Goal: Task Accomplishment & Management: Complete application form

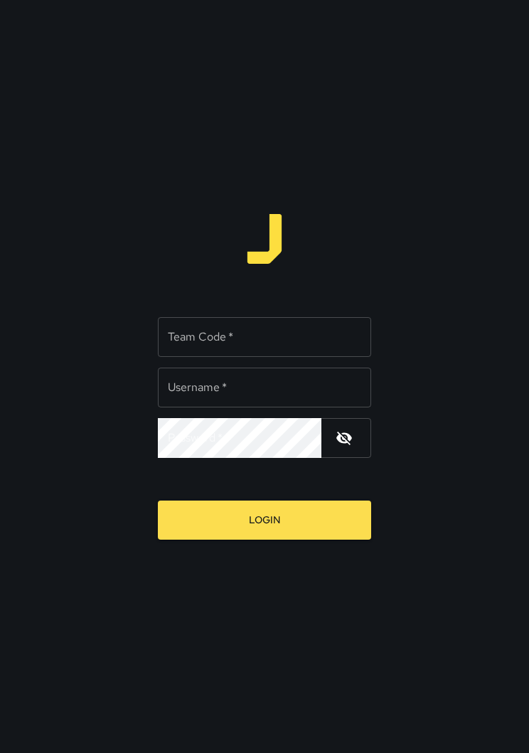
click at [278, 335] on input "Team Code   *" at bounding box center [264, 337] width 213 height 40
type input "****"
click at [275, 383] on input "Username   *" at bounding box center [264, 387] width 213 height 40
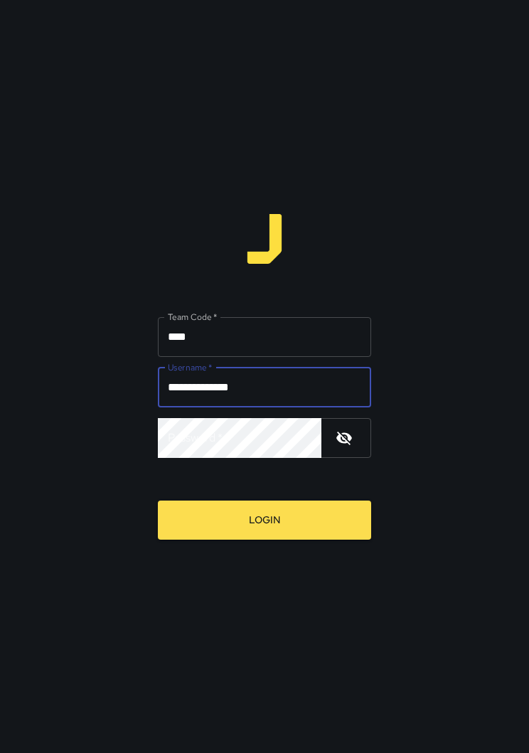
type input "**********"
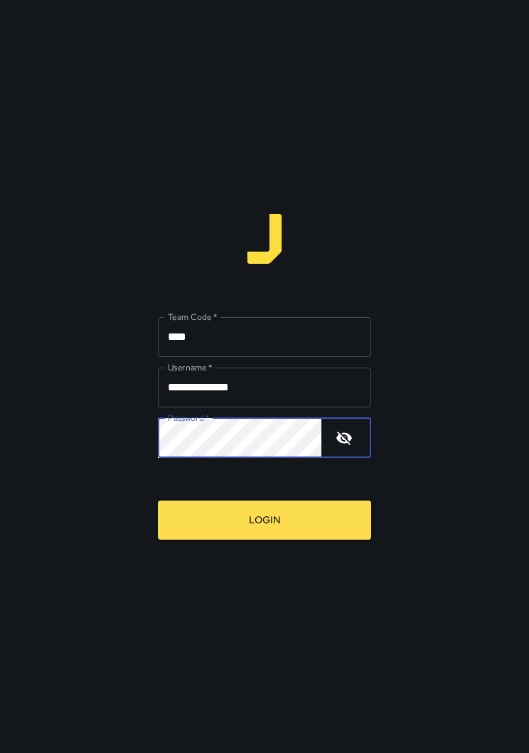
click at [355, 500] on button "Login" at bounding box center [264, 519] width 213 height 39
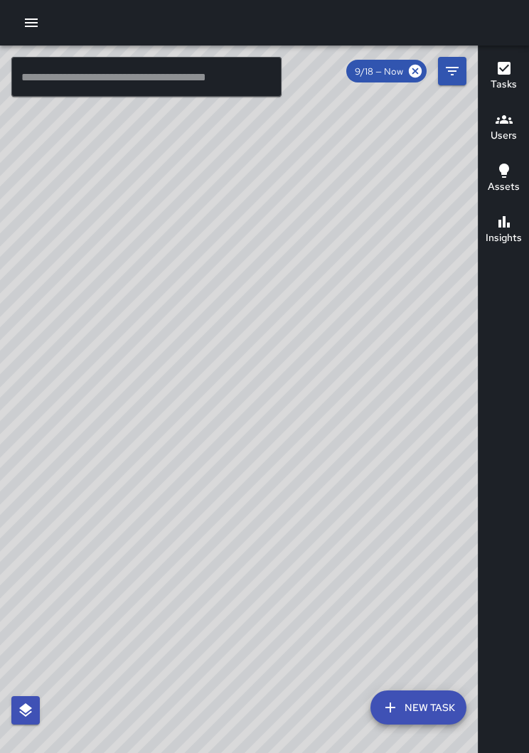
click at [38, 17] on icon "button" at bounding box center [31, 22] width 17 height 17
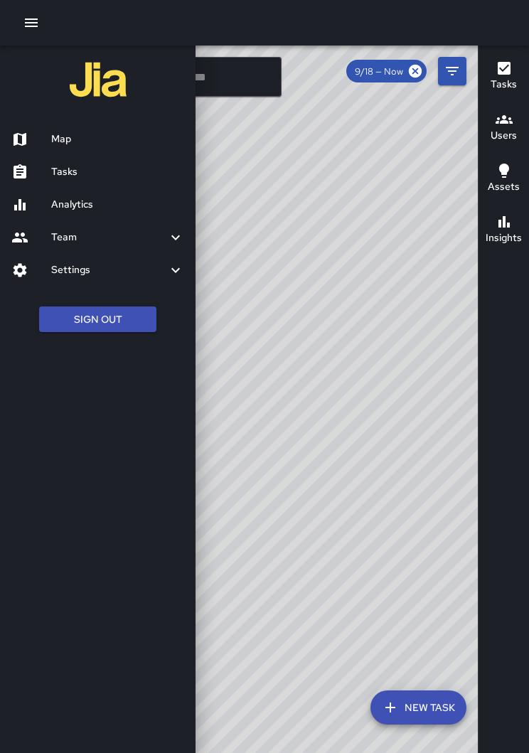
click at [82, 177] on h6 "Tasks" at bounding box center [117, 172] width 133 height 16
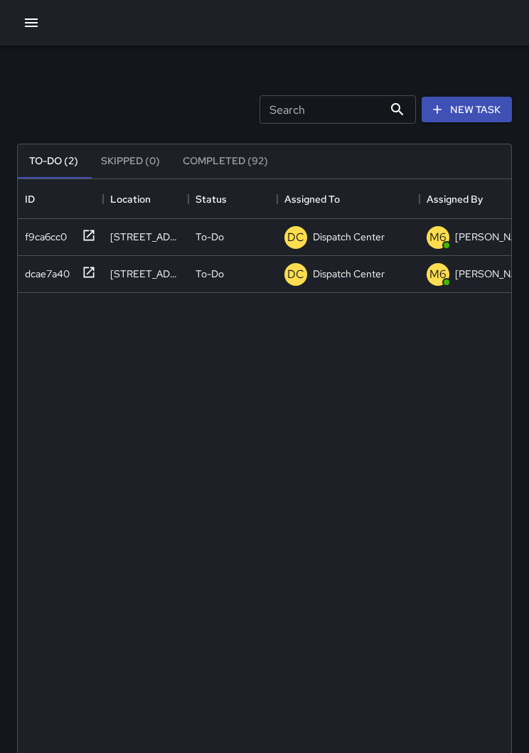
scroll to position [602, 493]
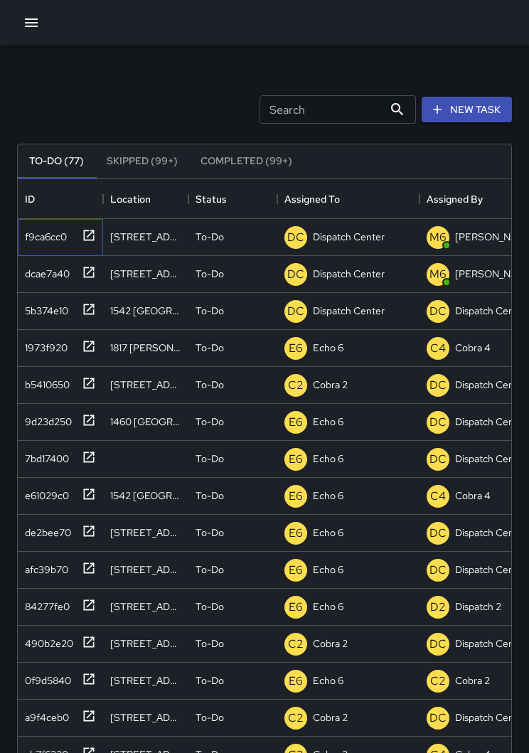
click at [92, 236] on icon at bounding box center [89, 235] width 14 height 14
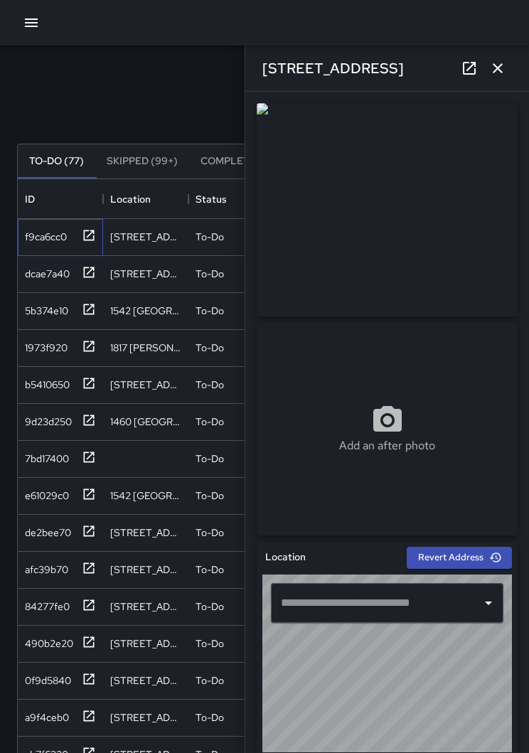
type input "**********"
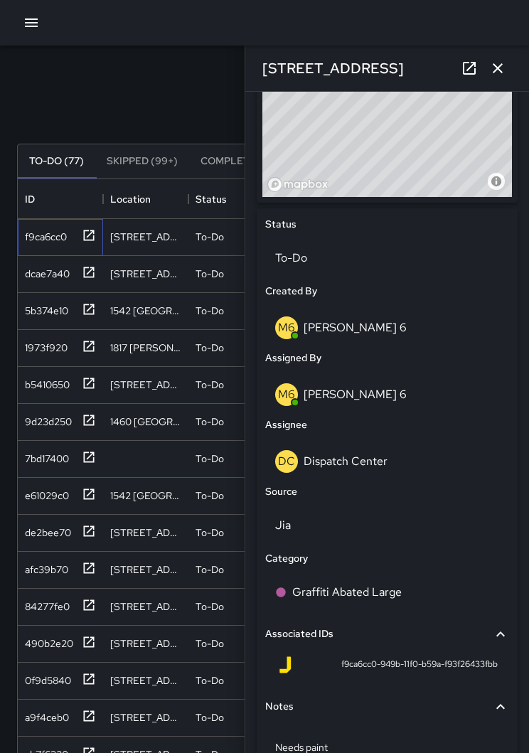
scroll to position [554, 0]
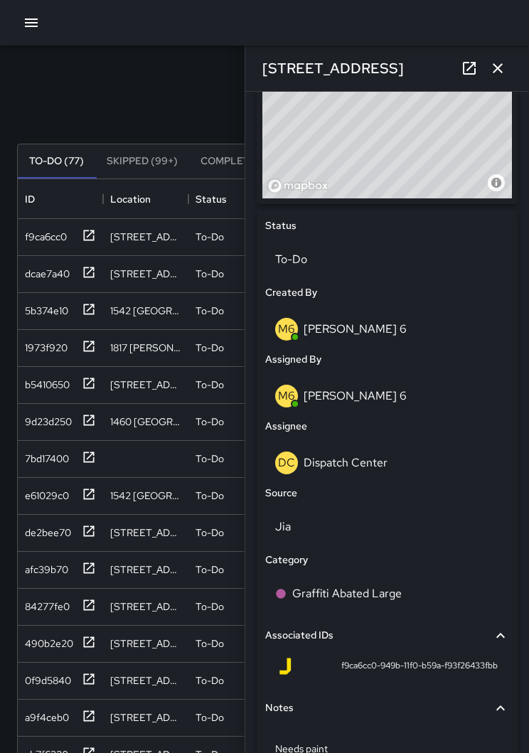
click at [365, 465] on p "Dispatch Center" at bounding box center [345, 462] width 84 height 15
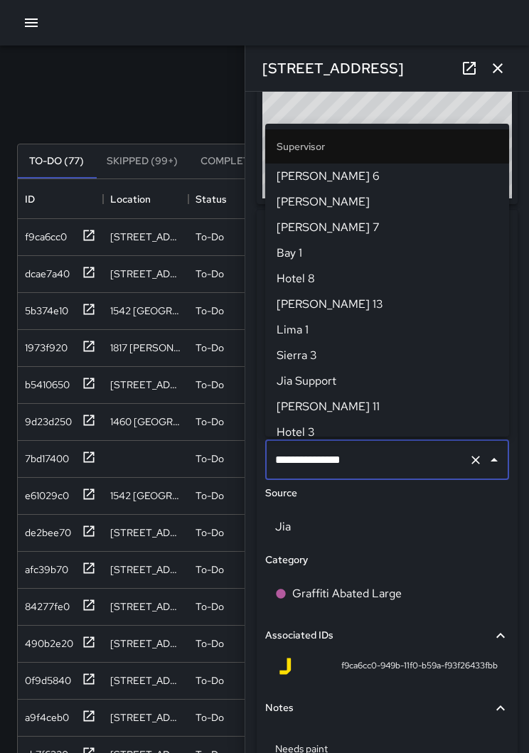
scroll to position [1407, 0]
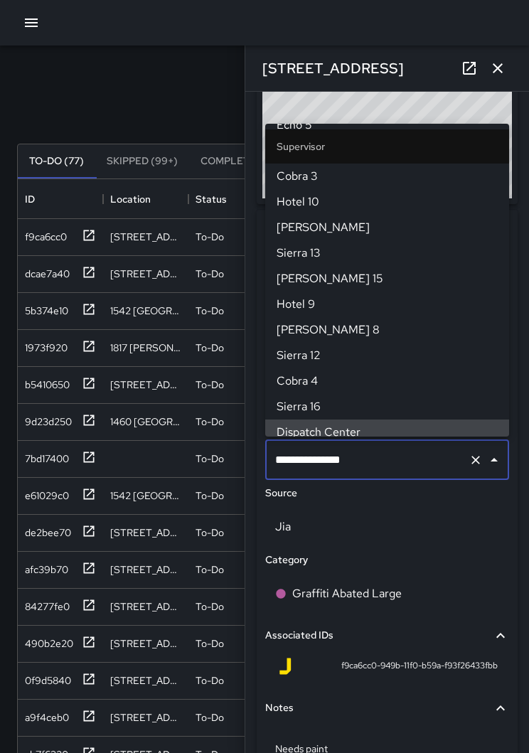
click at [465, 460] on button "Clear" at bounding box center [475, 460] width 20 height 20
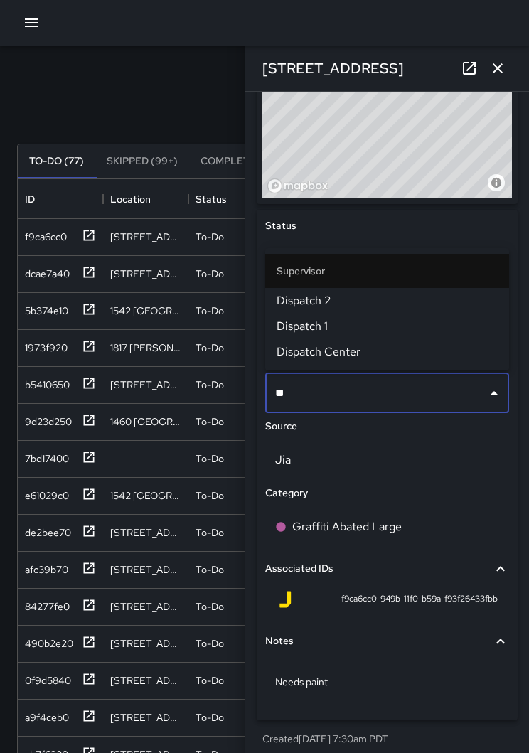
type input "*"
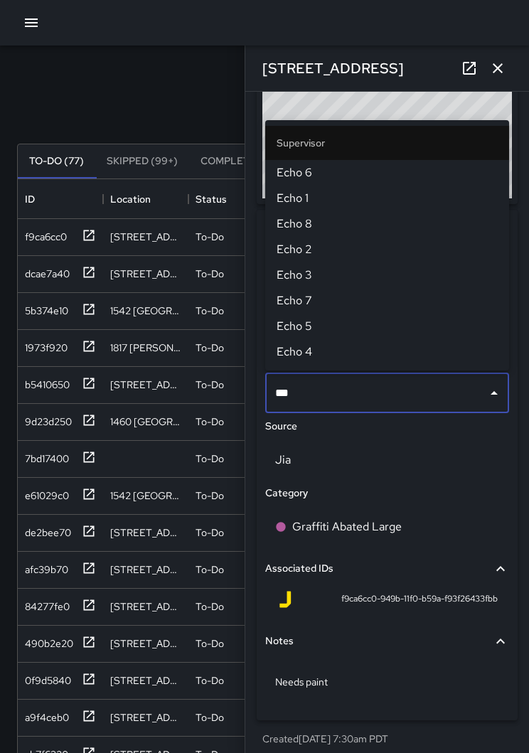
type input "****"
click at [315, 167] on span "Echo 6" at bounding box center [386, 172] width 221 height 17
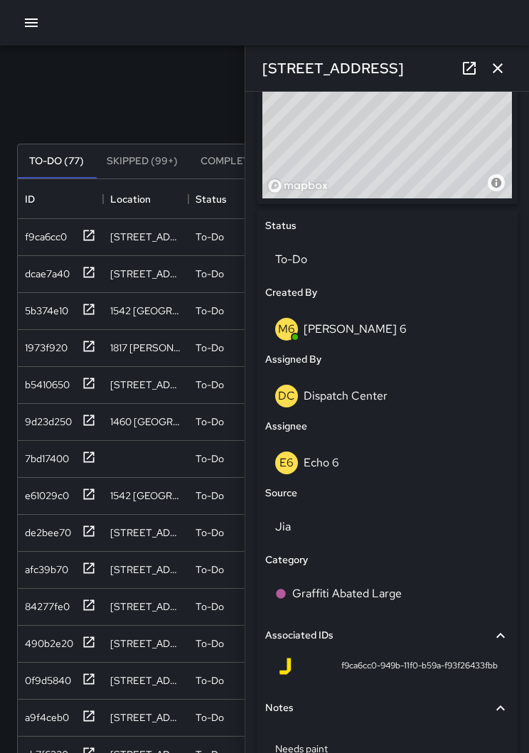
click at [499, 65] on icon "button" at bounding box center [497, 68] width 17 height 17
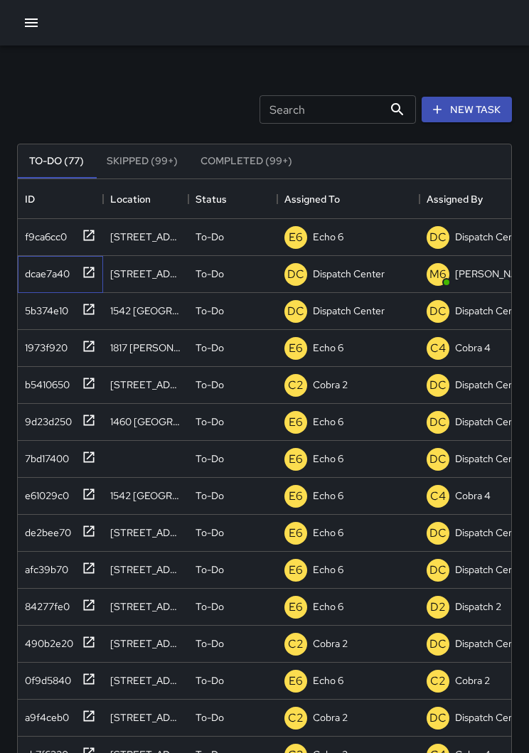
click at [88, 275] on icon at bounding box center [89, 272] width 14 height 14
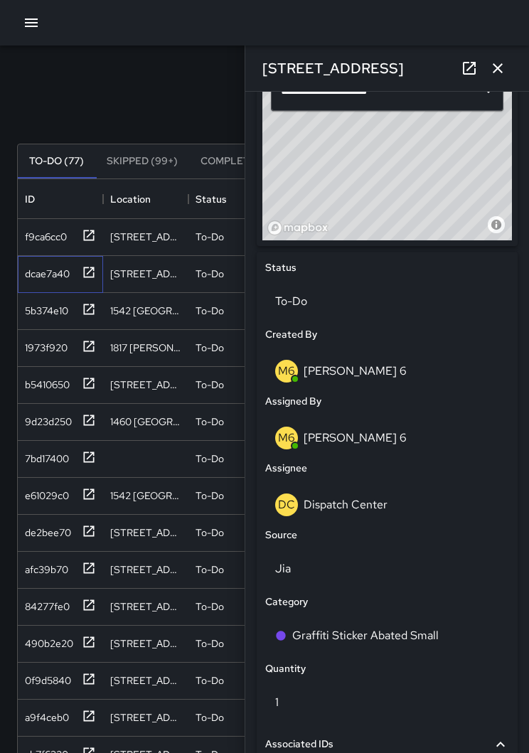
scroll to position [603, 0]
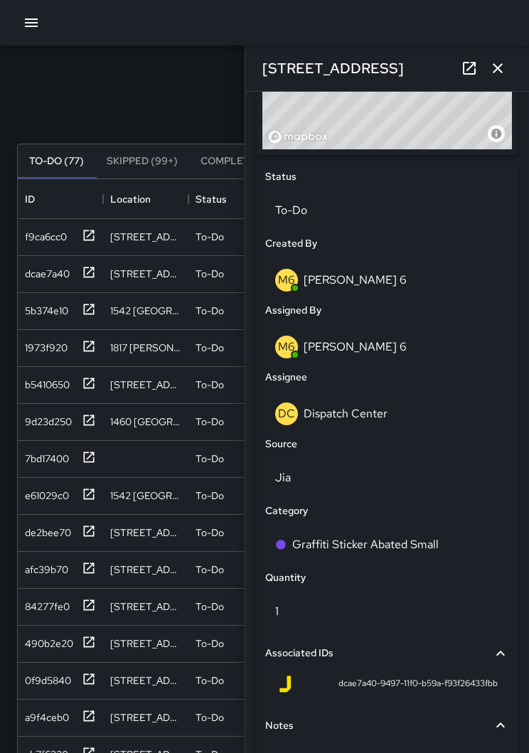
click at [381, 418] on div "DC Dispatch Center" at bounding box center [387, 413] width 224 height 23
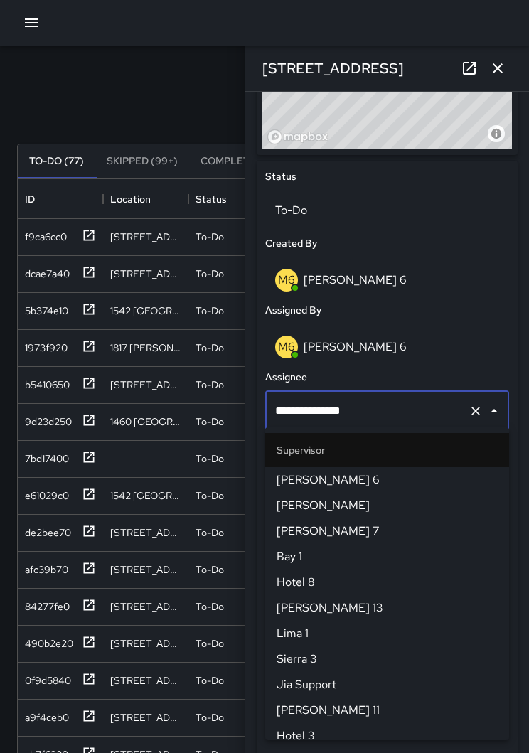
scroll to position [1407, 0]
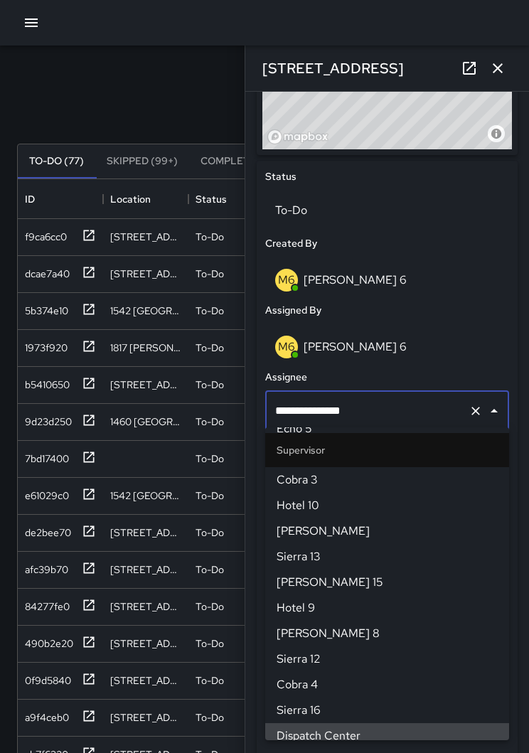
click at [479, 412] on icon "Clear" at bounding box center [475, 411] width 14 height 14
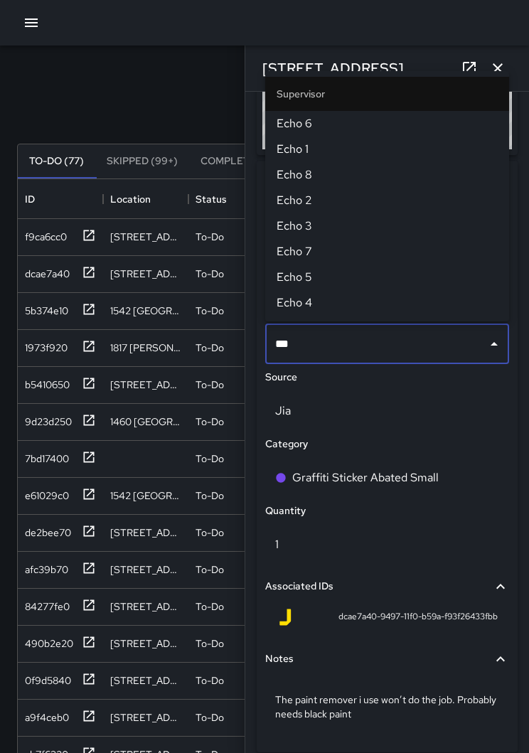
type input "****"
click at [314, 126] on span "Echo 6" at bounding box center [386, 123] width 221 height 17
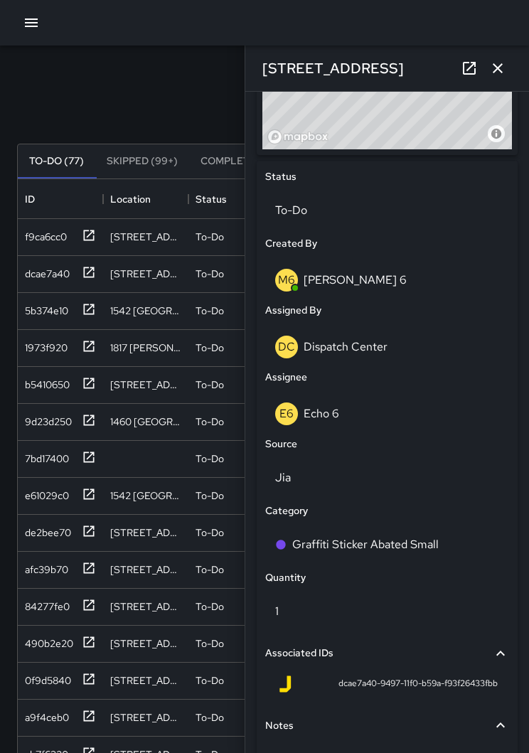
click at [514, 58] on div "1728 Franklin Street" at bounding box center [387, 67] width 284 height 45
click at [493, 74] on icon "button" at bounding box center [497, 68] width 17 height 17
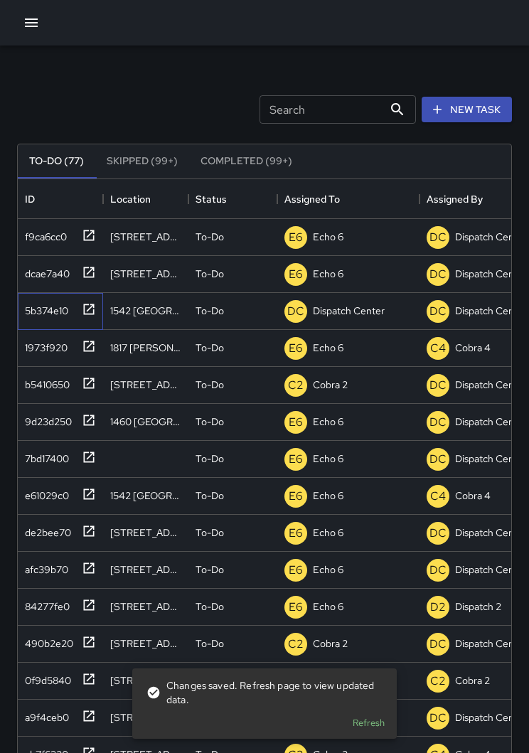
click at [93, 311] on icon at bounding box center [89, 308] width 11 height 11
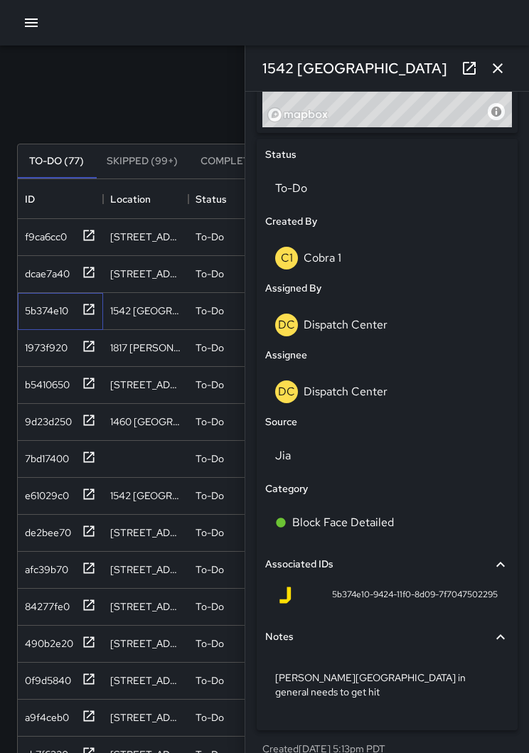
scroll to position [624, 0]
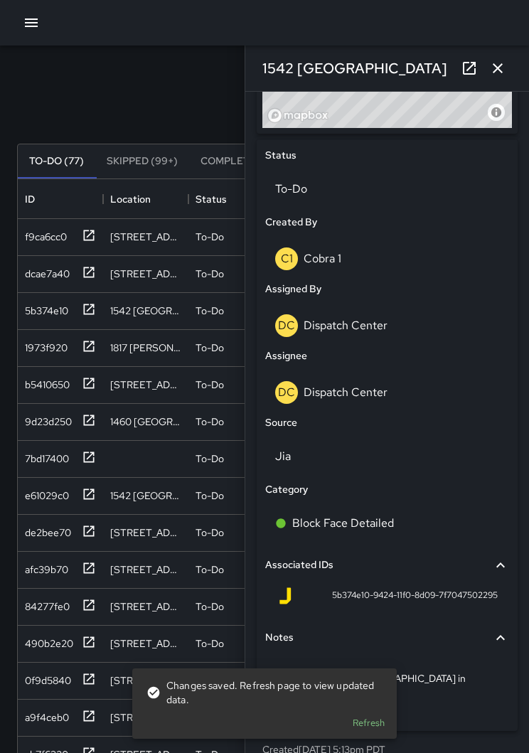
click at [372, 389] on p "Dispatch Center" at bounding box center [345, 391] width 84 height 15
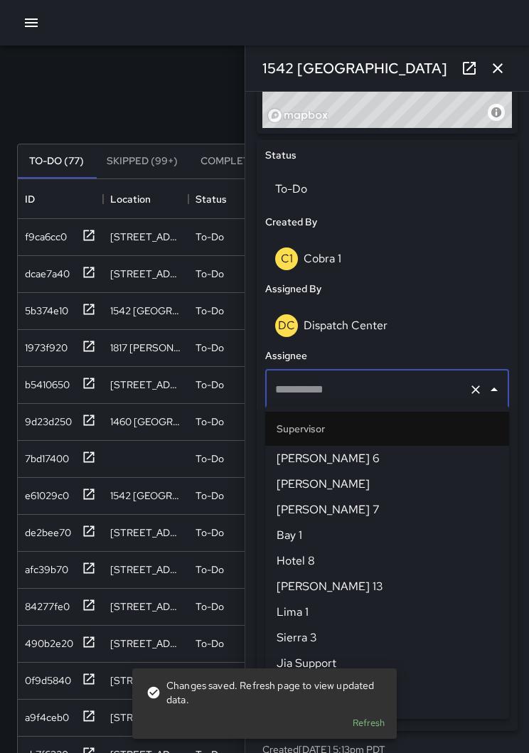
type input "**********"
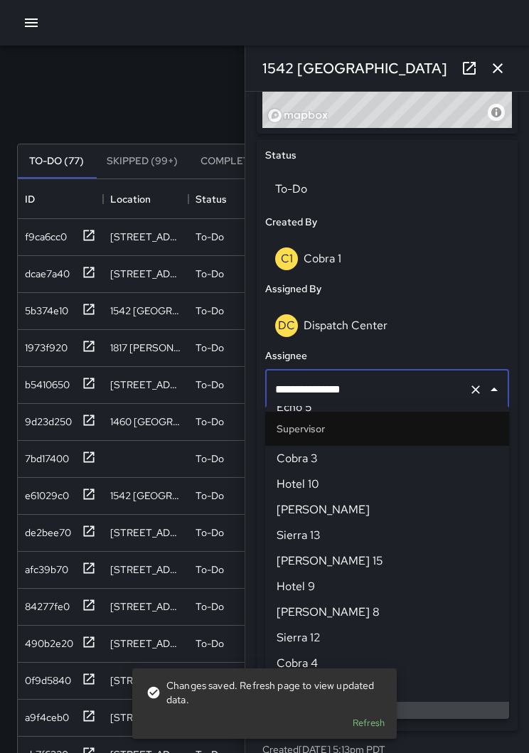
click at [469, 387] on icon "Clear" at bounding box center [475, 389] width 14 height 14
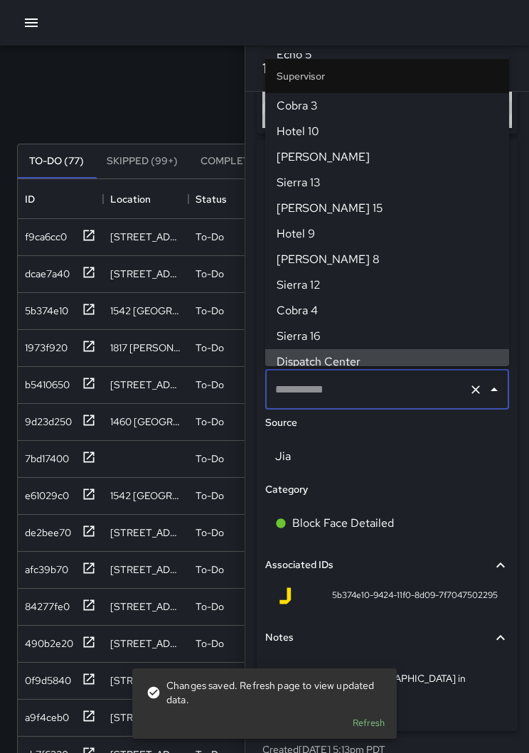
scroll to position [0, 0]
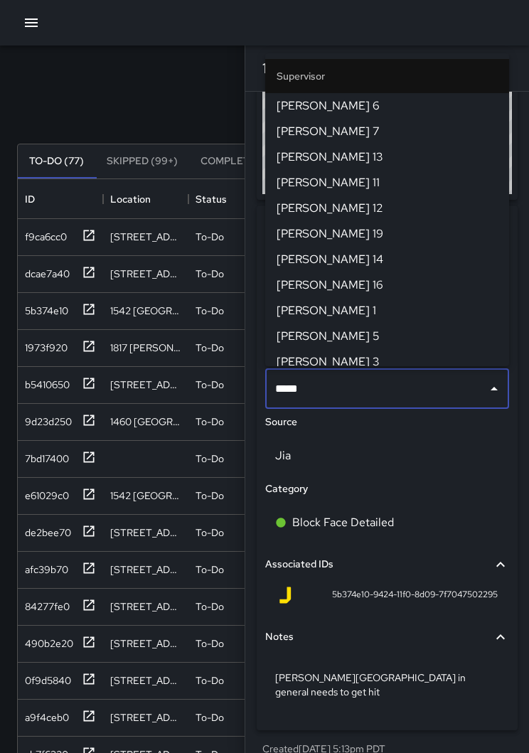
type input "******"
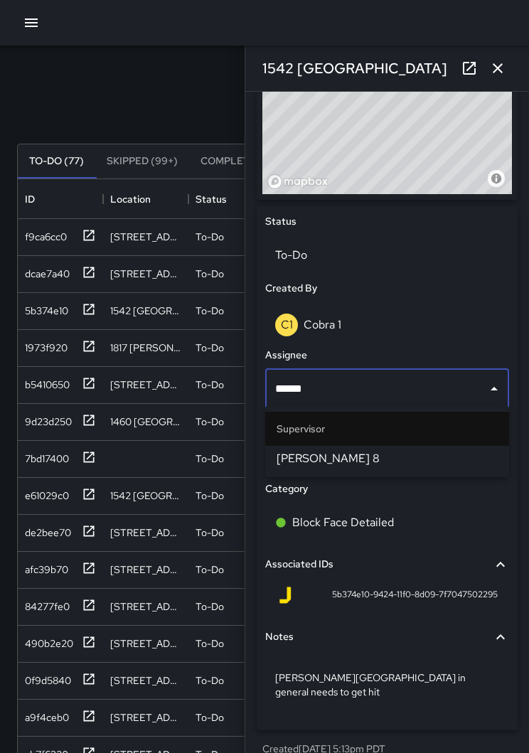
click at [361, 459] on span "Mike 8" at bounding box center [386, 458] width 221 height 17
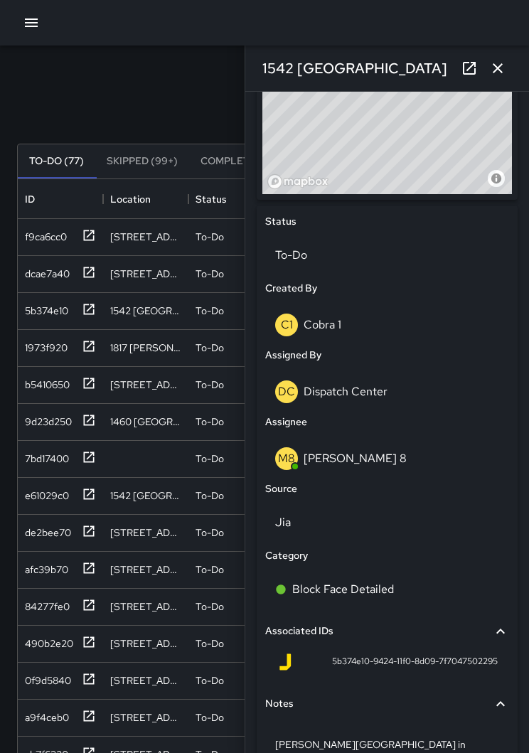
click at [500, 68] on icon "button" at bounding box center [497, 68] width 17 height 17
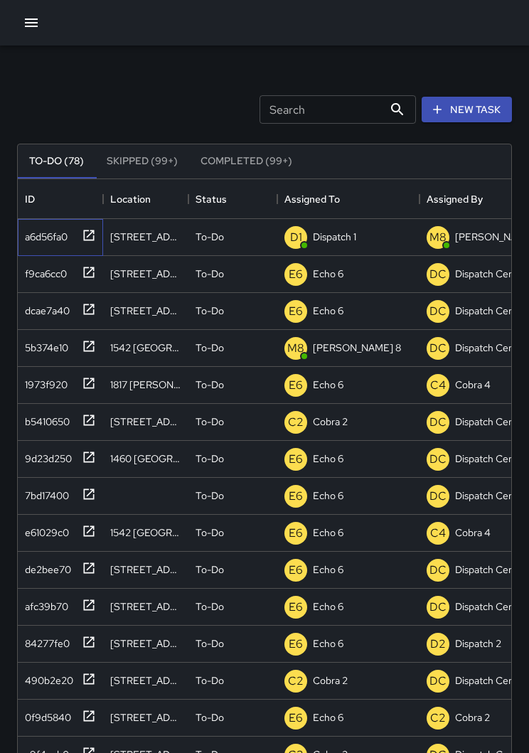
click at [89, 237] on icon at bounding box center [89, 235] width 14 height 14
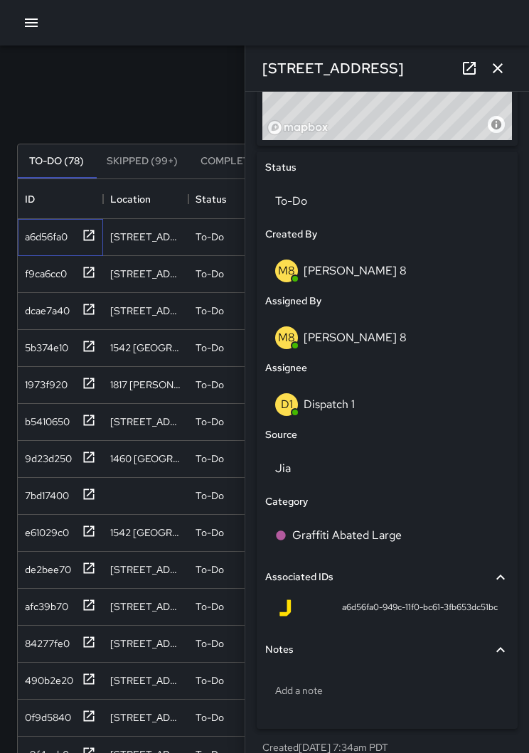
scroll to position [621, 0]
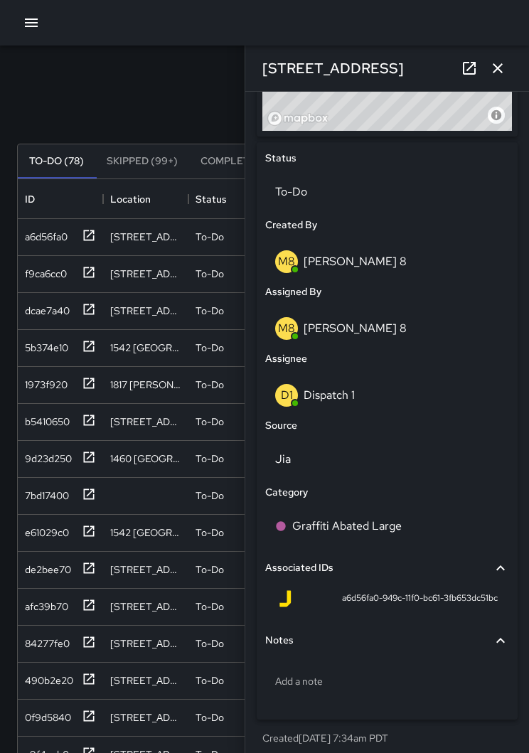
click at [348, 397] on p "Dispatch 1" at bounding box center [328, 394] width 51 height 15
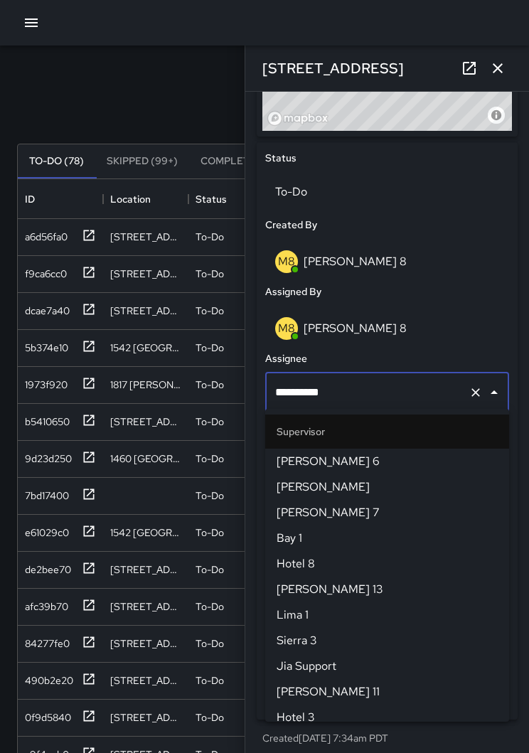
scroll to position [895, 0]
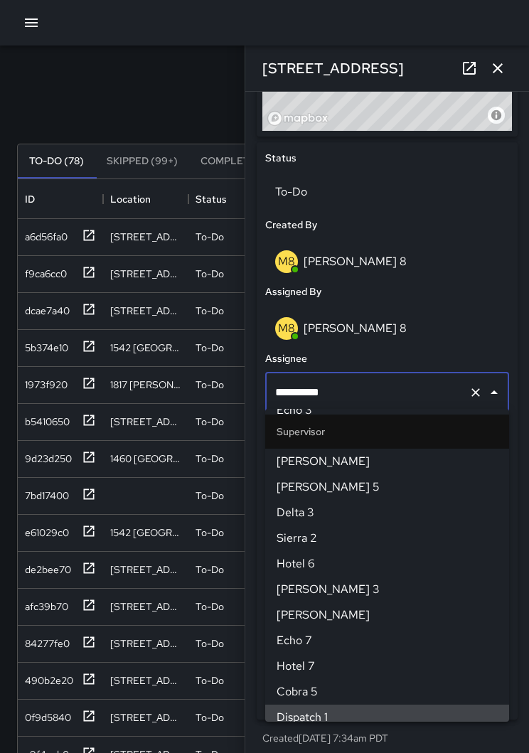
click at [469, 391] on icon "Clear" at bounding box center [475, 392] width 14 height 14
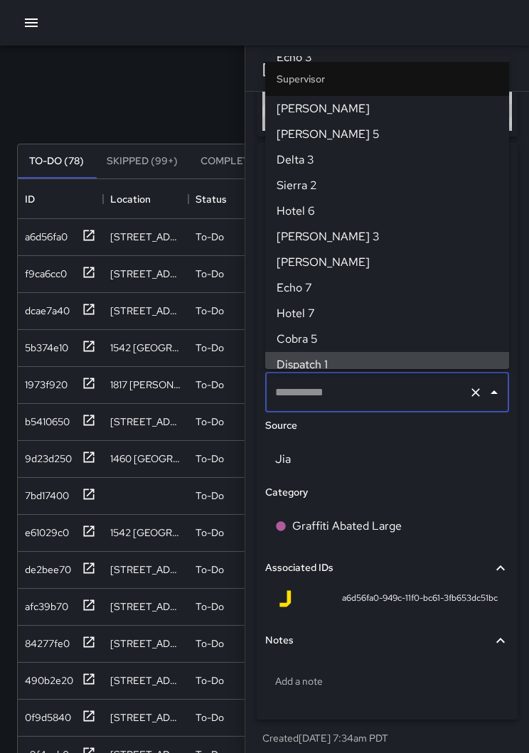
scroll to position [0, 0]
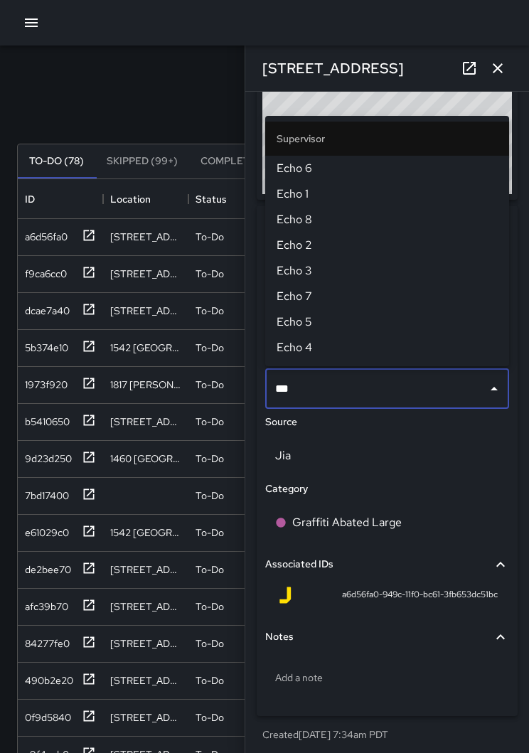
type input "****"
click at [315, 168] on span "Echo 6" at bounding box center [386, 168] width 221 height 17
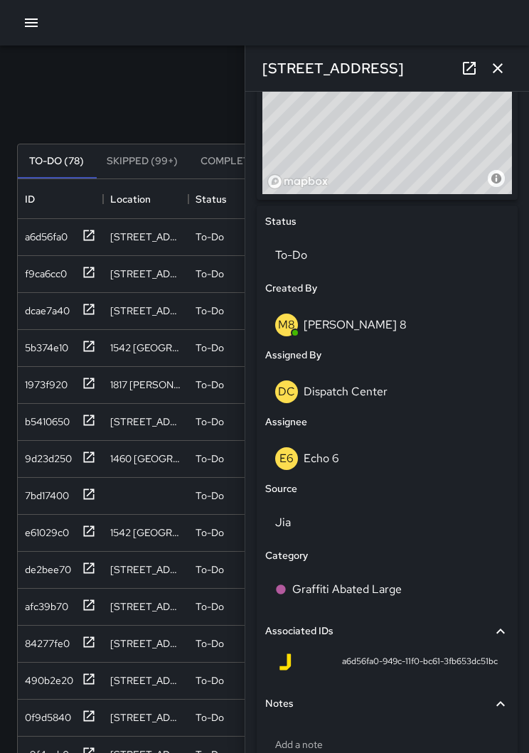
click at [495, 71] on icon "button" at bounding box center [497, 68] width 10 height 10
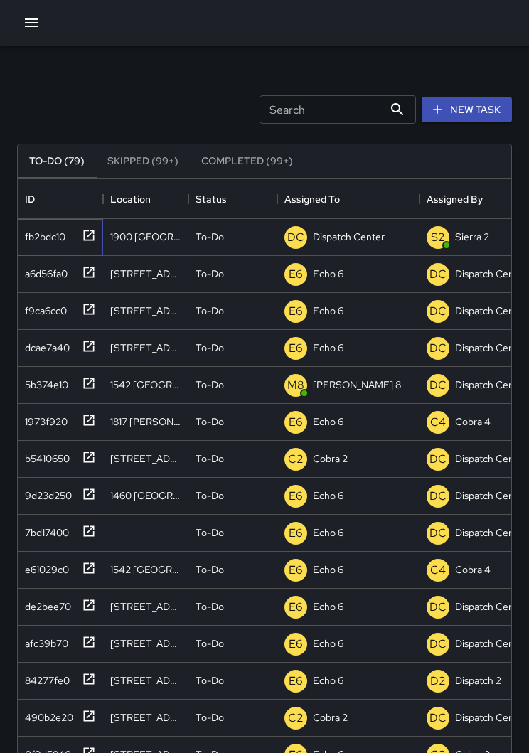
click at [89, 234] on icon at bounding box center [89, 235] width 11 height 11
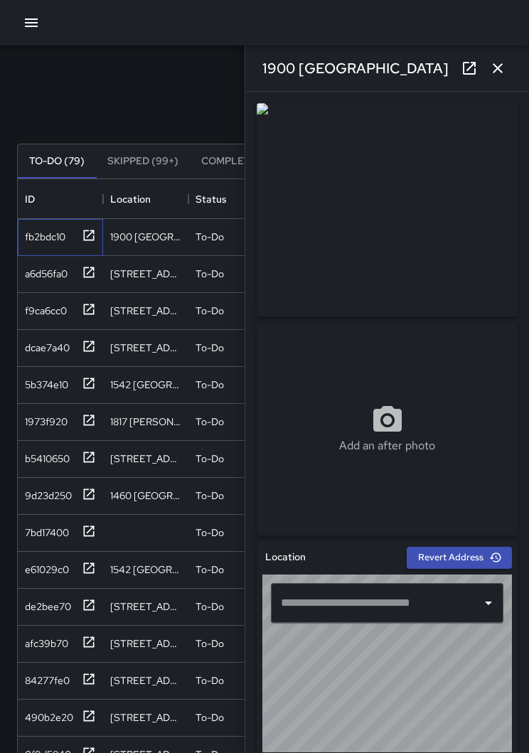
type input "**********"
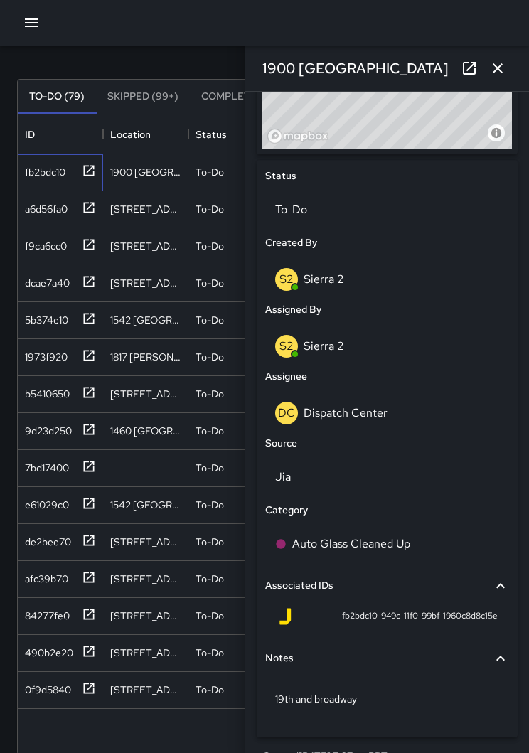
scroll to position [602, 0]
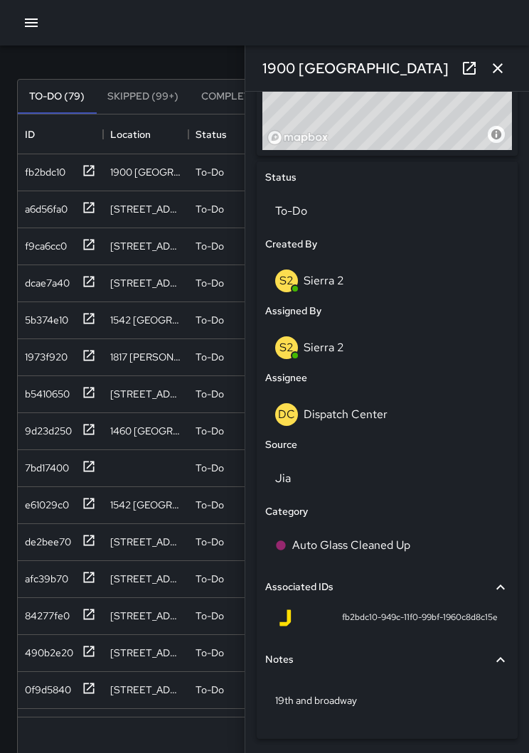
click at [357, 210] on p "To-Do" at bounding box center [387, 211] width 224 height 17
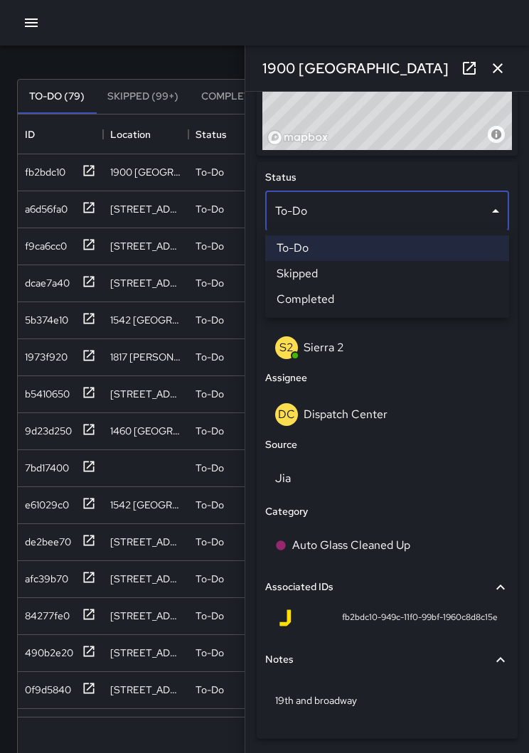
click at [360, 276] on li "Skipped" at bounding box center [387, 274] width 244 height 26
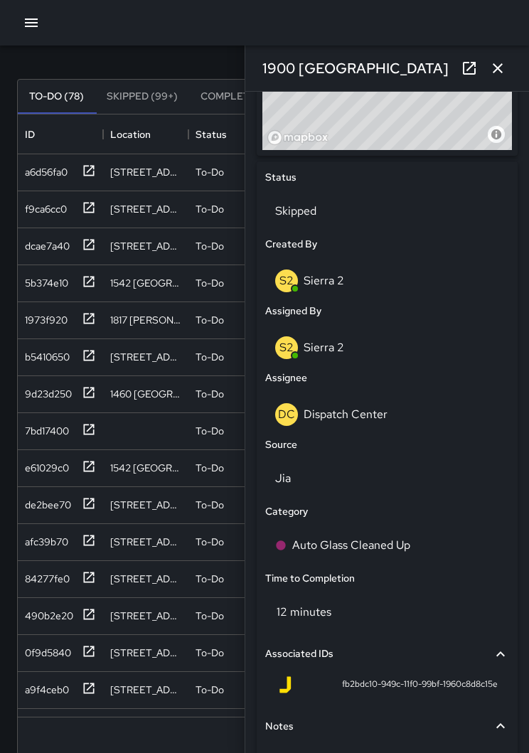
click at [500, 72] on icon "button" at bounding box center [497, 68] width 17 height 17
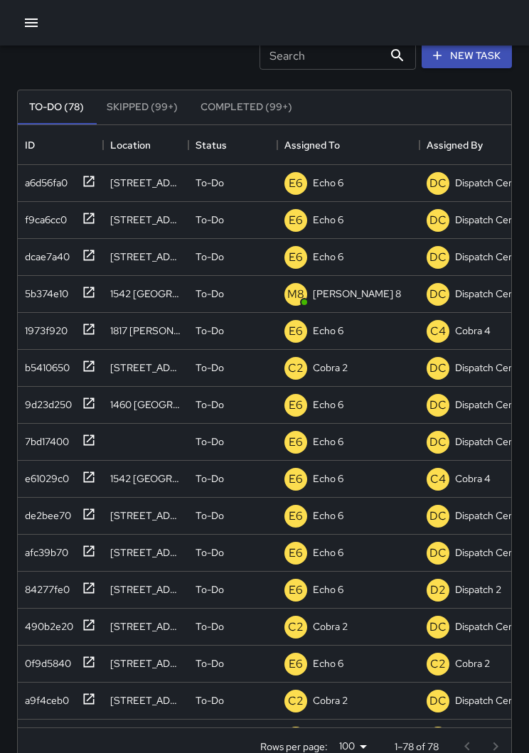
scroll to position [65, 0]
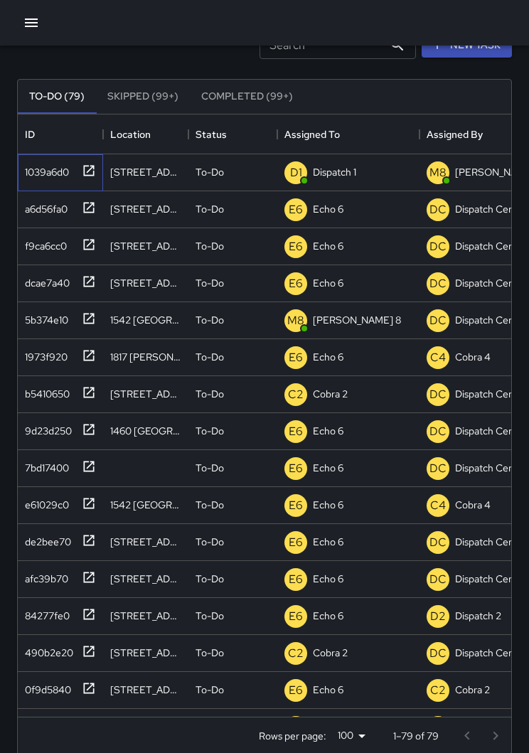
click at [85, 187] on div "1039a6d0" at bounding box center [60, 172] width 85 height 37
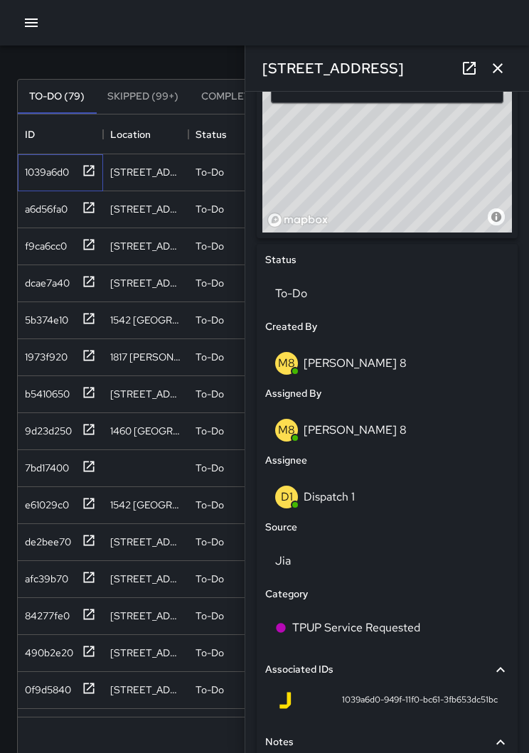
scroll to position [519, 0]
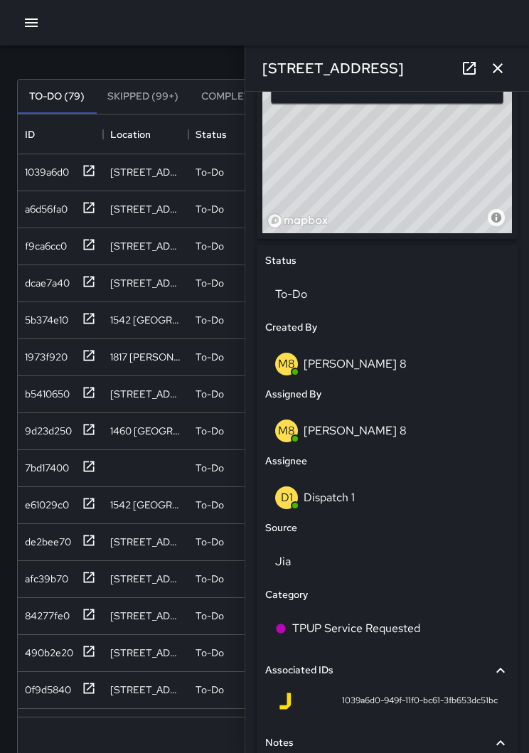
click at [345, 498] on p "Dispatch 1" at bounding box center [328, 497] width 51 height 15
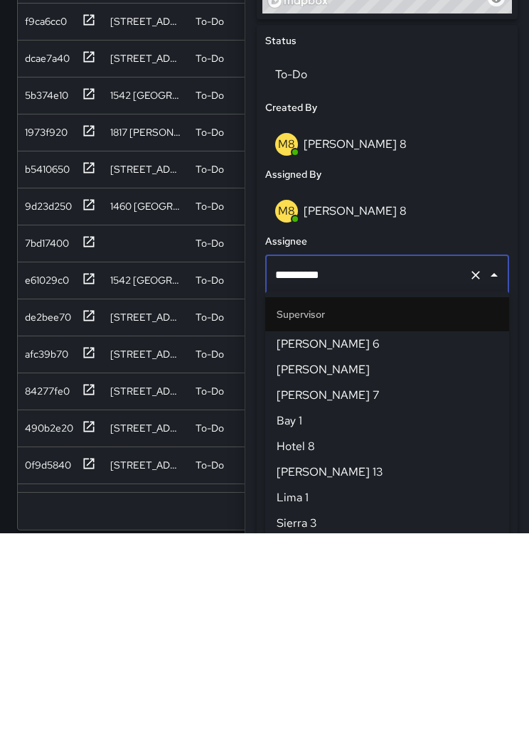
scroll to position [895, 0]
click at [466, 485] on button "Clear" at bounding box center [475, 495] width 20 height 20
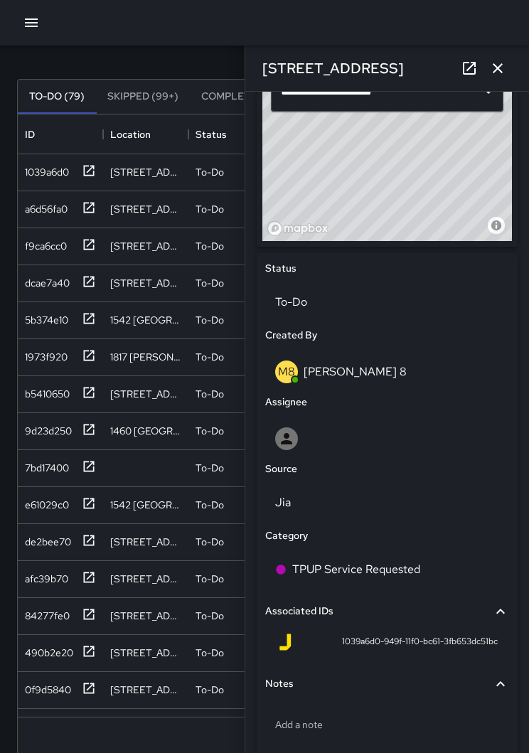
scroll to position [509, 0]
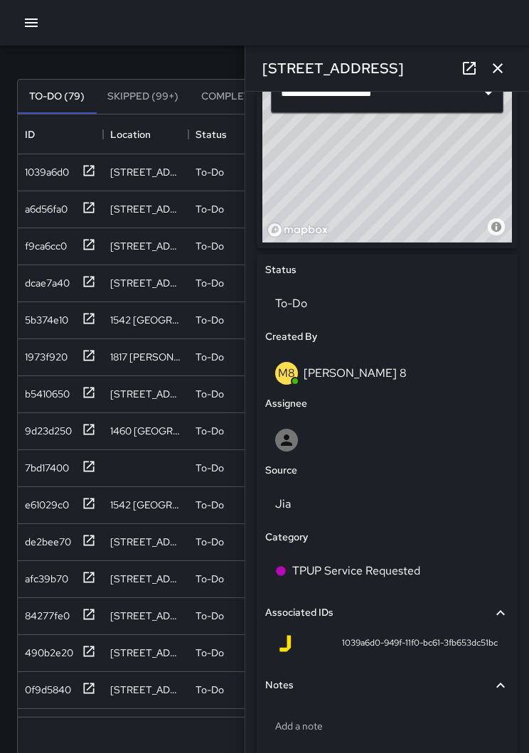
click at [345, 447] on div at bounding box center [387, 439] width 224 height 23
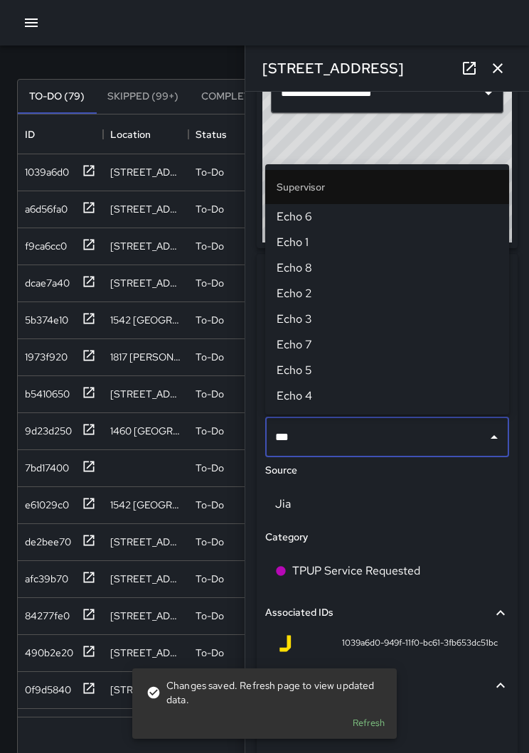
type input "****"
click at [315, 245] on span "Echo 1" at bounding box center [386, 242] width 221 height 17
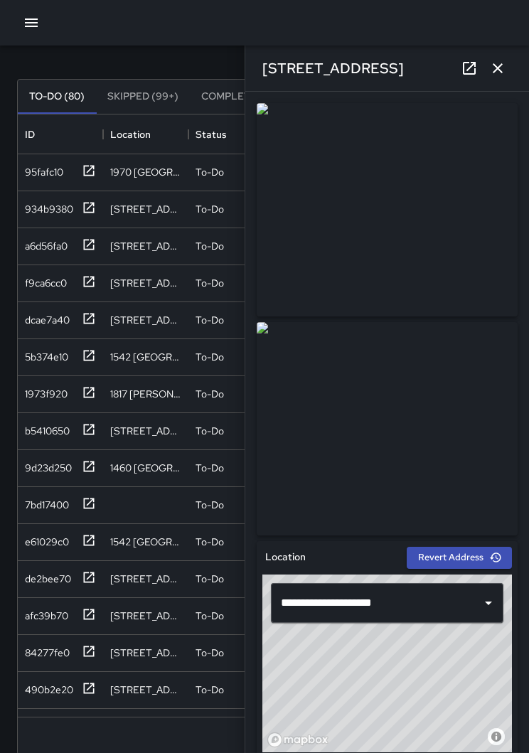
scroll to position [0, 0]
click at [493, 69] on icon "button" at bounding box center [497, 68] width 17 height 17
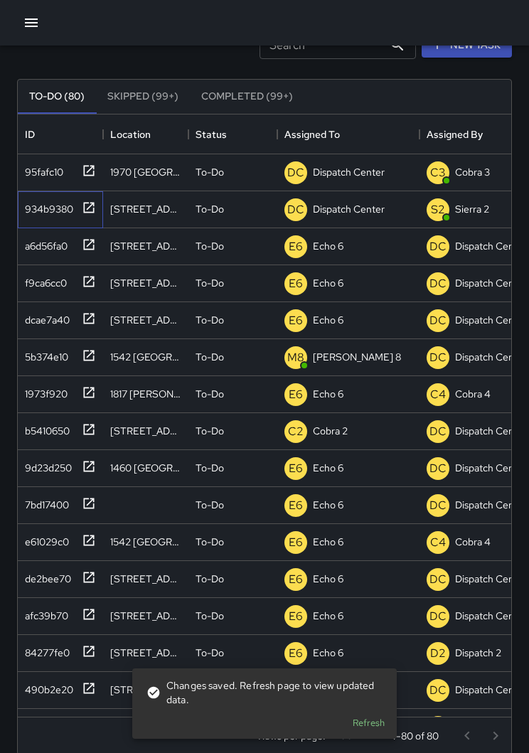
click at [90, 210] on icon at bounding box center [89, 207] width 14 height 14
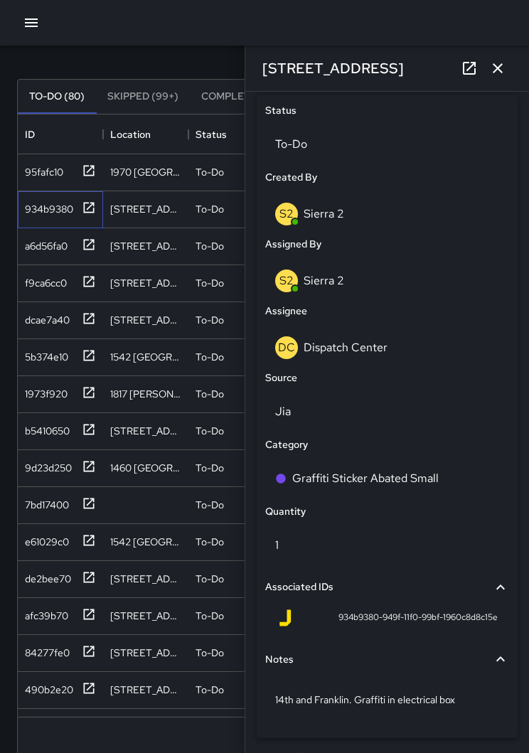
scroll to position [668, 0]
click at [368, 355] on div "DC Dispatch Center" at bounding box center [387, 348] width 224 height 23
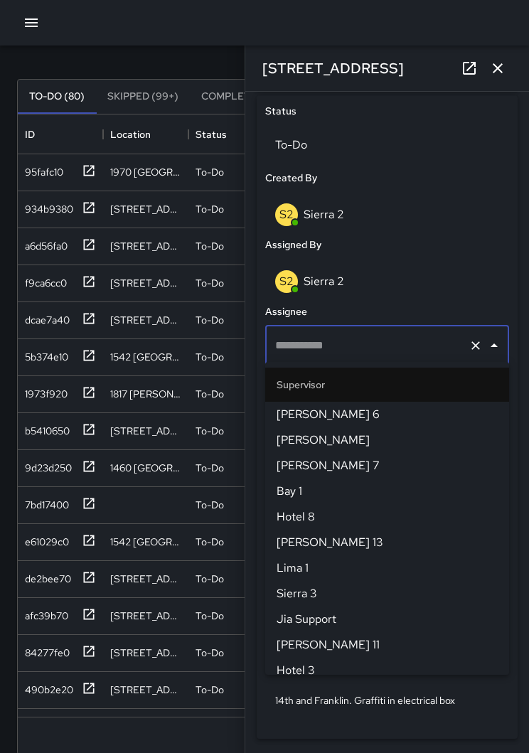
type input "**********"
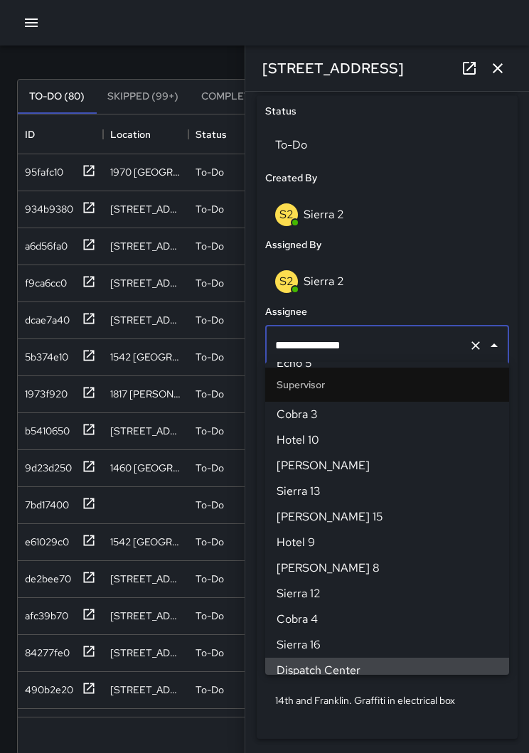
click at [459, 340] on input "**********" at bounding box center [366, 345] width 191 height 27
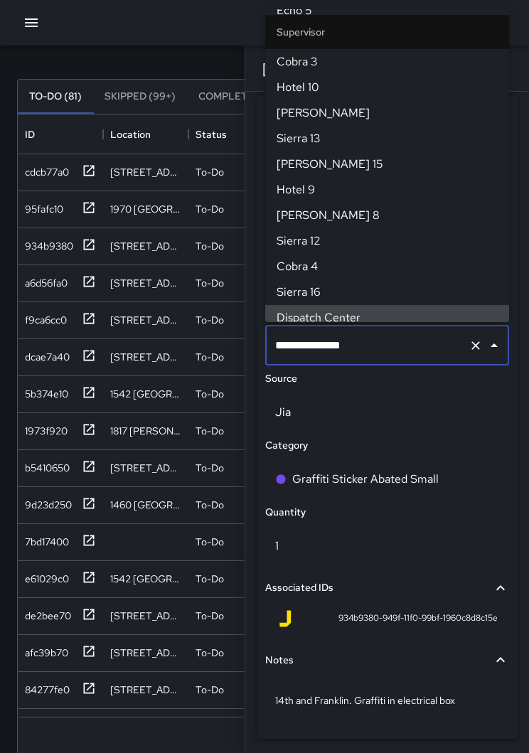
click at [476, 345] on icon "Clear" at bounding box center [475, 345] width 14 height 14
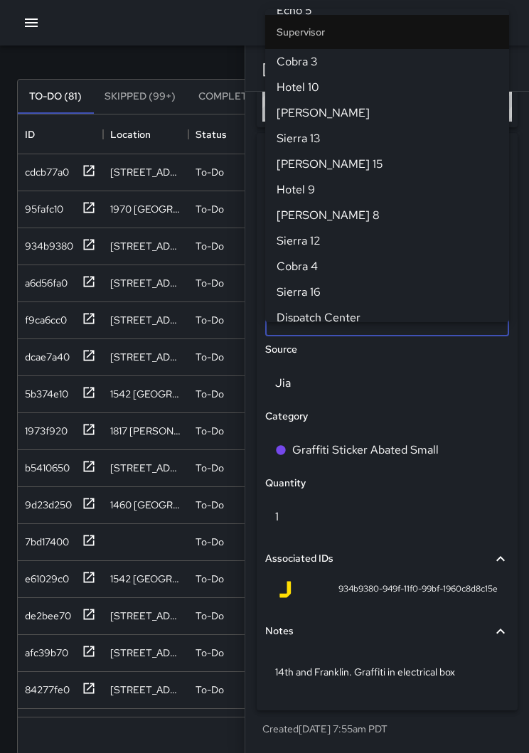
scroll to position [0, 0]
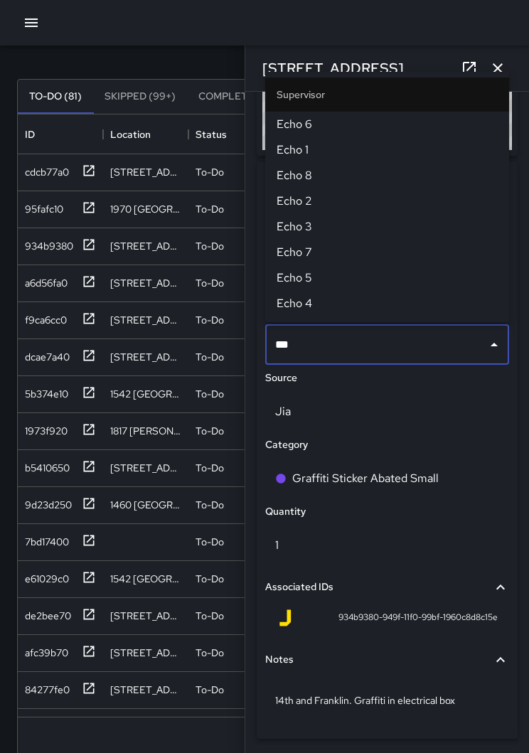
type input "****"
click at [310, 118] on span "Echo 6" at bounding box center [386, 124] width 221 height 17
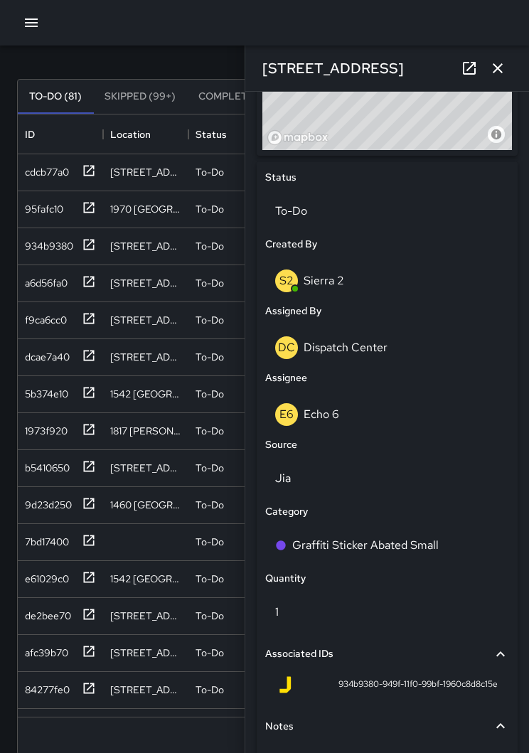
click at [498, 68] on icon "button" at bounding box center [497, 68] width 10 height 10
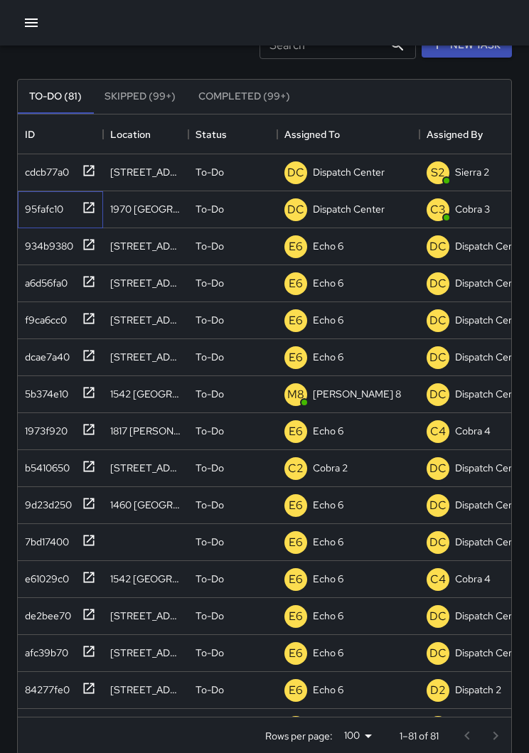
click at [88, 212] on icon at bounding box center [89, 207] width 11 height 11
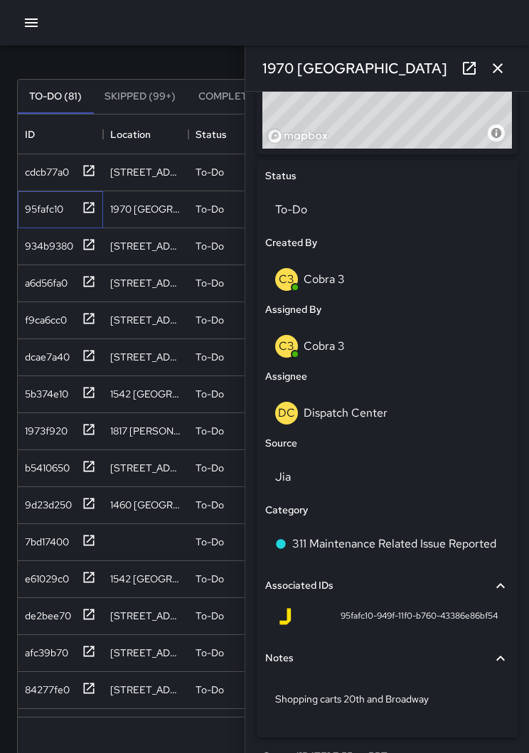
scroll to position [602, 0]
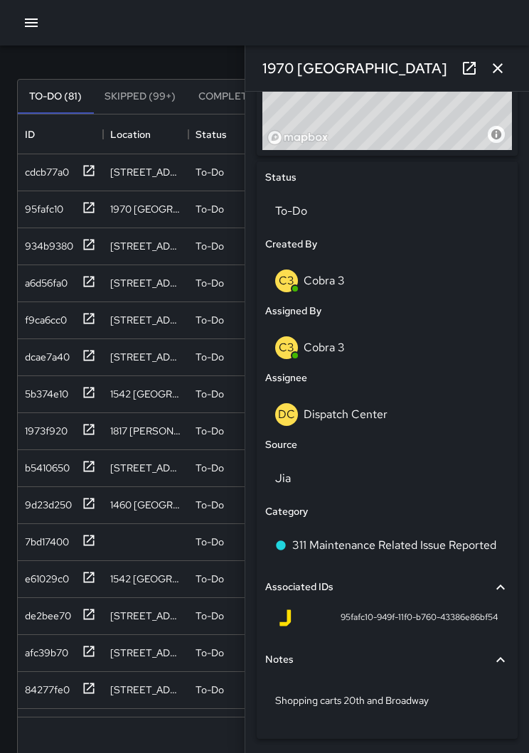
click at [381, 412] on p "Dispatch Center" at bounding box center [345, 413] width 84 height 15
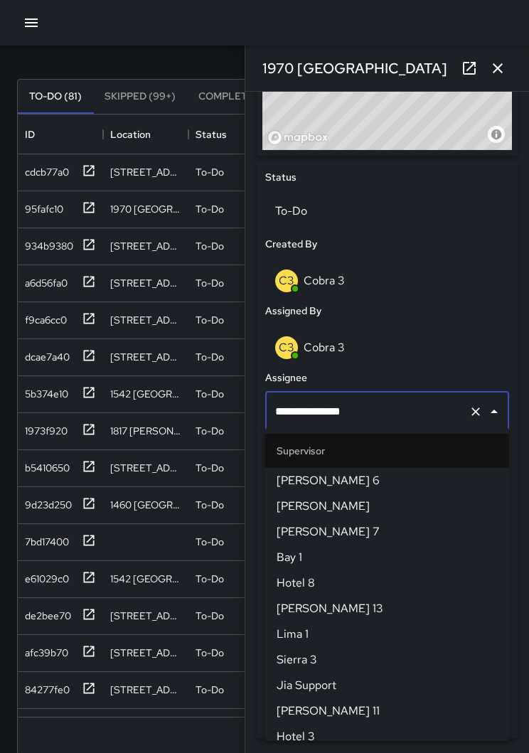
scroll to position [1407, 0]
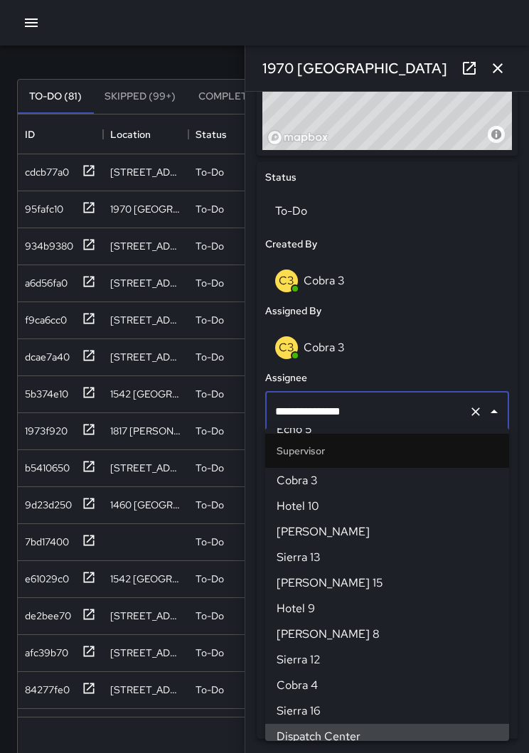
click at [473, 407] on icon "Clear" at bounding box center [475, 411] width 14 height 14
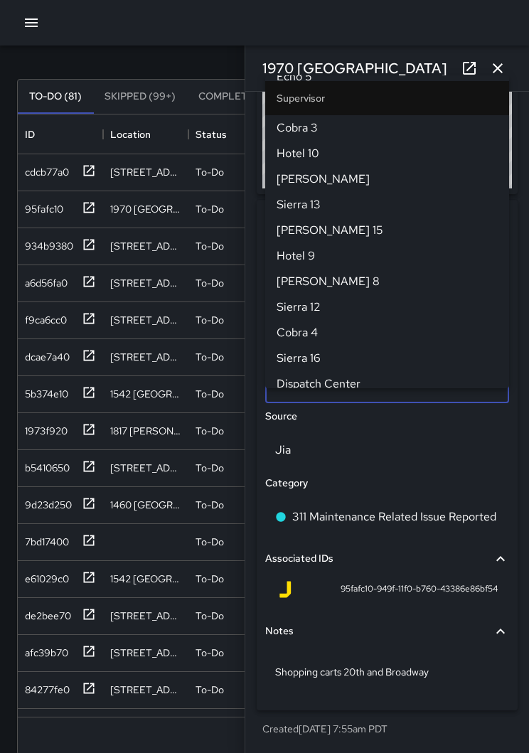
scroll to position [0, 0]
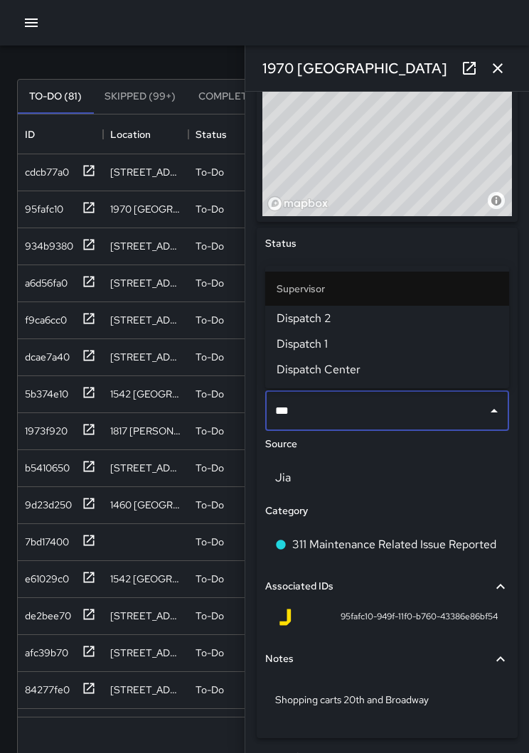
type input "****"
click at [321, 344] on span "Dispatch 1" at bounding box center [386, 343] width 221 height 17
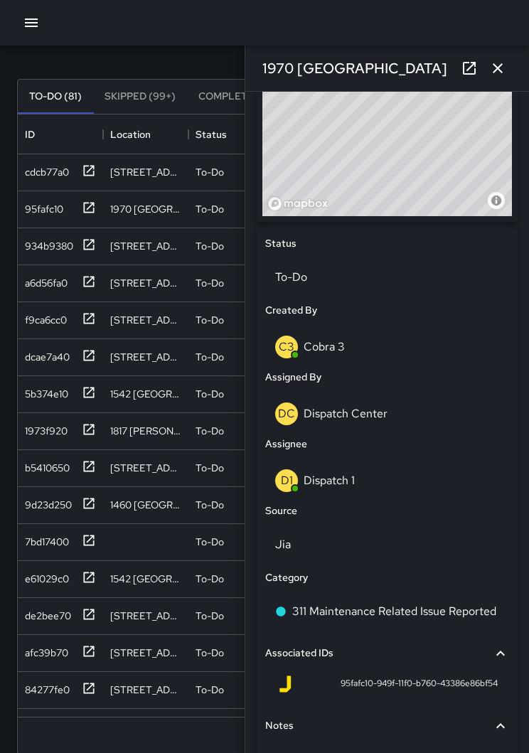
click at [491, 68] on icon "button" at bounding box center [497, 68] width 17 height 17
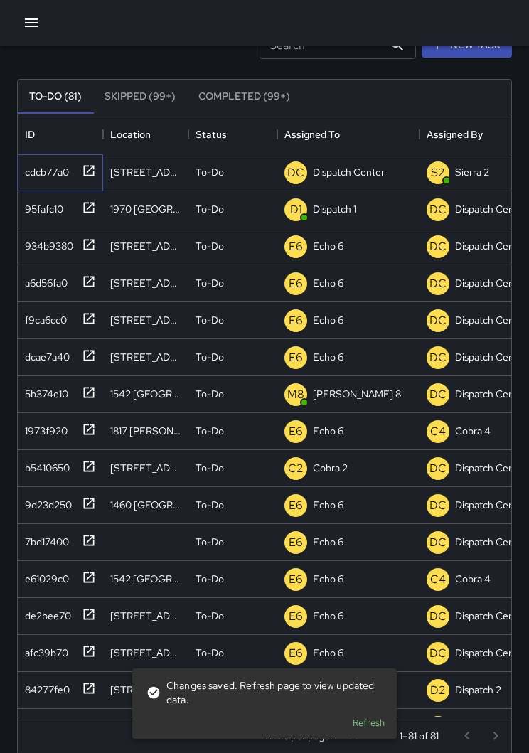
click at [95, 166] on icon at bounding box center [89, 170] width 14 height 14
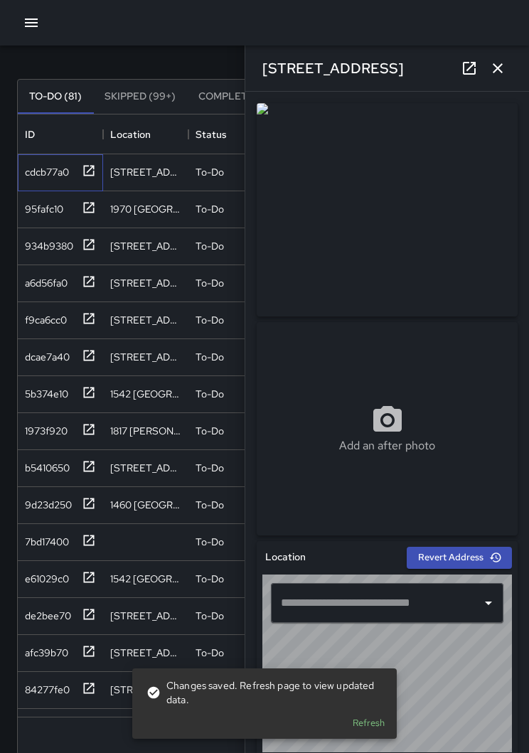
type input "**********"
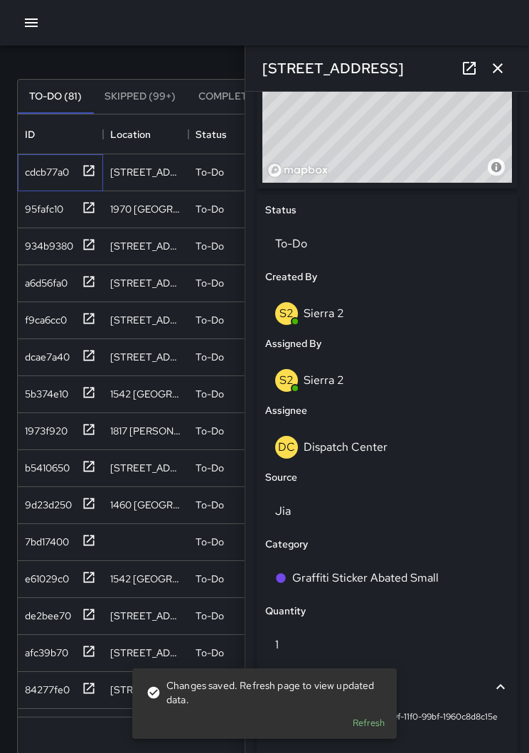
scroll to position [577, 0]
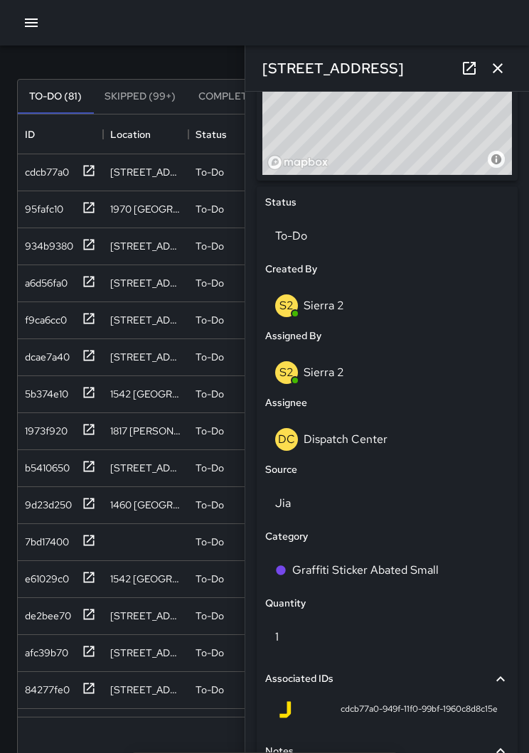
click at [372, 441] on p "Dispatch Center" at bounding box center [345, 438] width 84 height 15
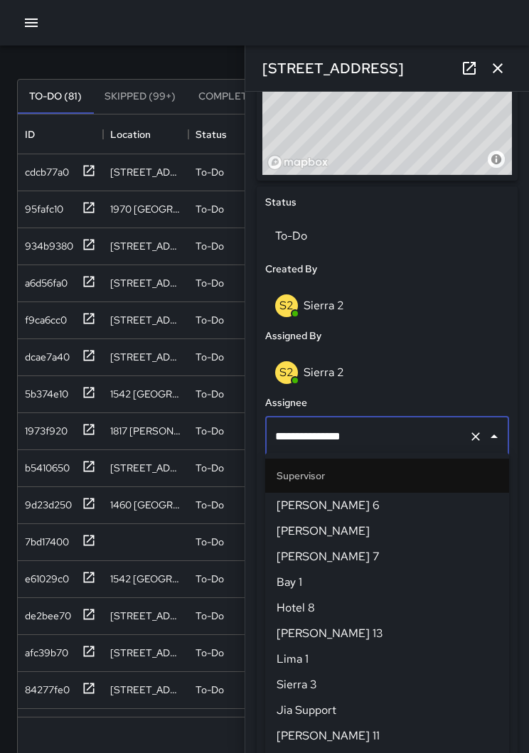
scroll to position [1407, 0]
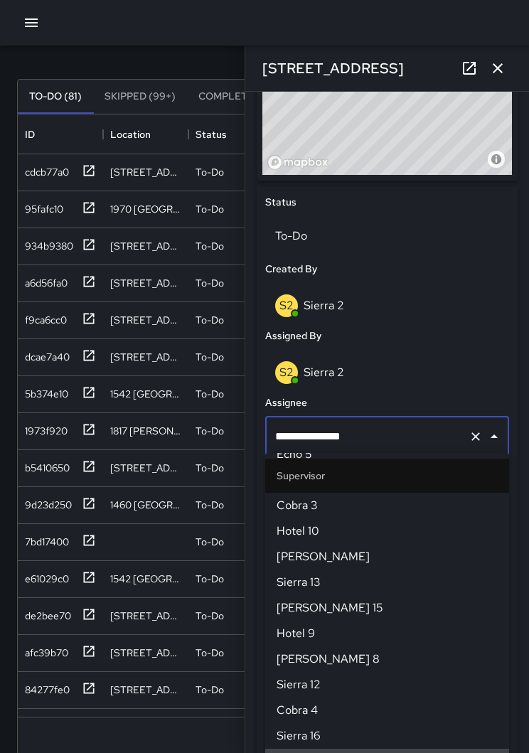
click at [472, 433] on icon "Clear" at bounding box center [475, 436] width 14 height 14
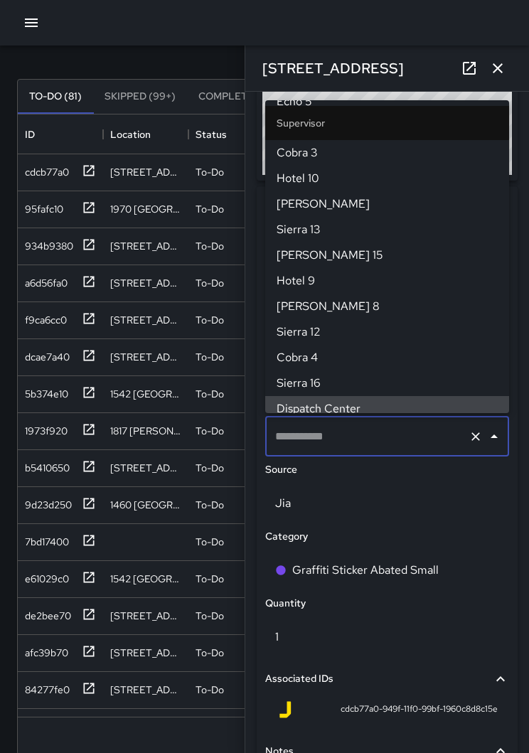
scroll to position [0, 0]
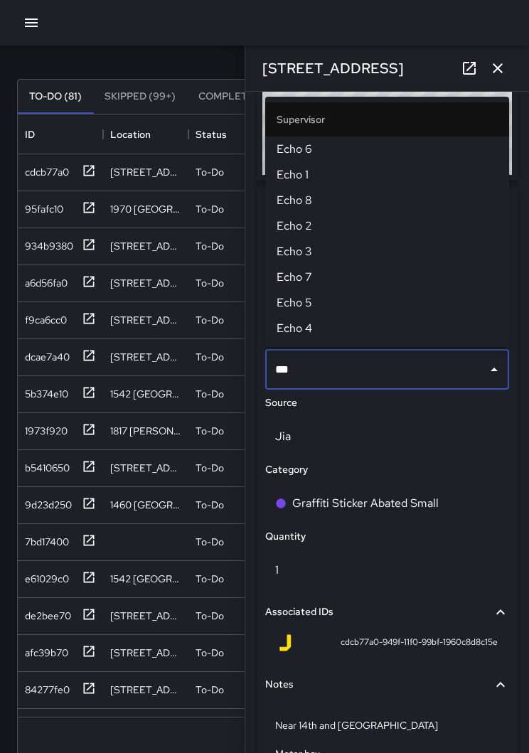
type input "****"
click at [316, 152] on span "Echo 6" at bounding box center [386, 149] width 221 height 17
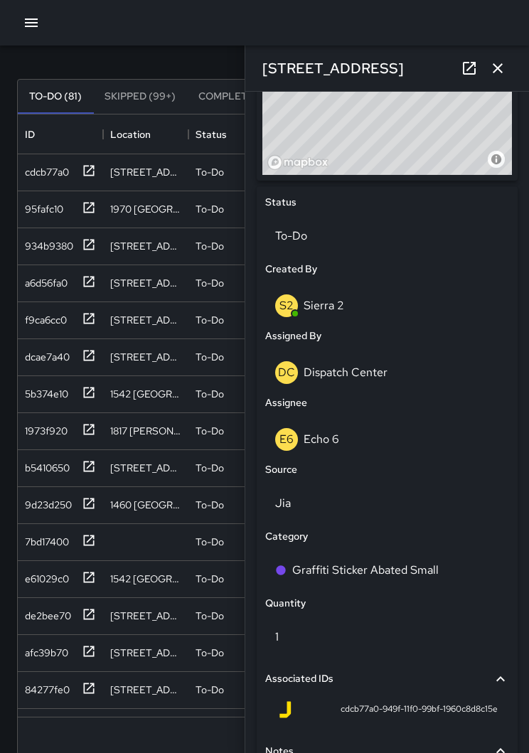
click at [503, 63] on icon "button" at bounding box center [497, 68] width 17 height 17
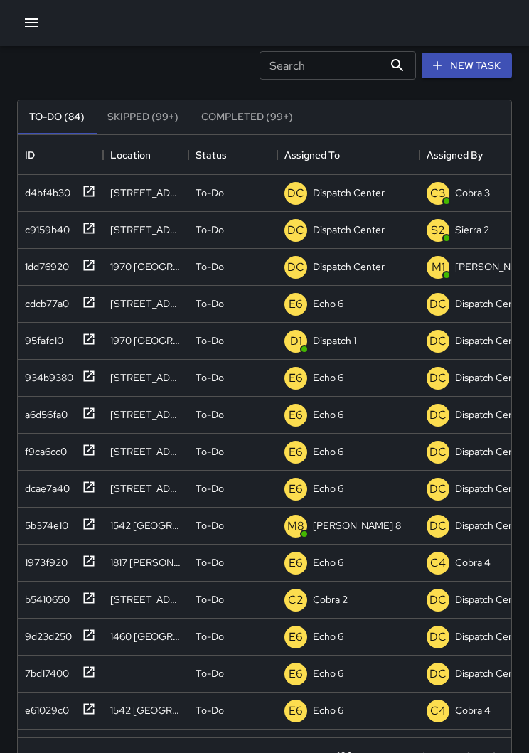
scroll to position [41, 0]
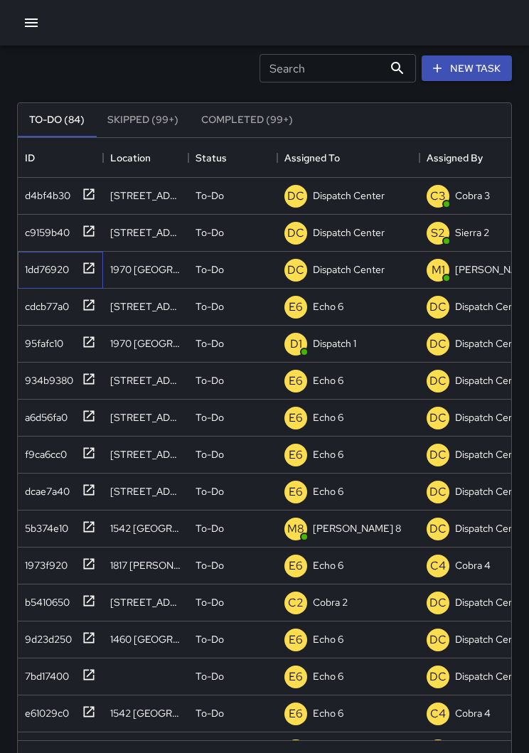
click at [95, 262] on icon at bounding box center [89, 268] width 14 height 14
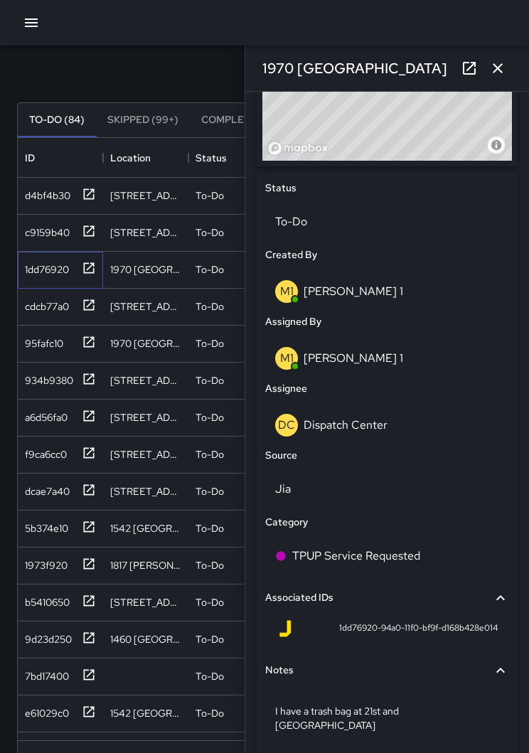
scroll to position [590, 0]
click at [370, 418] on p "Dispatch Center" at bounding box center [345, 425] width 84 height 15
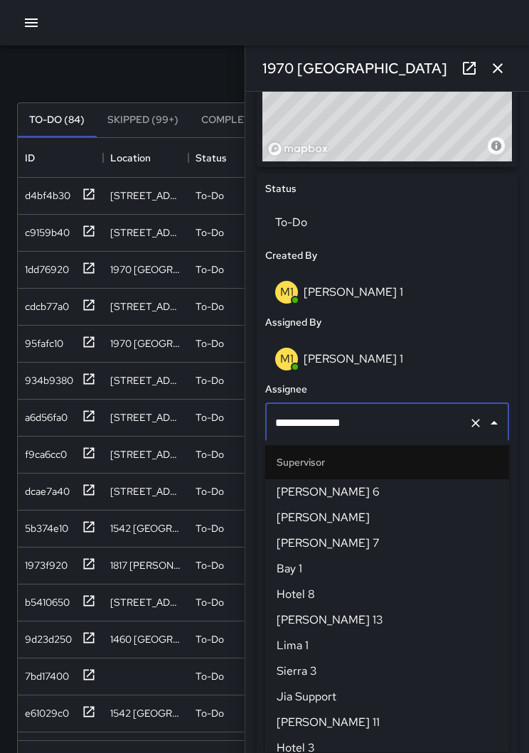
scroll to position [1407, 0]
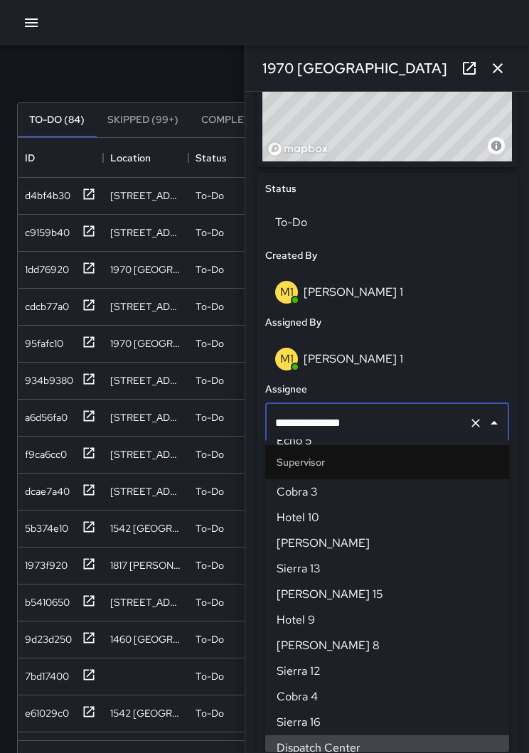
click at [472, 426] on button "Clear" at bounding box center [475, 423] width 20 height 20
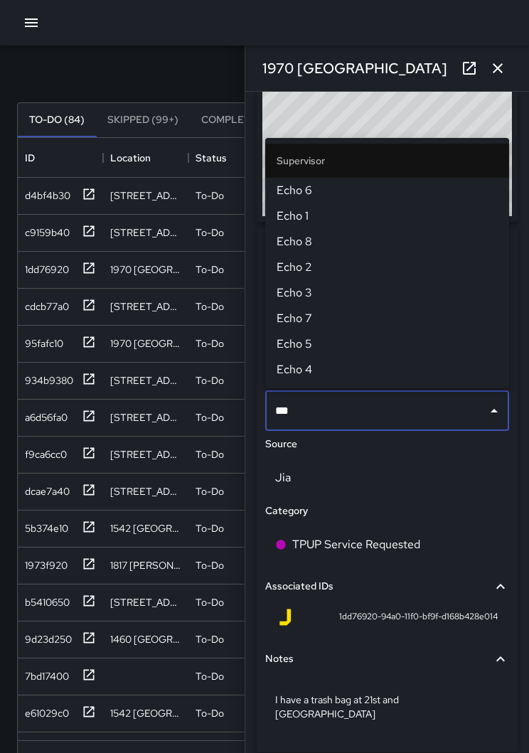
type input "****"
click at [307, 215] on span "Echo 1" at bounding box center [386, 215] width 221 height 17
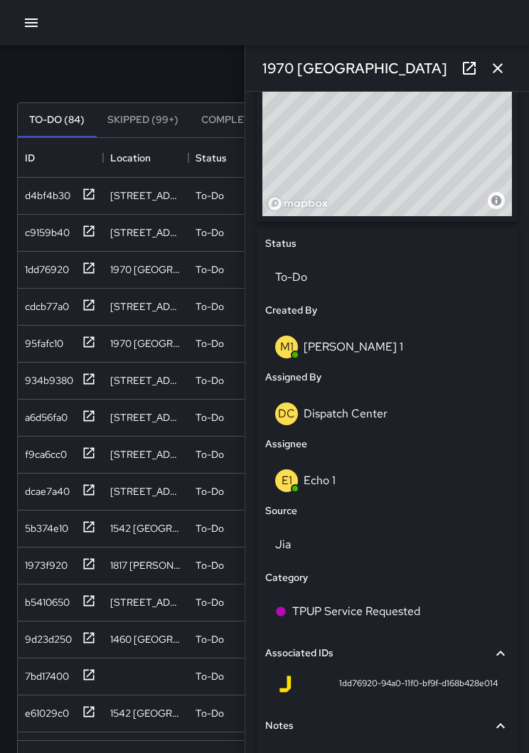
click at [497, 65] on icon "button" at bounding box center [497, 68] width 17 height 17
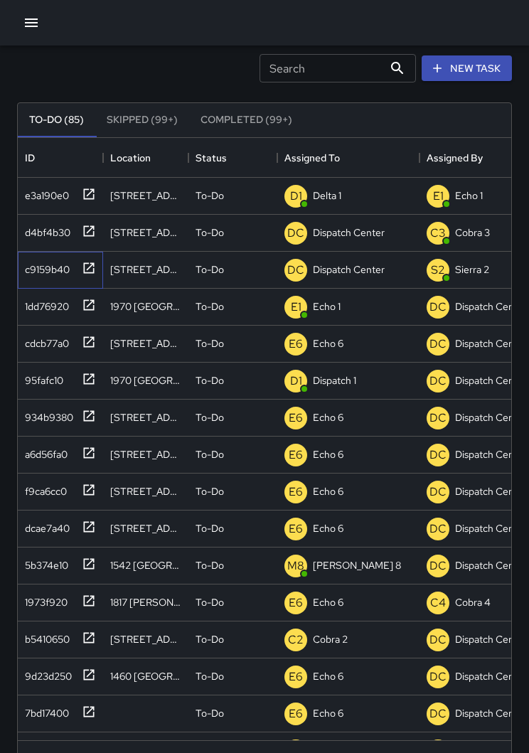
click at [92, 271] on icon at bounding box center [89, 268] width 14 height 14
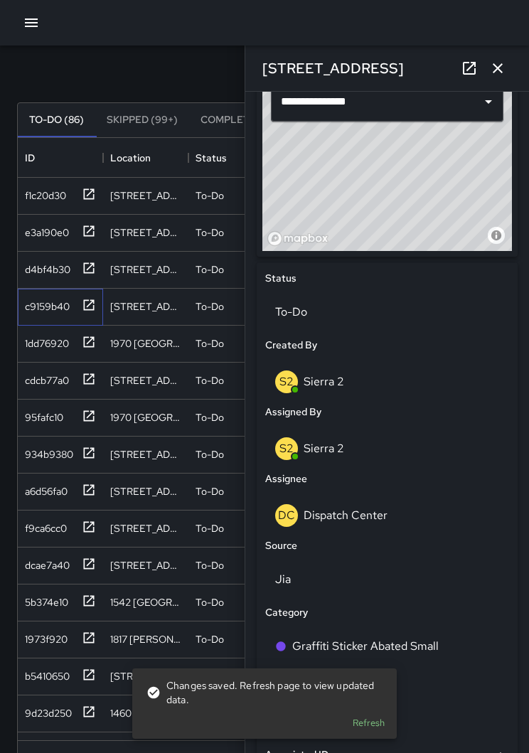
scroll to position [558, 0]
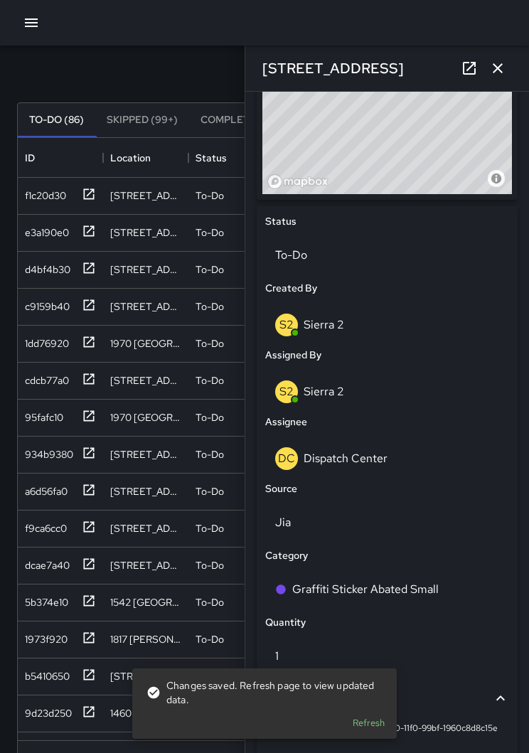
click at [365, 462] on p "Dispatch Center" at bounding box center [345, 458] width 84 height 15
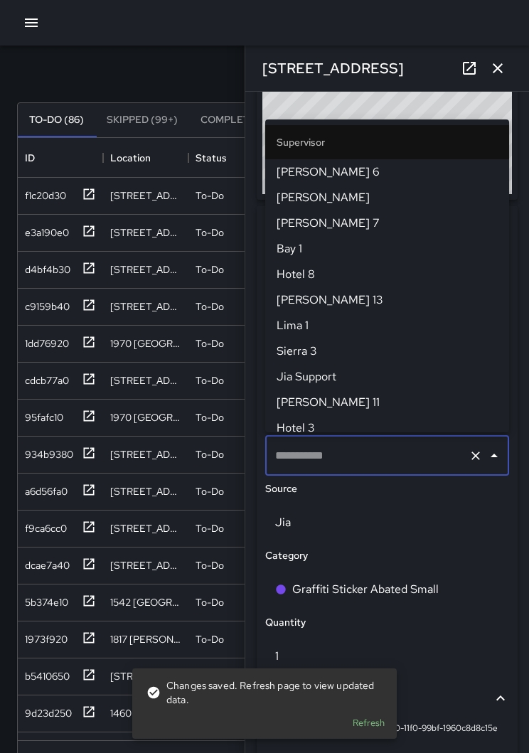
type input "**********"
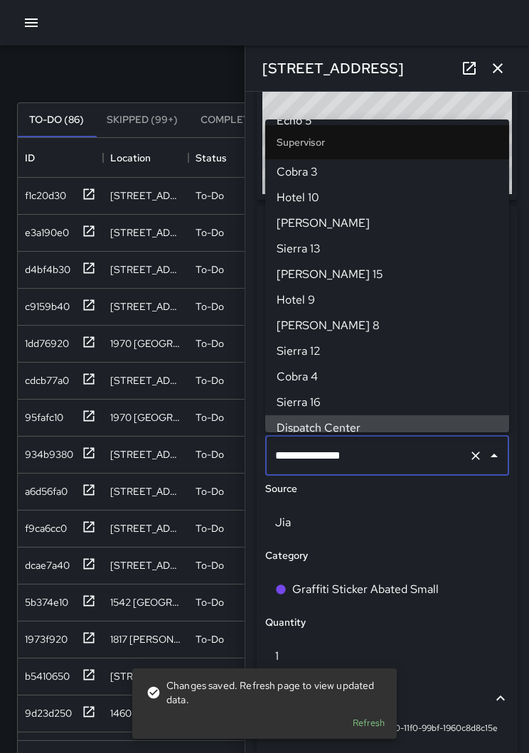
click at [461, 456] on input "**********" at bounding box center [366, 455] width 191 height 27
click at [470, 453] on icon "Clear" at bounding box center [475, 455] width 14 height 14
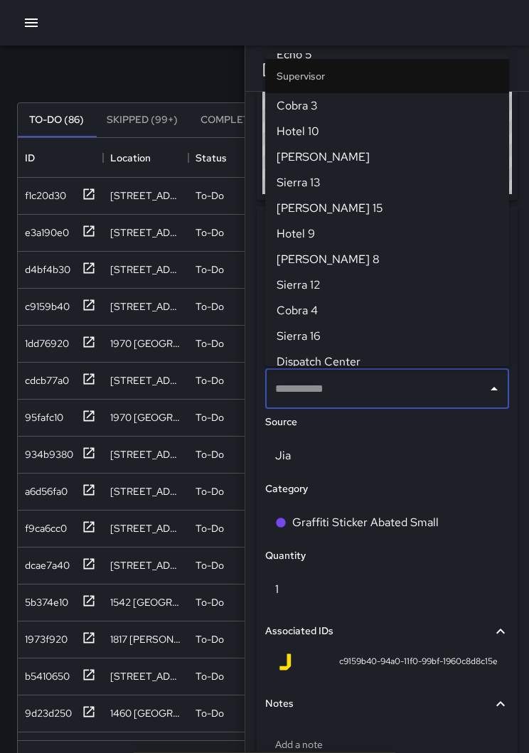
scroll to position [0, 0]
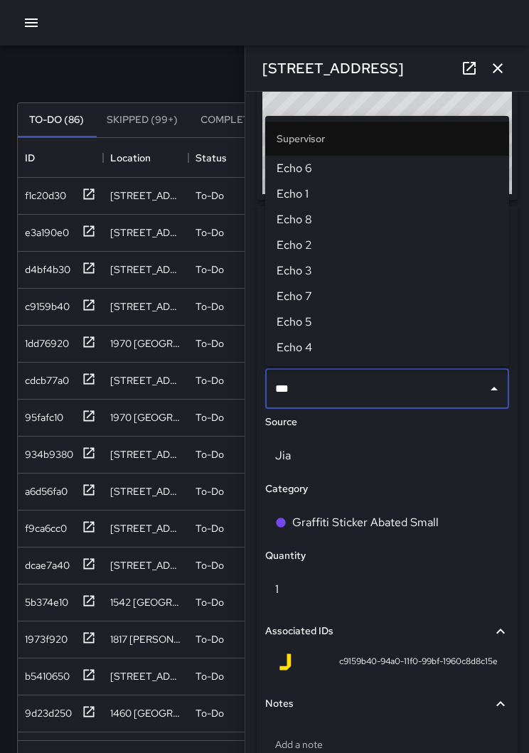
type input "****"
click at [309, 168] on span "Echo 6" at bounding box center [386, 168] width 221 height 17
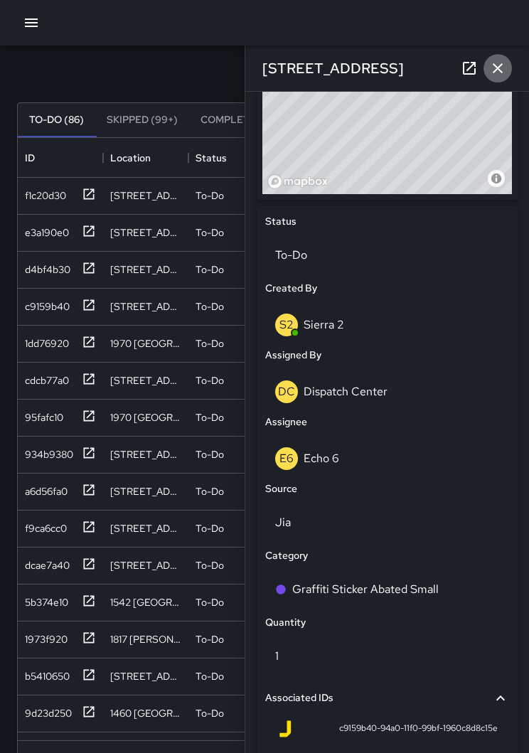
click at [494, 70] on icon "button" at bounding box center [497, 68] width 17 height 17
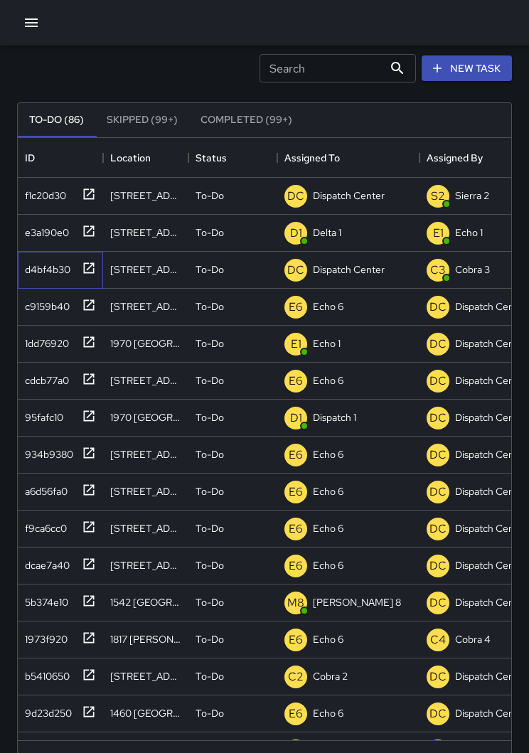
click at [91, 261] on icon at bounding box center [89, 268] width 14 height 14
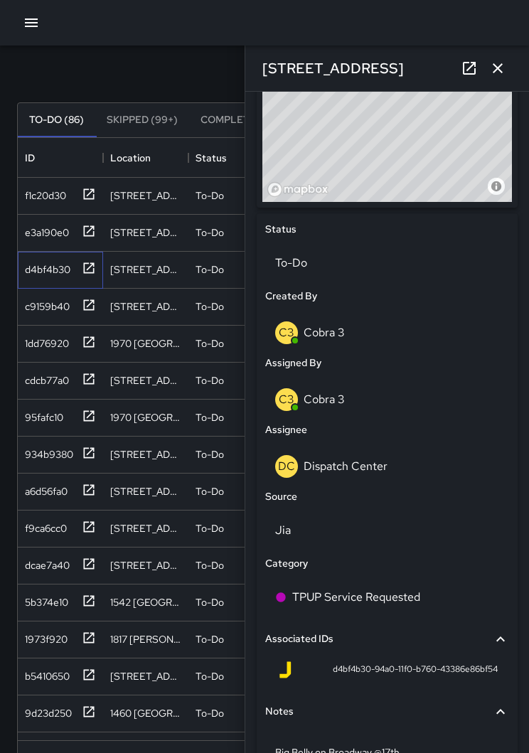
scroll to position [555, 0]
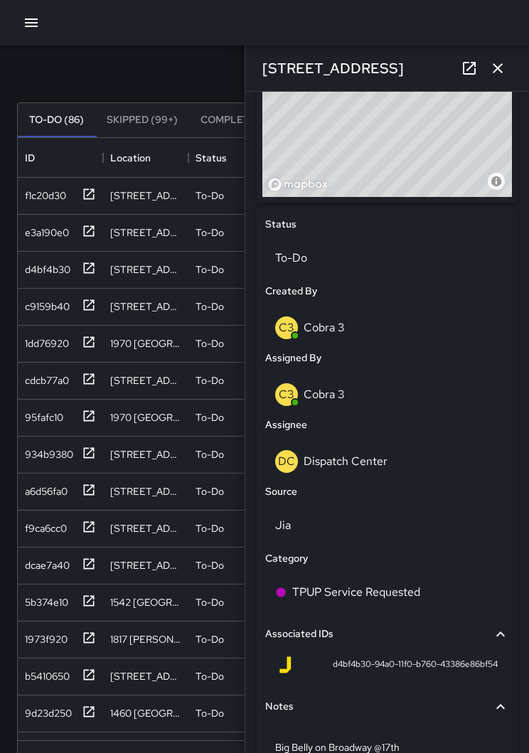
click at [370, 466] on div "DC Dispatch Center" at bounding box center [387, 461] width 224 height 23
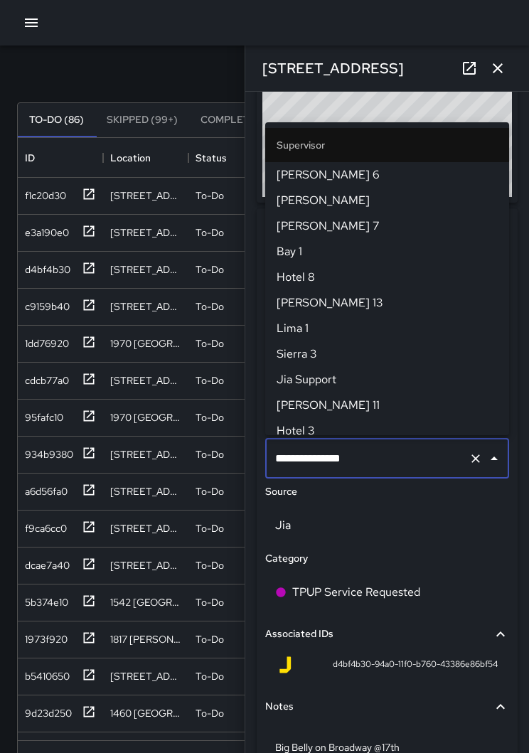
scroll to position [1407, 0]
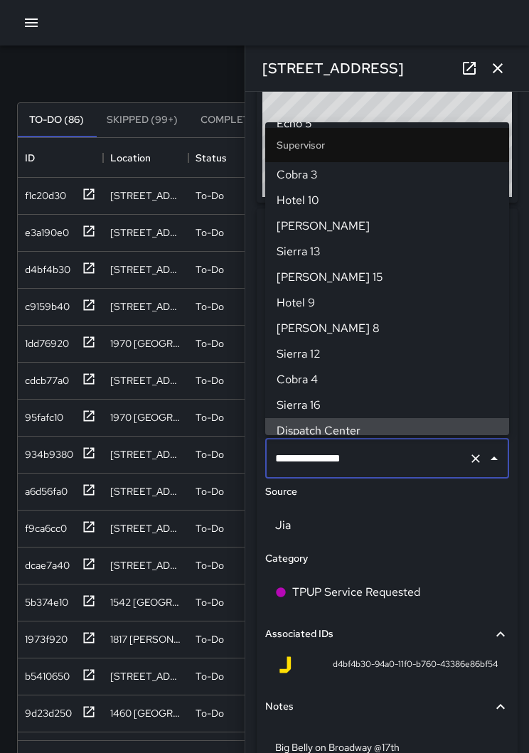
click at [459, 445] on input "**********" at bounding box center [366, 458] width 191 height 27
click at [471, 457] on icon "Clear" at bounding box center [475, 458] width 14 height 14
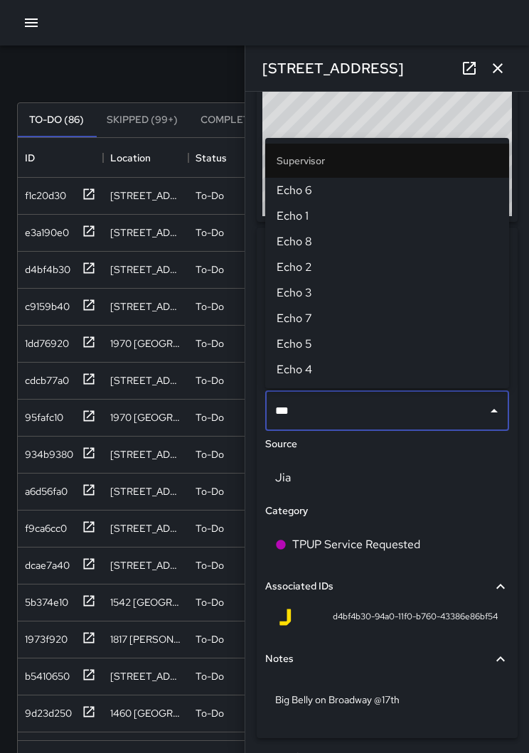
type input "****"
click at [313, 222] on span "Echo 1" at bounding box center [386, 215] width 221 height 17
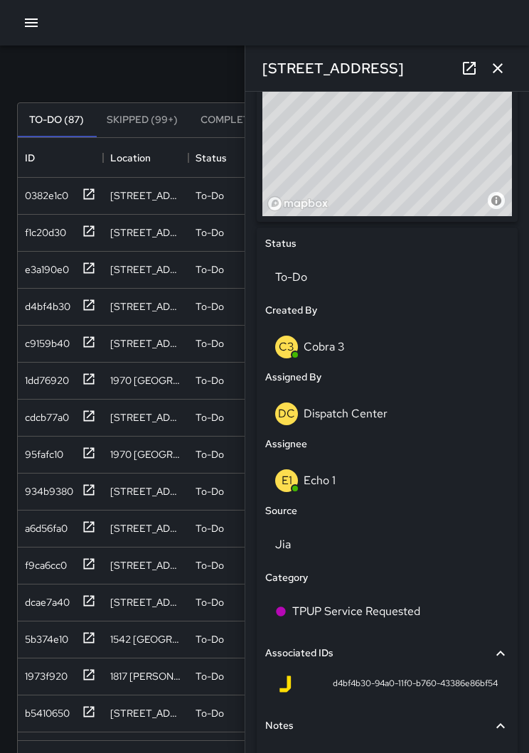
click at [497, 68] on icon "button" at bounding box center [497, 68] width 10 height 10
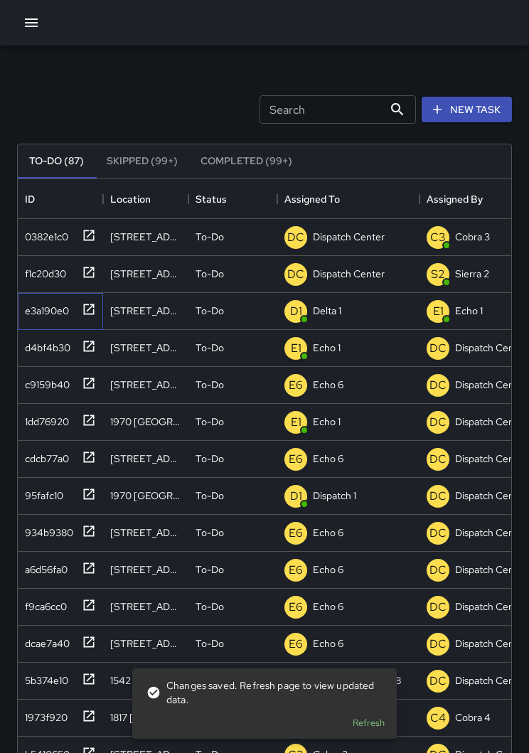
click at [87, 311] on icon at bounding box center [89, 309] width 14 height 14
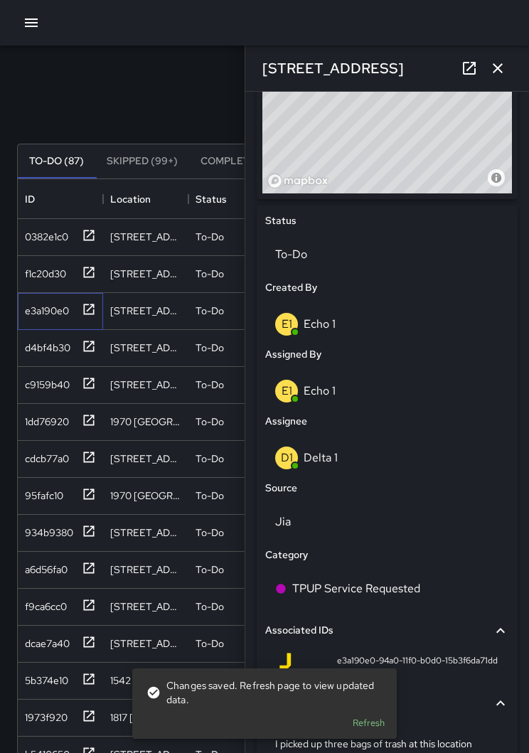
scroll to position [567, 0]
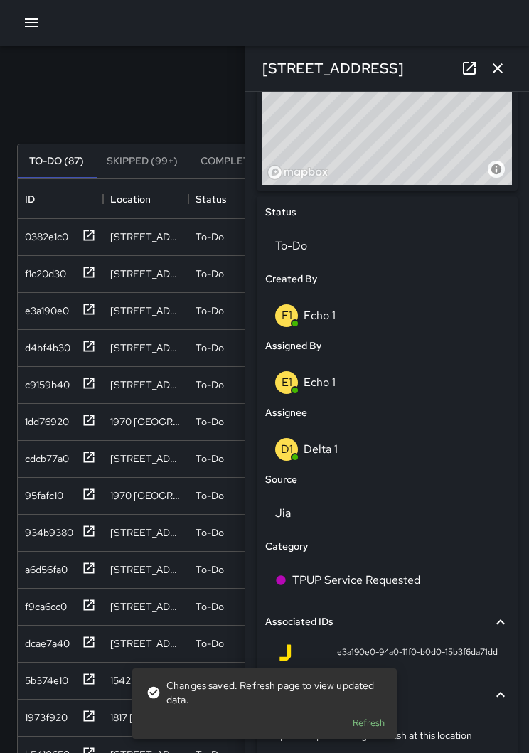
click at [338, 448] on div "D1 Delta 1" at bounding box center [387, 449] width 224 height 23
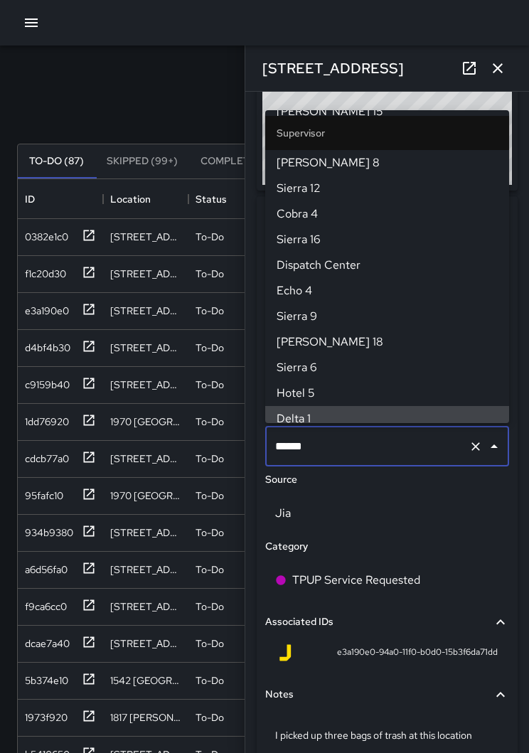
scroll to position [0, 0]
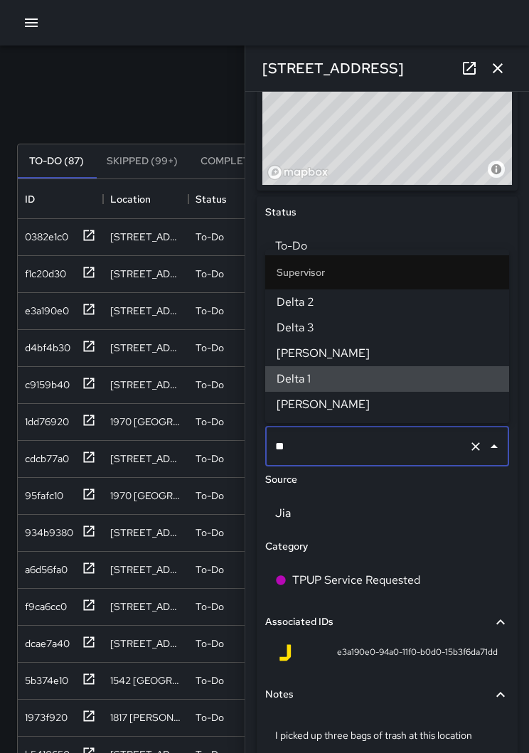
type input "*"
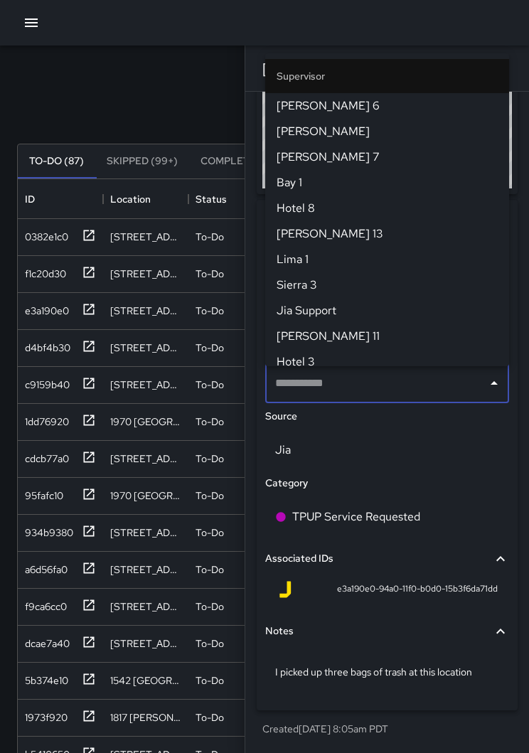
scroll to position [558, 0]
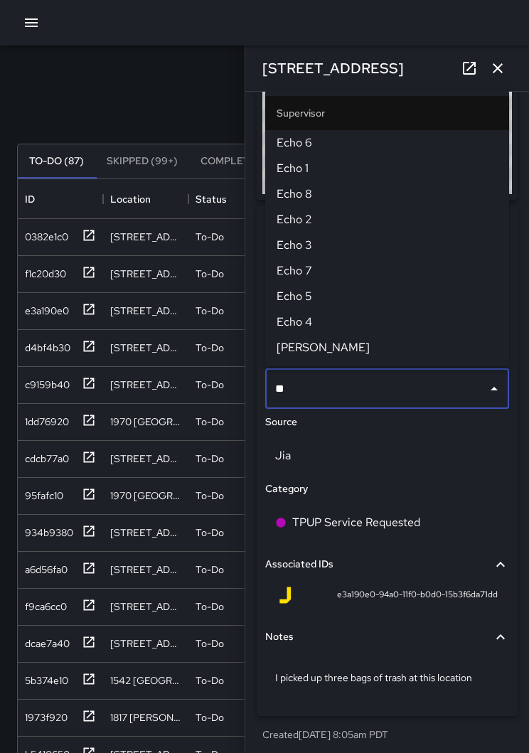
type input "***"
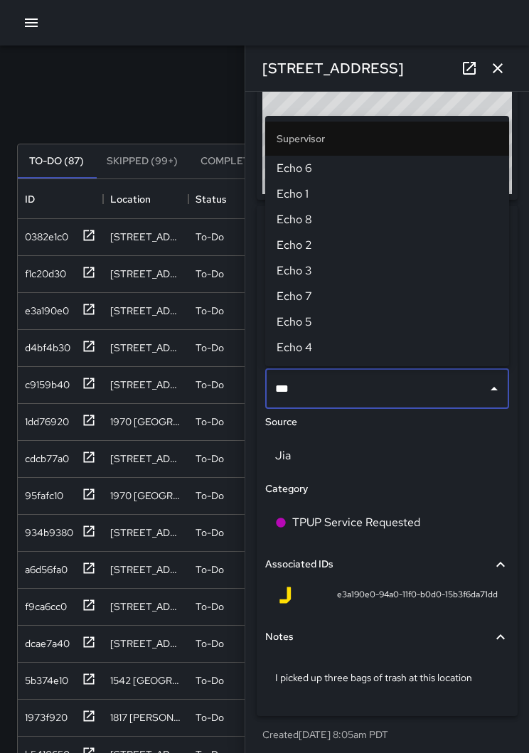
click at [313, 191] on span "Echo 1" at bounding box center [386, 193] width 221 height 17
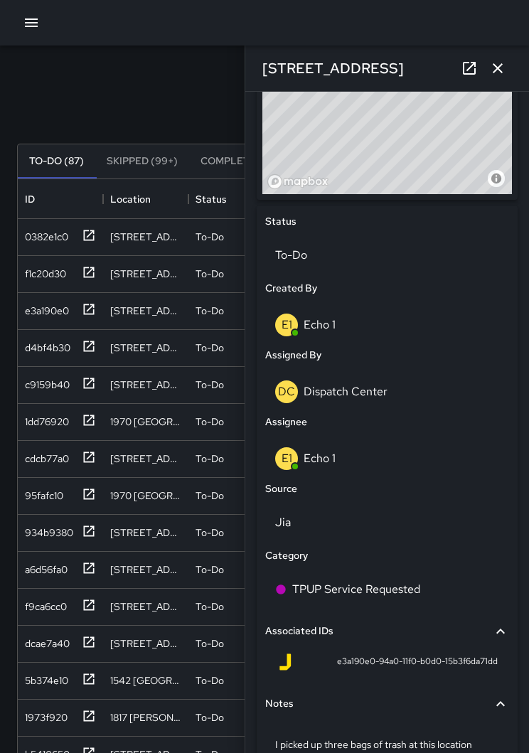
click at [499, 82] on button "button" at bounding box center [497, 68] width 28 height 28
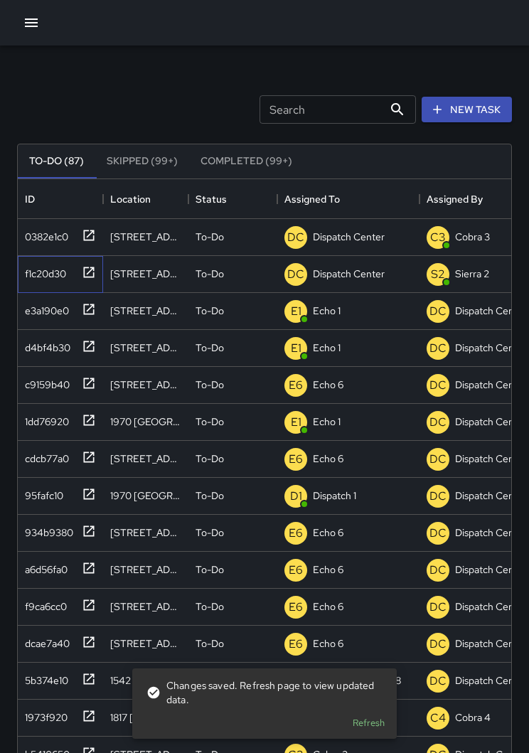
click at [88, 269] on icon at bounding box center [89, 272] width 14 height 14
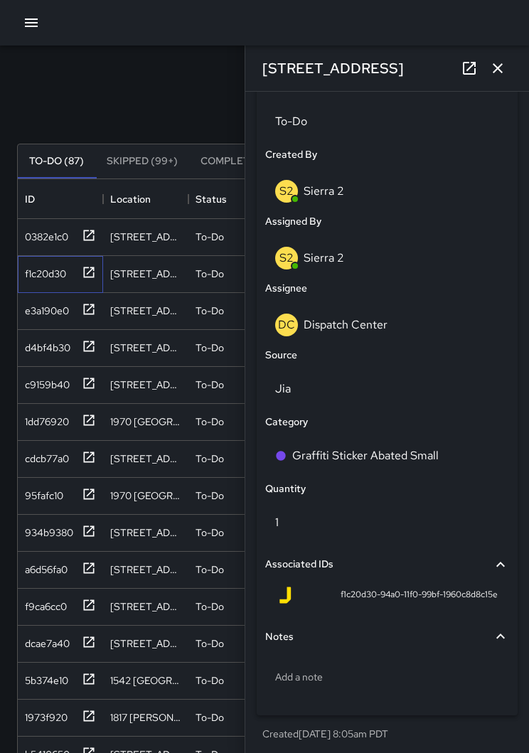
scroll to position [690, 0]
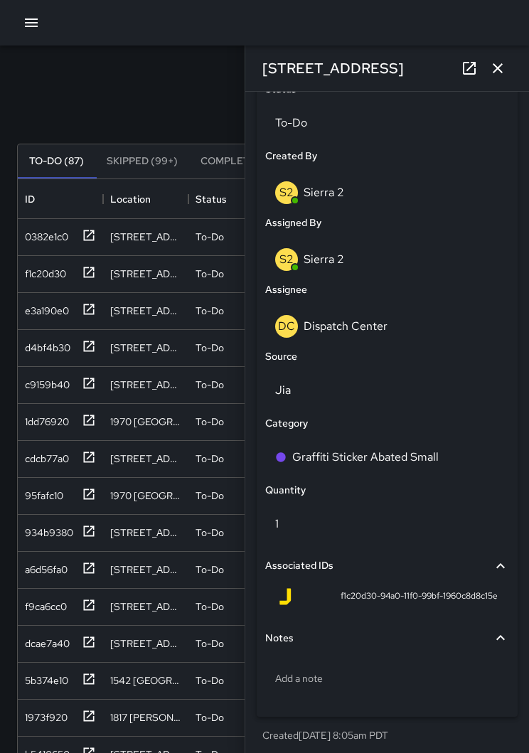
click at [455, 332] on div "DC Dispatch Center" at bounding box center [387, 326] width 224 height 23
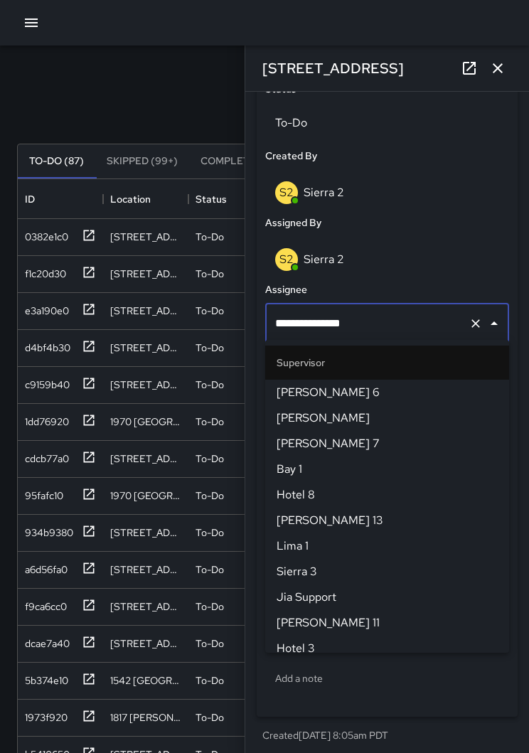
scroll to position [1407, 0]
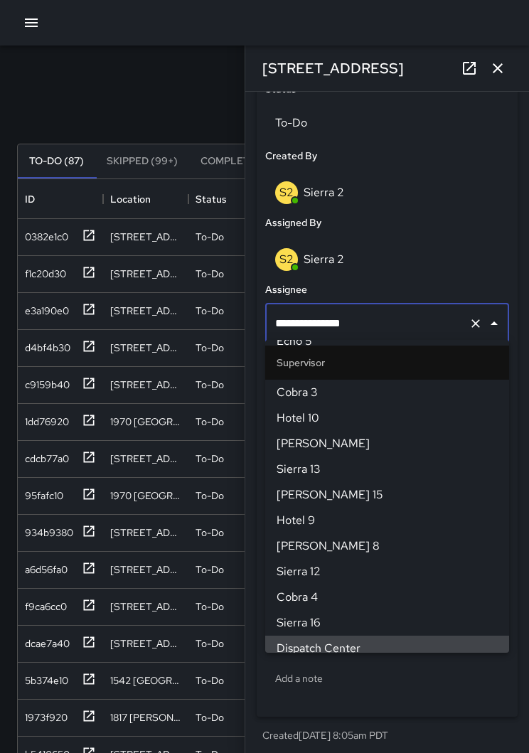
click at [473, 320] on icon "Clear" at bounding box center [475, 323] width 14 height 14
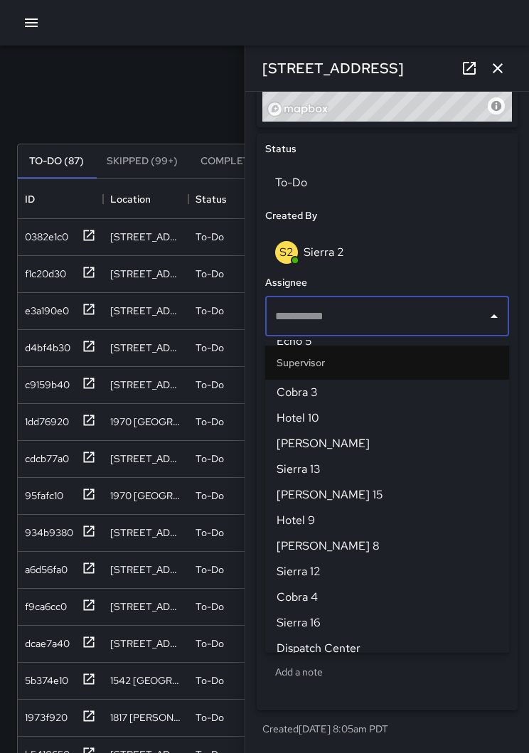
scroll to position [0, 0]
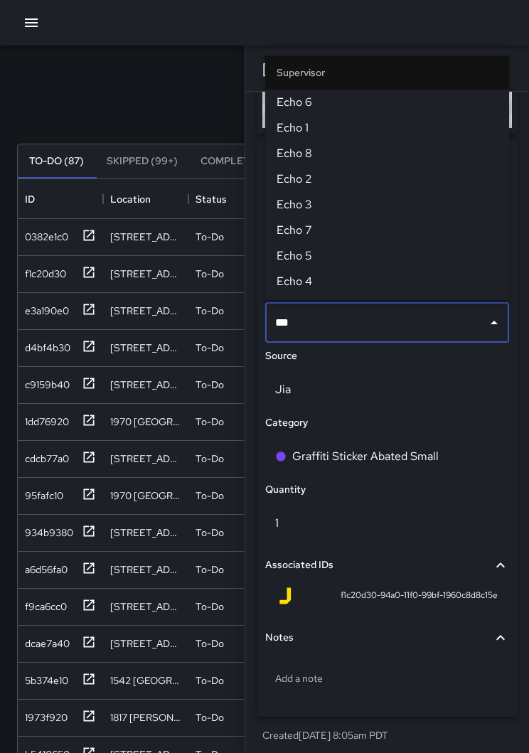
type input "****"
click at [315, 102] on span "Echo 6" at bounding box center [386, 102] width 221 height 17
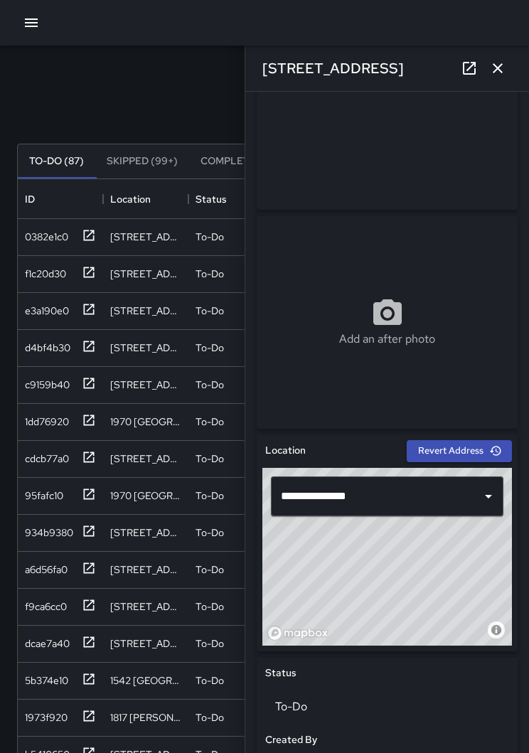
scroll to position [106, 0]
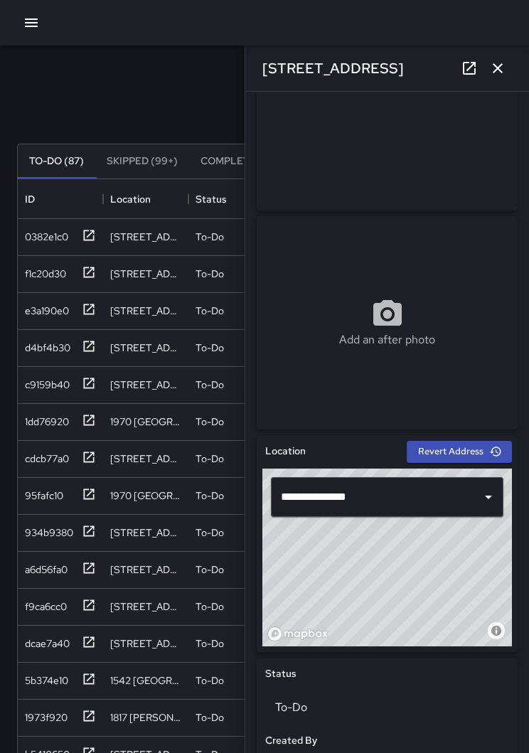
click at [485, 72] on button "button" at bounding box center [497, 68] width 28 height 28
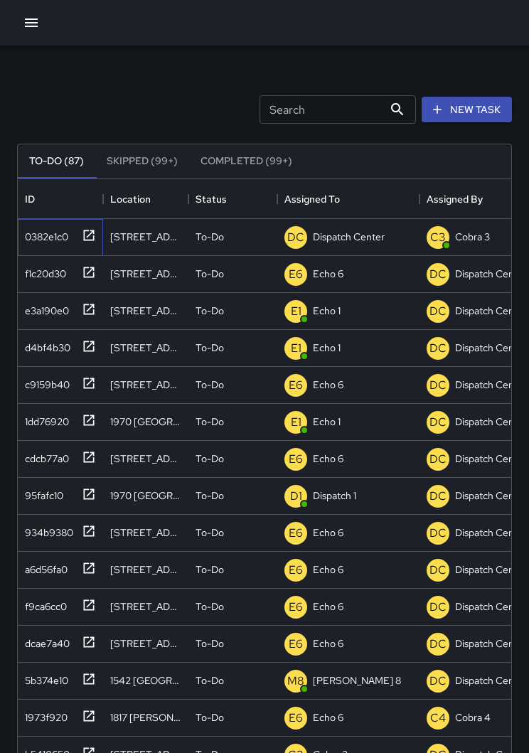
click at [86, 231] on icon at bounding box center [89, 235] width 11 height 11
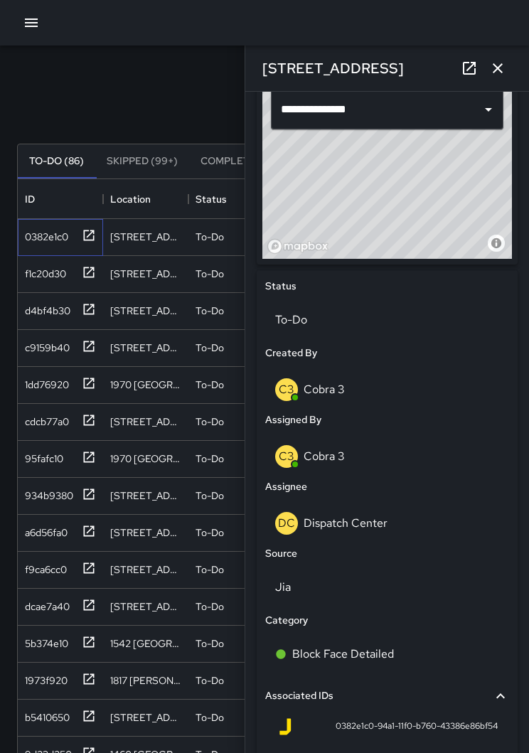
scroll to position [506, 0]
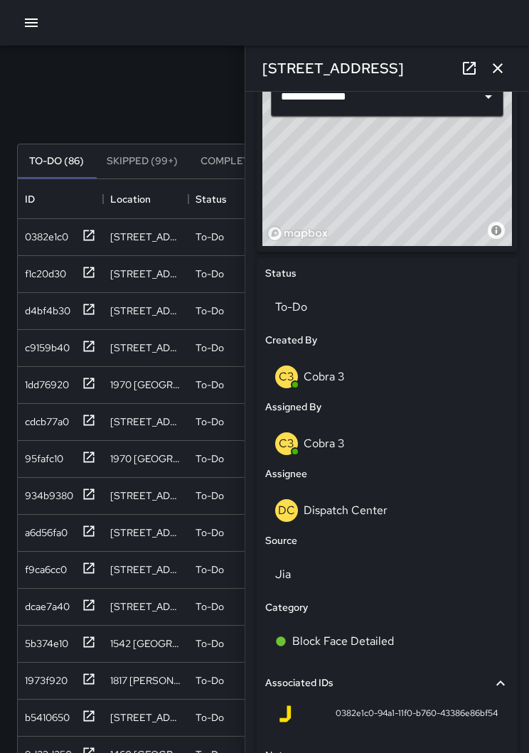
click at [366, 506] on p "Dispatch Center" at bounding box center [345, 509] width 84 height 15
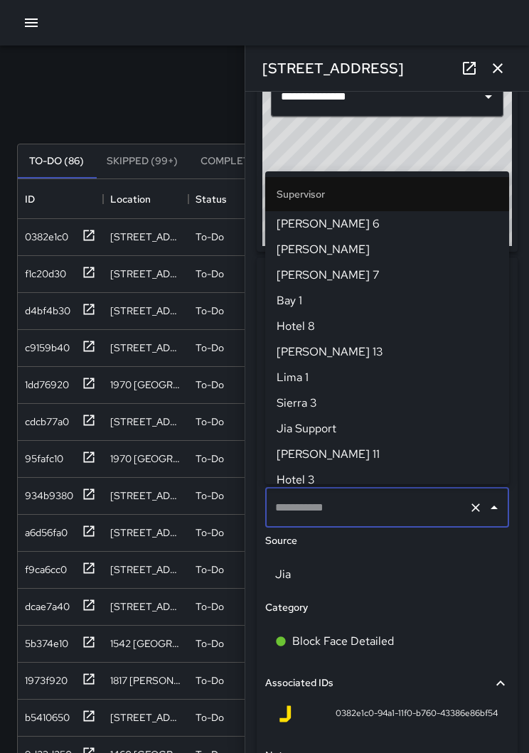
type input "**********"
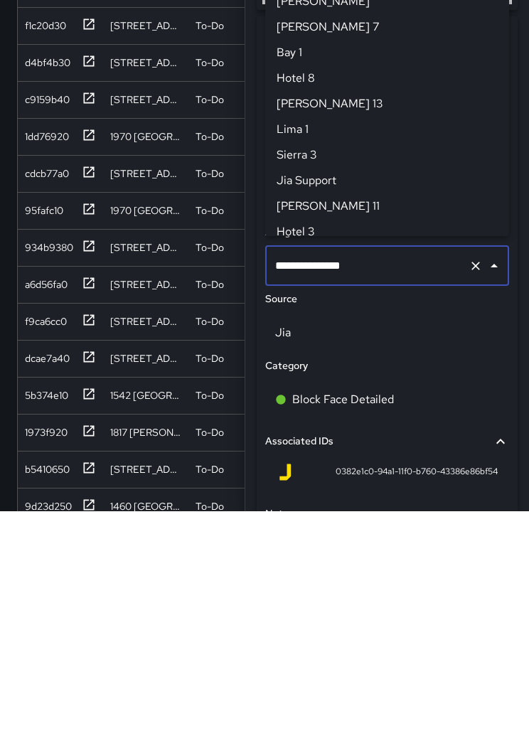
scroll to position [1407, 0]
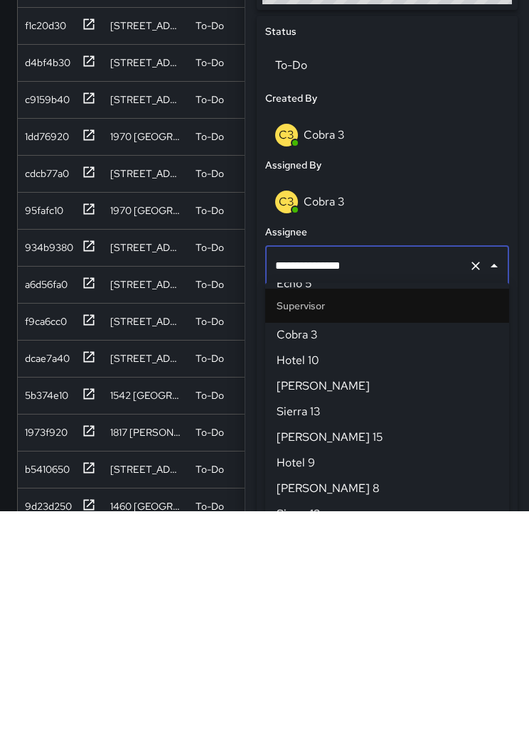
click at [475, 500] on icon "Clear" at bounding box center [475, 507] width 14 height 14
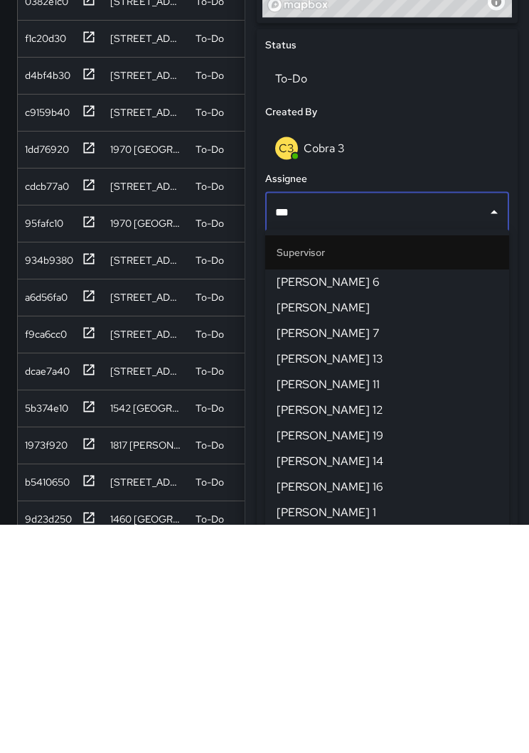
type input "****"
click at [320, 502] on span "Mike 6" at bounding box center [386, 510] width 221 height 17
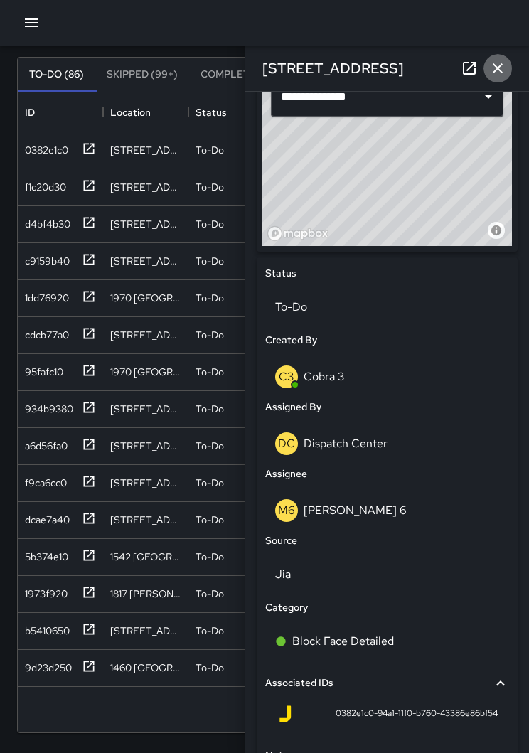
click at [494, 68] on icon "button" at bounding box center [497, 68] width 17 height 17
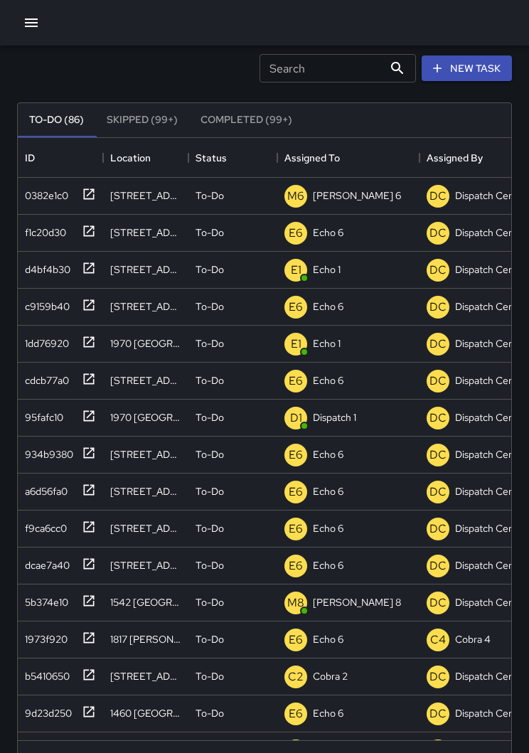
scroll to position [0, 0]
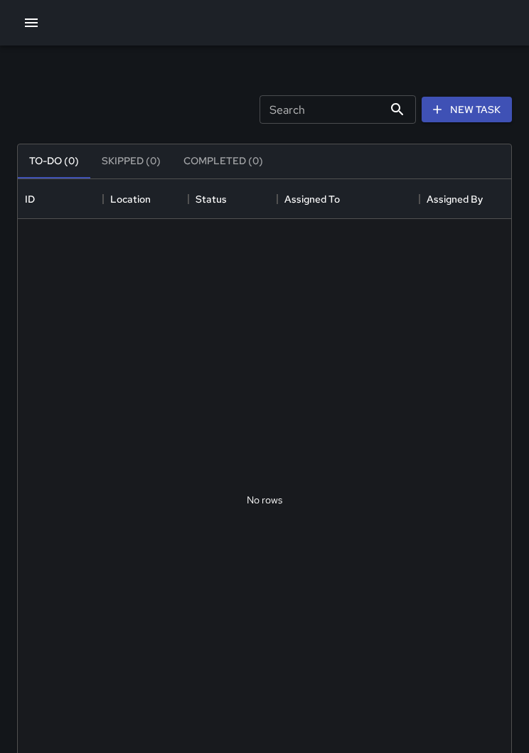
scroll to position [1, 1]
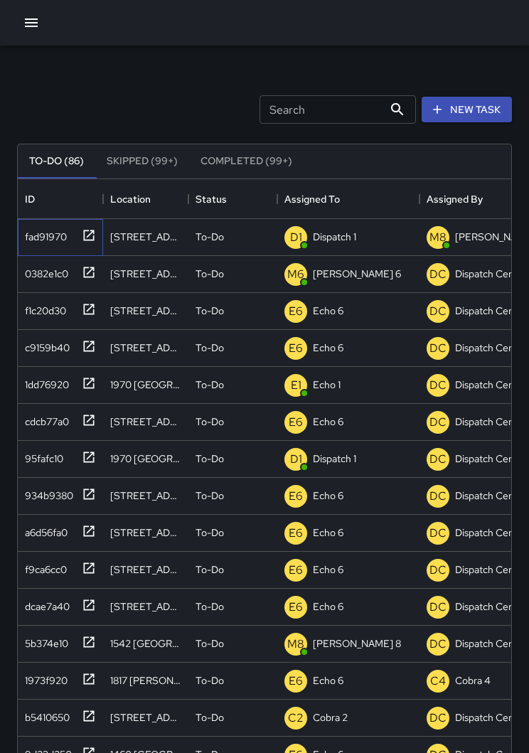
click at [80, 239] on div at bounding box center [86, 233] width 20 height 23
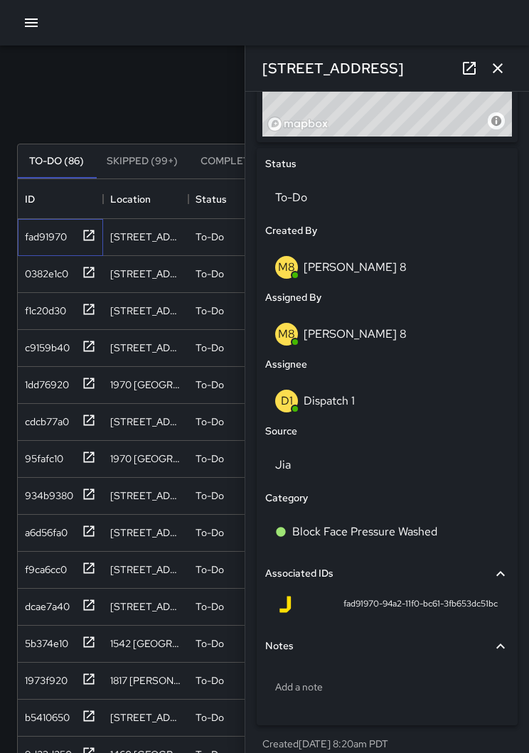
scroll to position [602, 0]
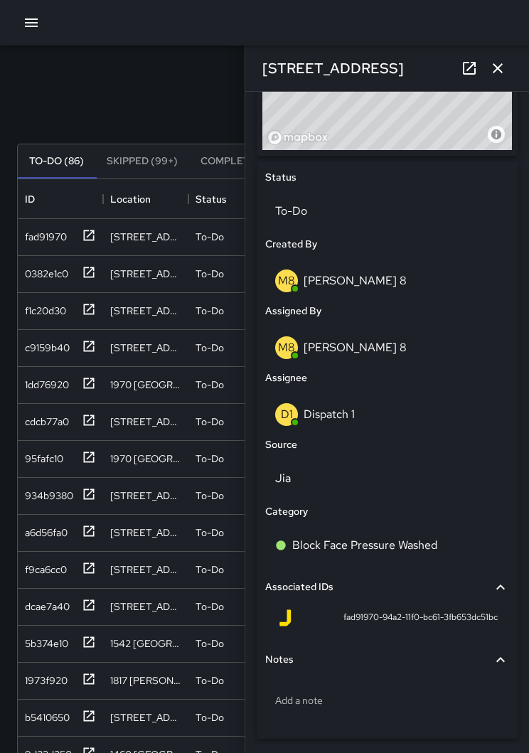
click at [422, 409] on div "D1 Dispatch 1" at bounding box center [387, 414] width 224 height 23
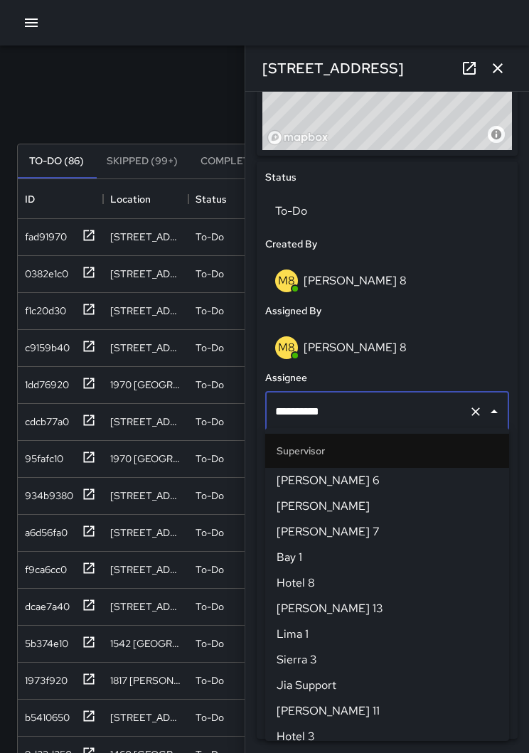
scroll to position [895, 0]
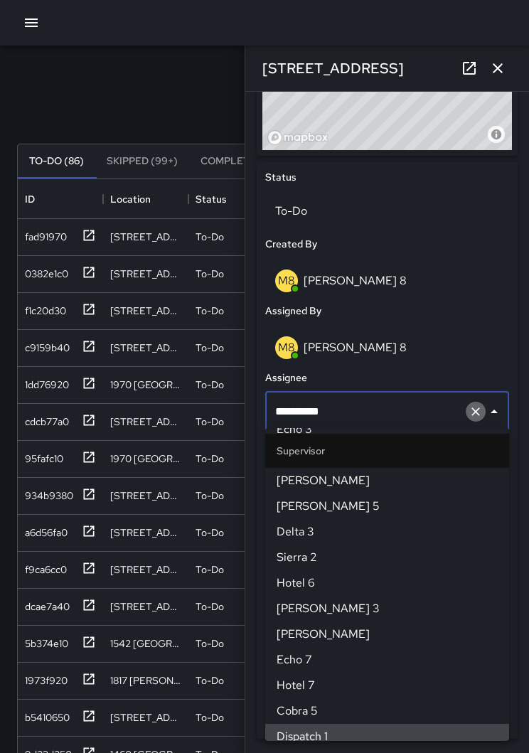
click at [470, 407] on icon "Clear" at bounding box center [475, 411] width 14 height 14
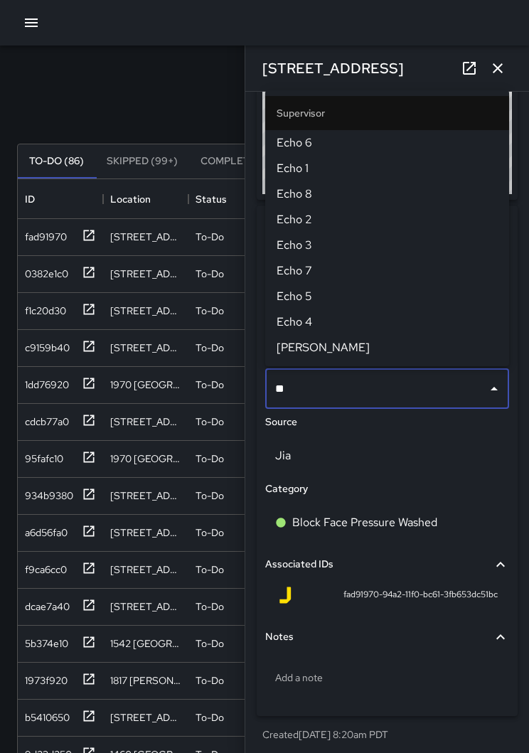
type input "***"
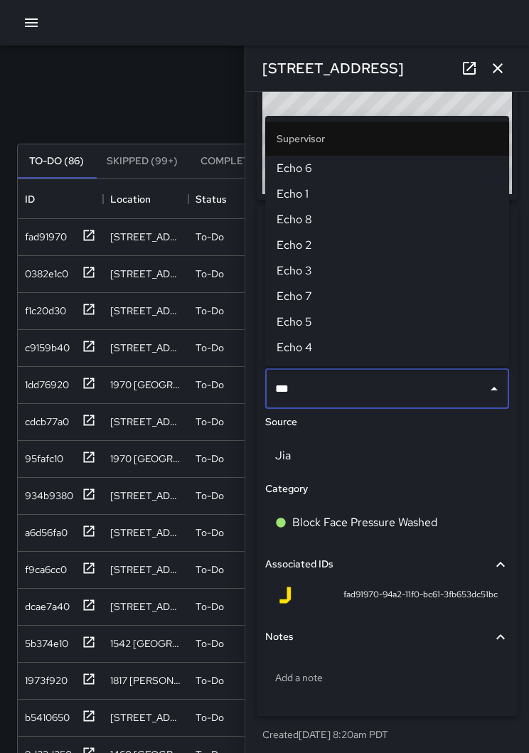
click at [298, 168] on span "Echo 6" at bounding box center [386, 168] width 221 height 17
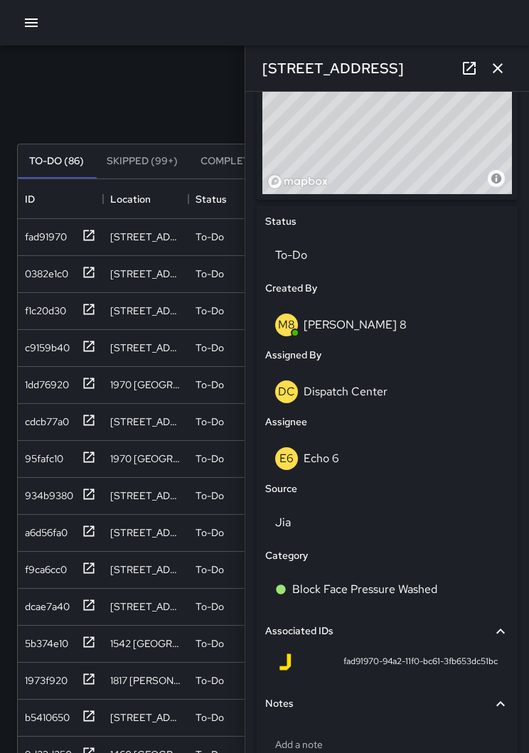
click at [491, 60] on icon "button" at bounding box center [497, 68] width 17 height 17
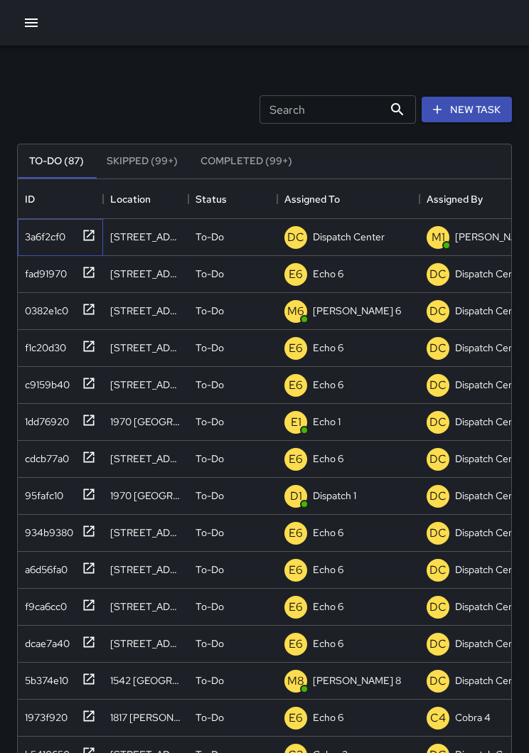
click at [68, 241] on div "3a6f2cf0" at bounding box center [57, 233] width 77 height 23
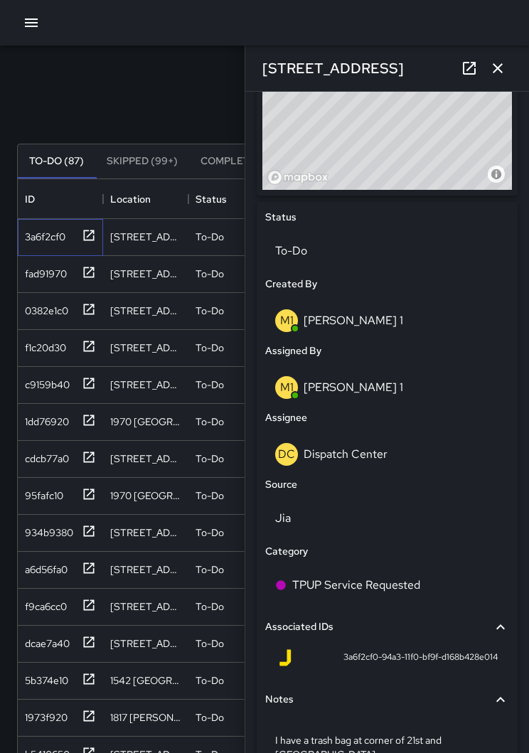
scroll to position [563, 0]
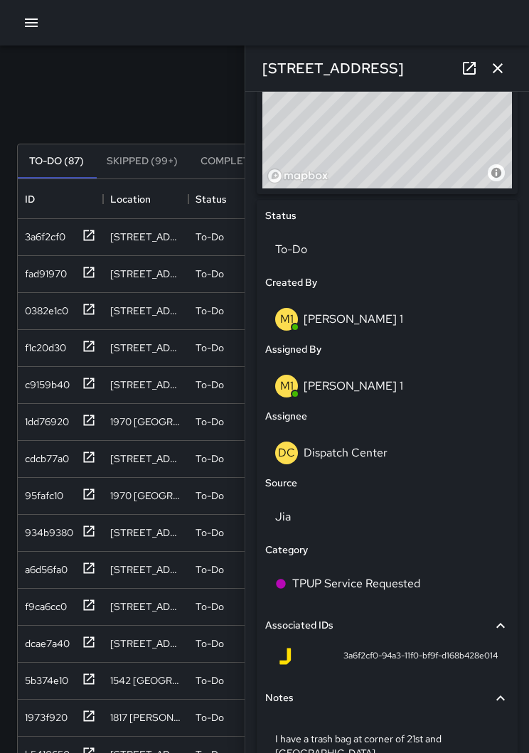
click at [365, 457] on div "DC Dispatch Center" at bounding box center [387, 452] width 224 height 23
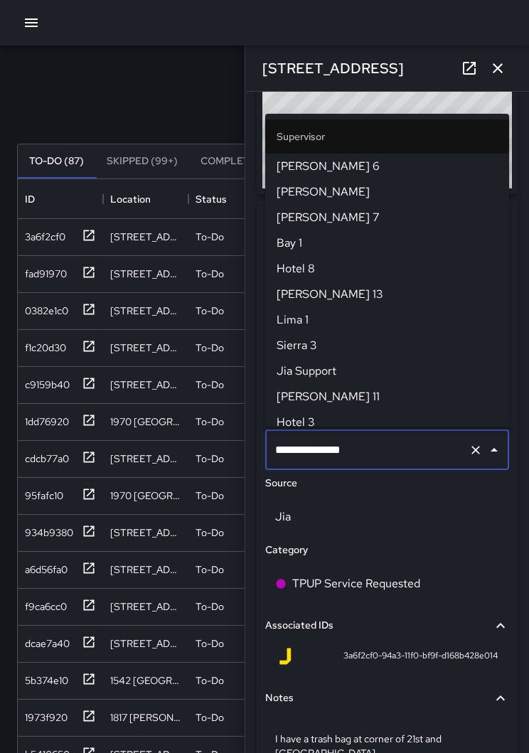
scroll to position [1407, 0]
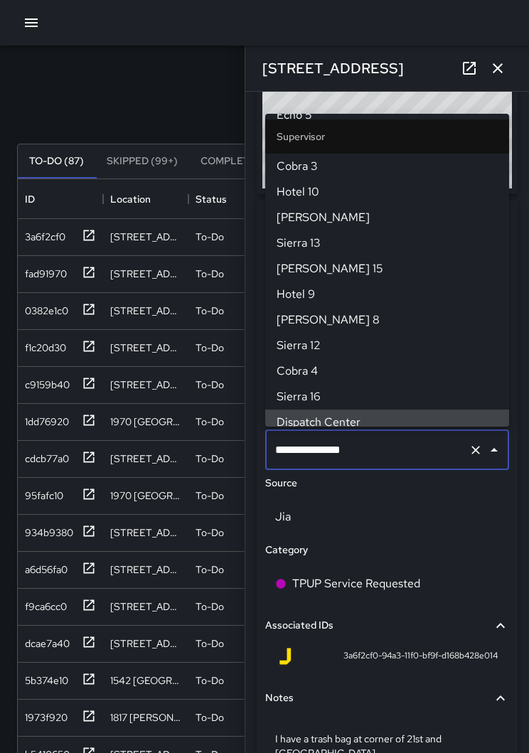
click at [465, 449] on button "Clear" at bounding box center [475, 450] width 20 height 20
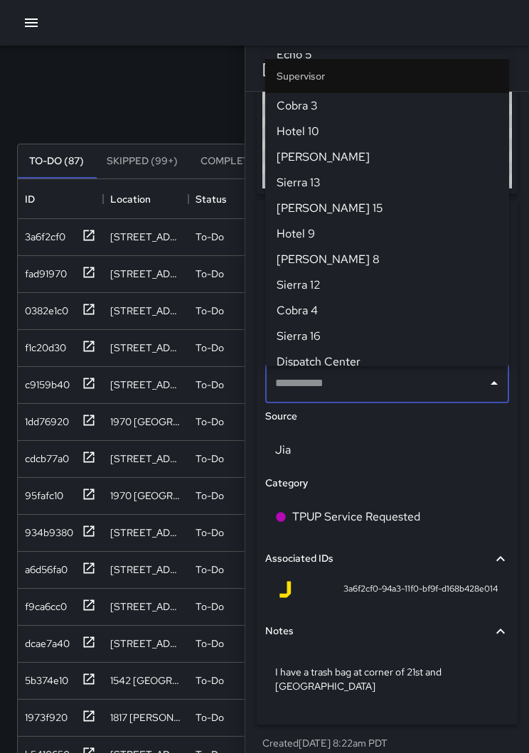
scroll to position [0, 0]
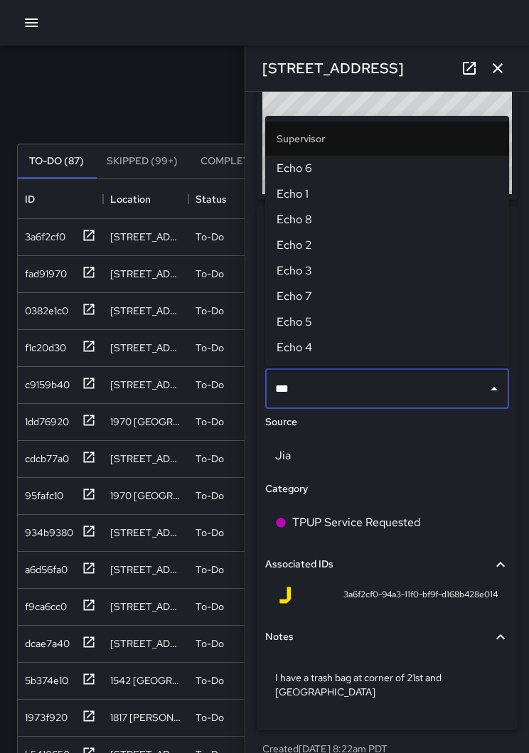
type input "****"
click at [305, 196] on span "Echo 1" at bounding box center [386, 193] width 221 height 17
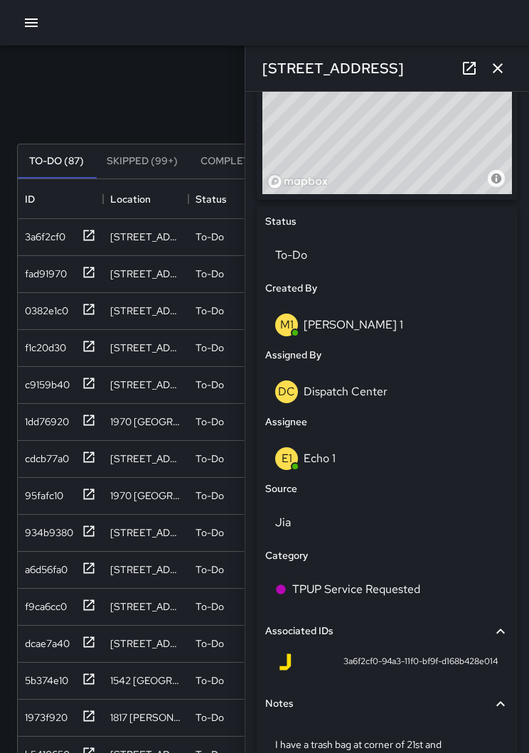
click at [481, 70] on link at bounding box center [469, 68] width 28 height 28
click at [491, 72] on icon "button" at bounding box center [497, 68] width 17 height 17
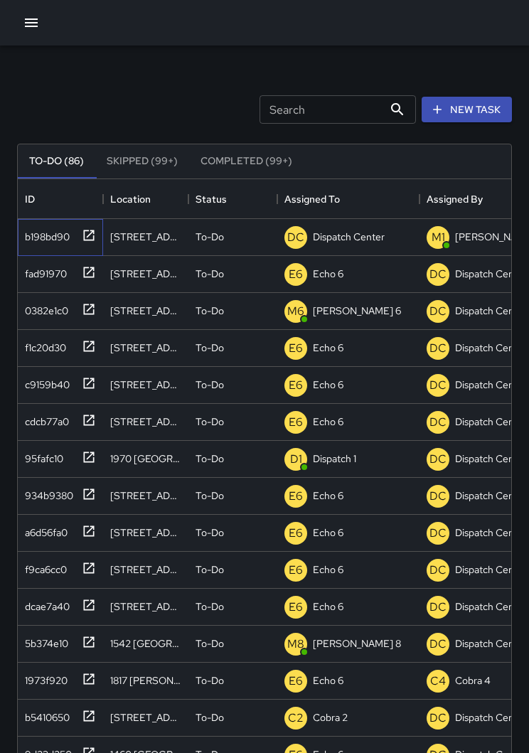
click at [88, 237] on icon at bounding box center [89, 235] width 14 height 14
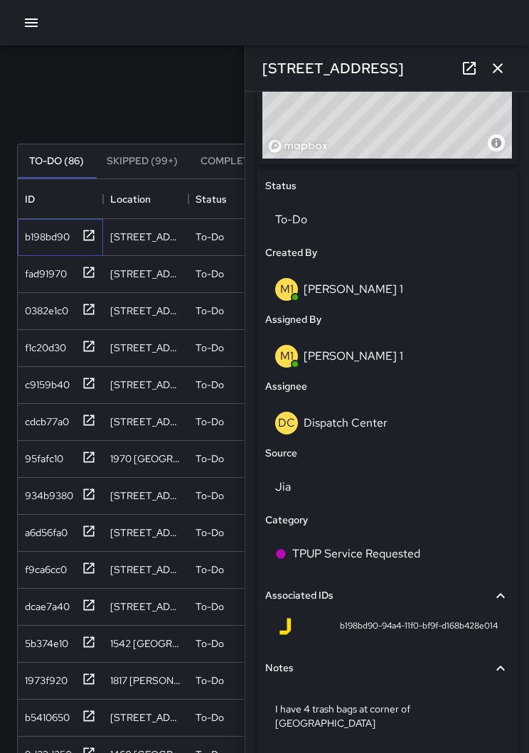
scroll to position [603, 0]
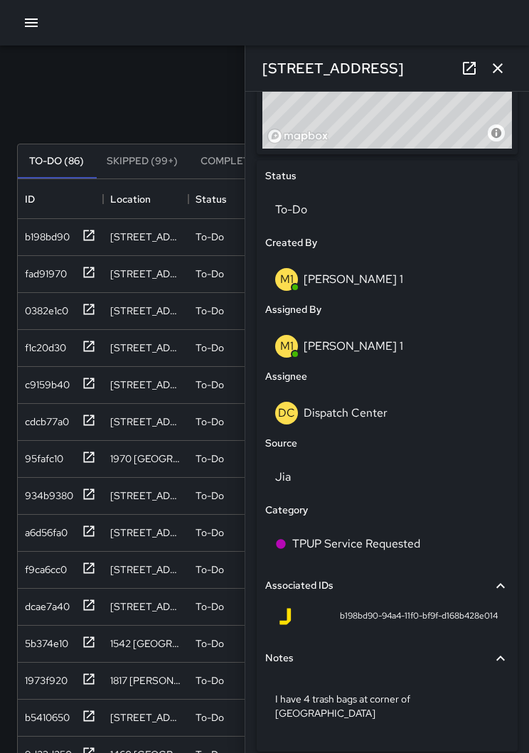
click at [374, 412] on p "Dispatch Center" at bounding box center [345, 412] width 84 height 15
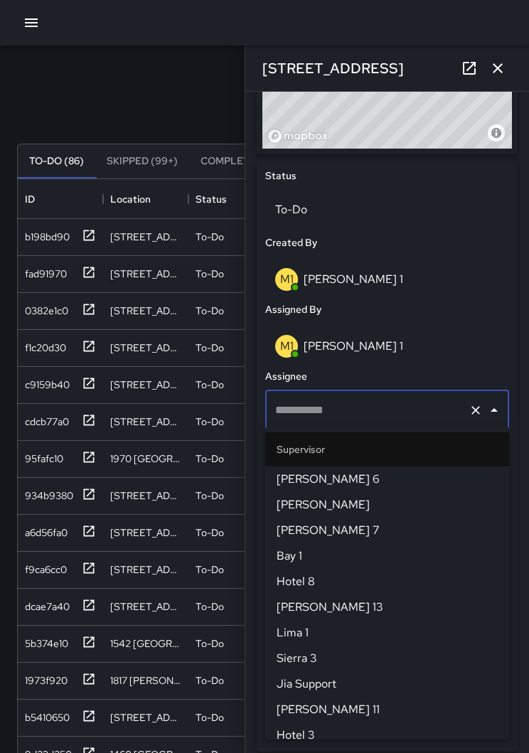
type input "**********"
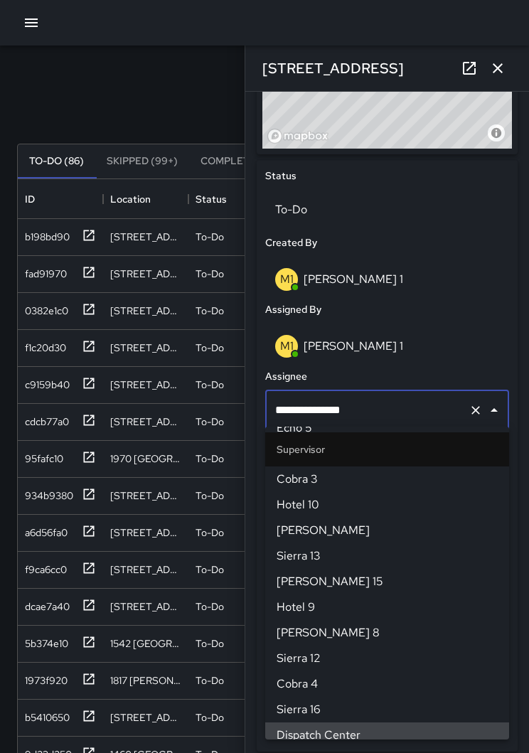
click at [471, 411] on icon "Clear" at bounding box center [475, 410] width 14 height 14
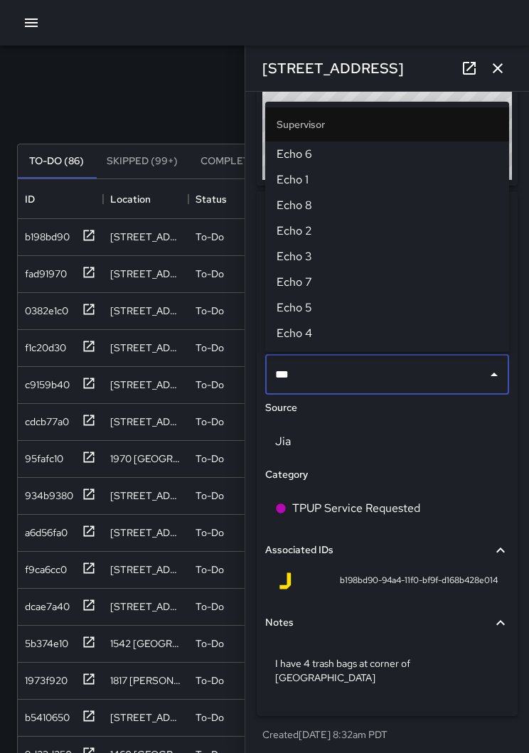
type input "****"
click at [320, 152] on span "Echo 6" at bounding box center [386, 154] width 221 height 17
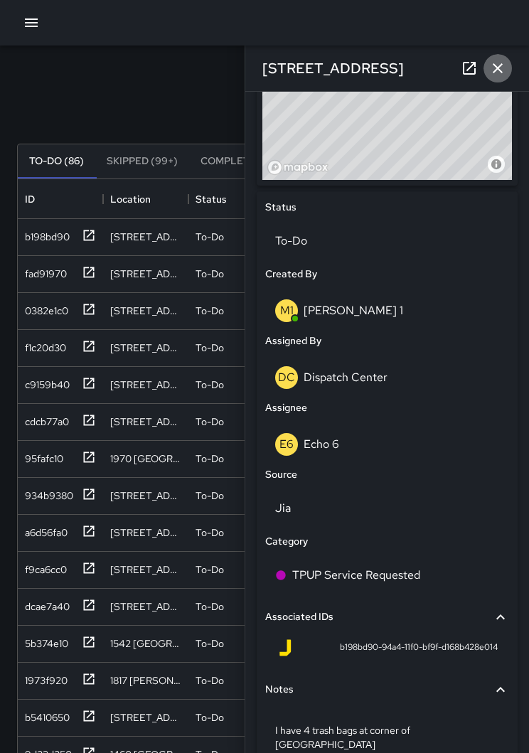
click at [503, 66] on icon "button" at bounding box center [497, 68] width 17 height 17
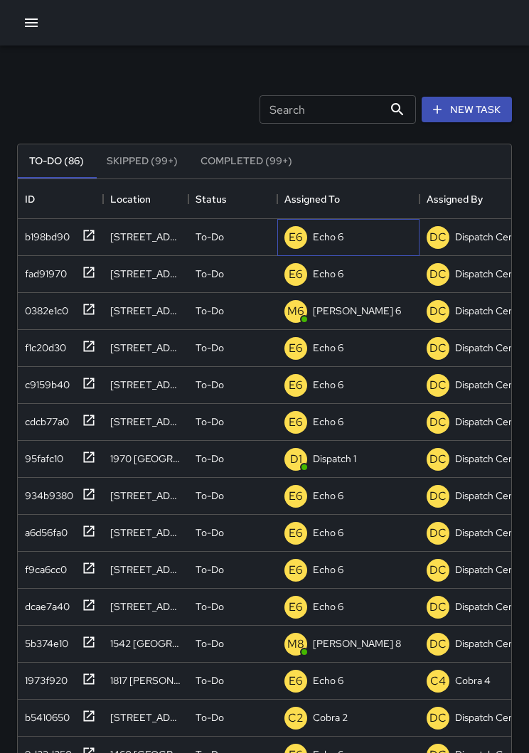
click at [327, 232] on p "Echo 6" at bounding box center [328, 237] width 31 height 14
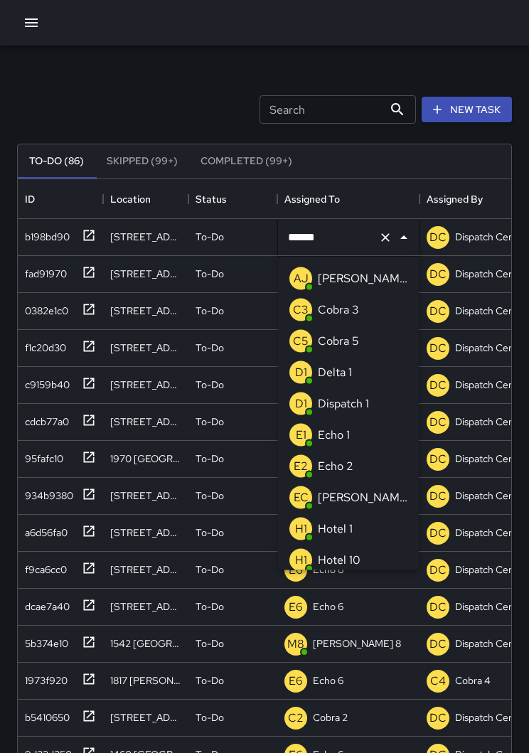
scroll to position [935, 0]
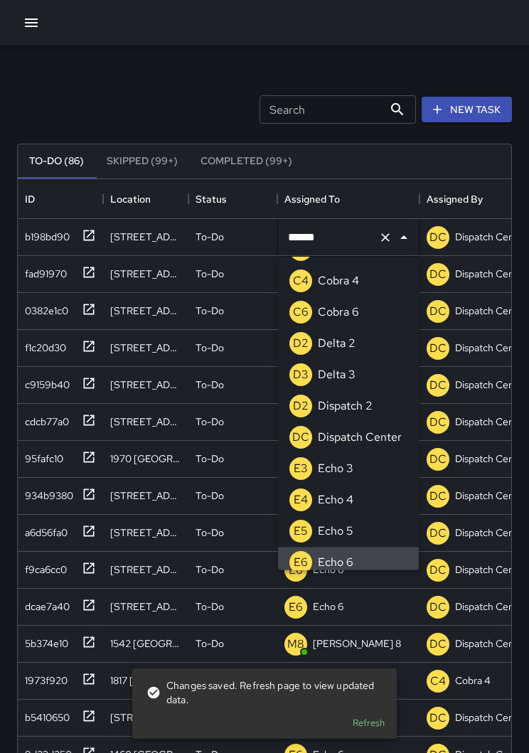
type input "****"
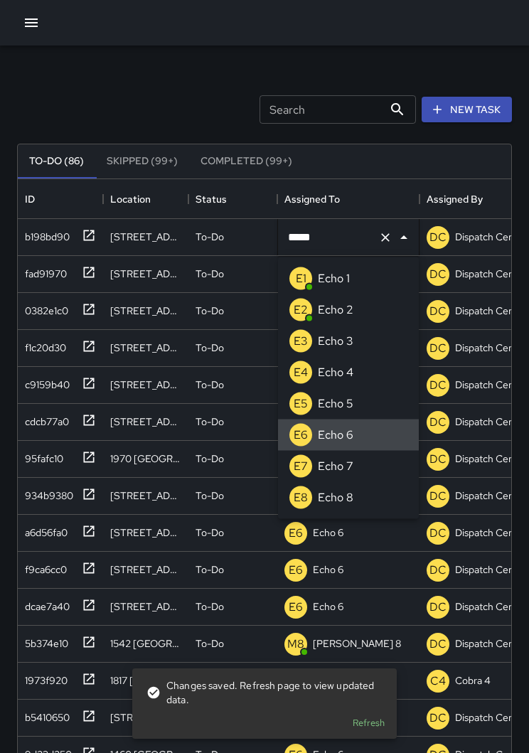
scroll to position [0, 0]
click at [344, 279] on p "Echo 1" at bounding box center [334, 278] width 32 height 17
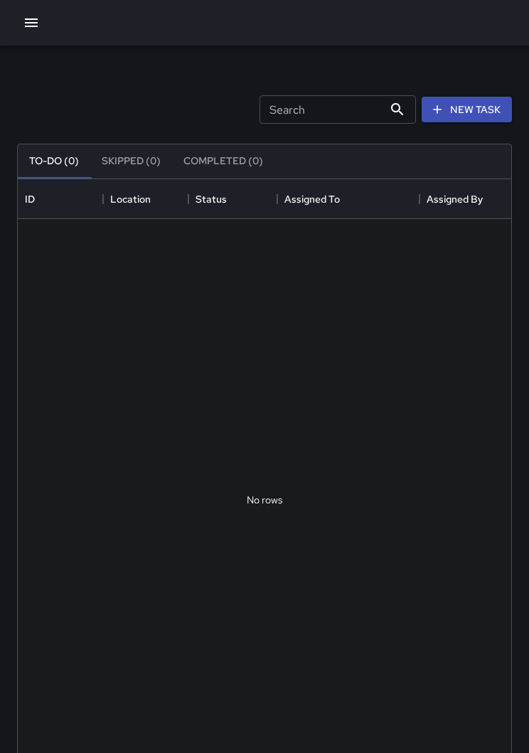
scroll to position [602, 493]
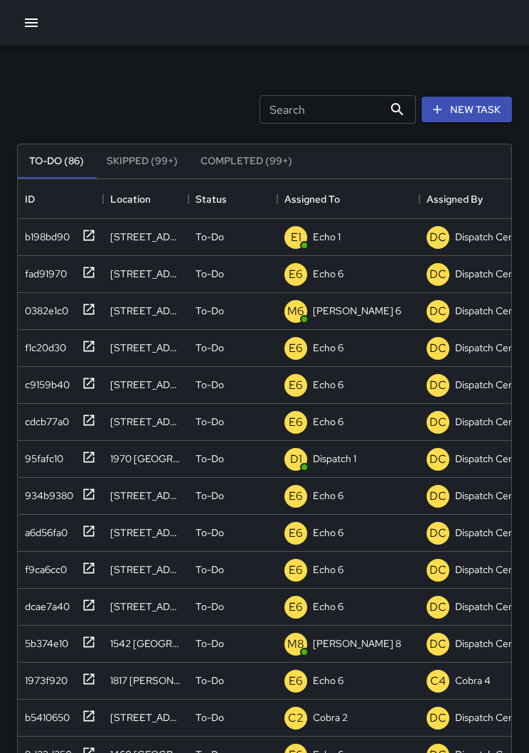
click at [35, 21] on icon "button" at bounding box center [31, 22] width 17 height 17
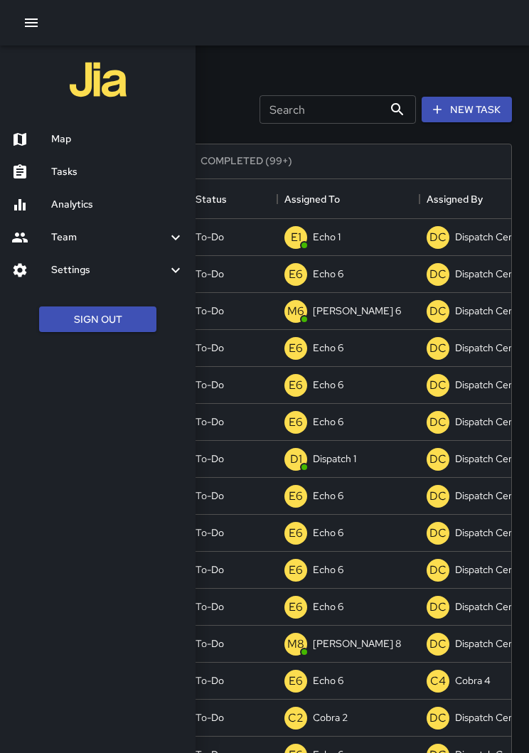
click at [79, 139] on h6 "Map" at bounding box center [117, 139] width 133 height 16
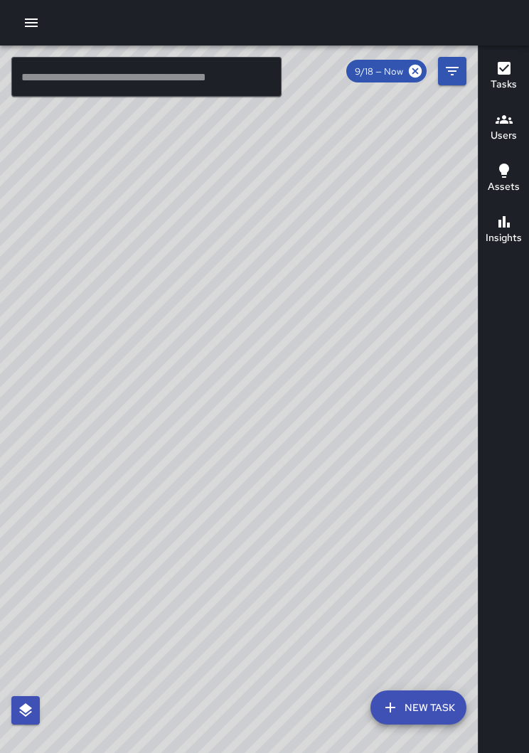
click at [34, 22] on icon "button" at bounding box center [31, 22] width 13 height 9
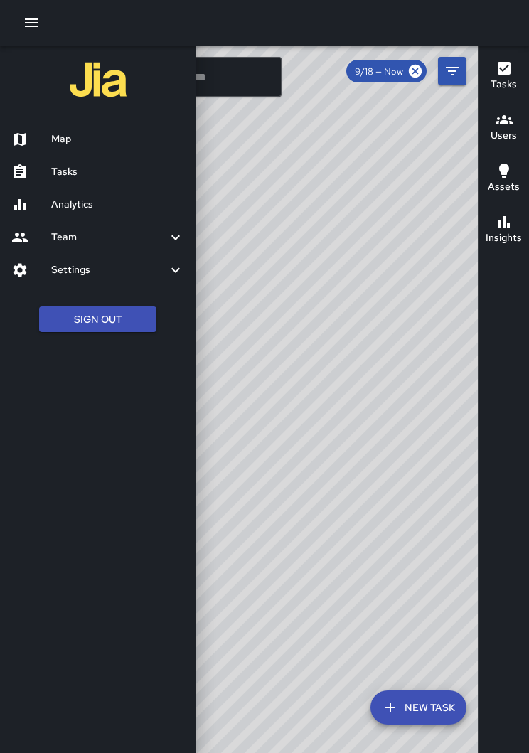
click at [81, 171] on h6 "Tasks" at bounding box center [117, 172] width 133 height 16
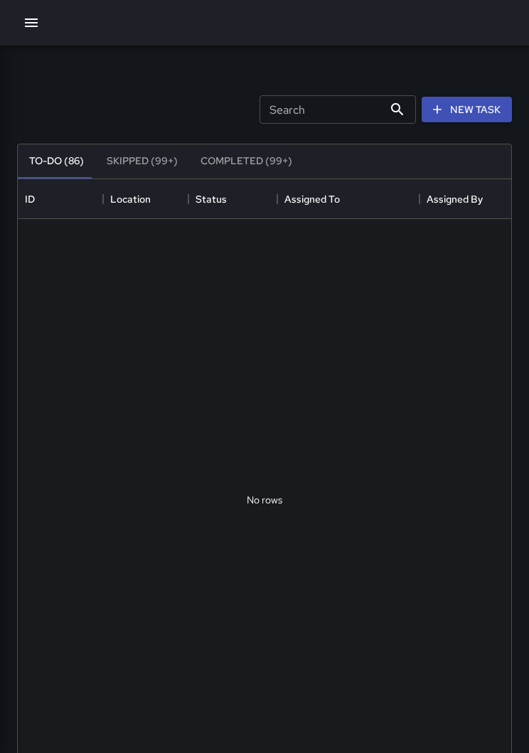
scroll to position [602, 493]
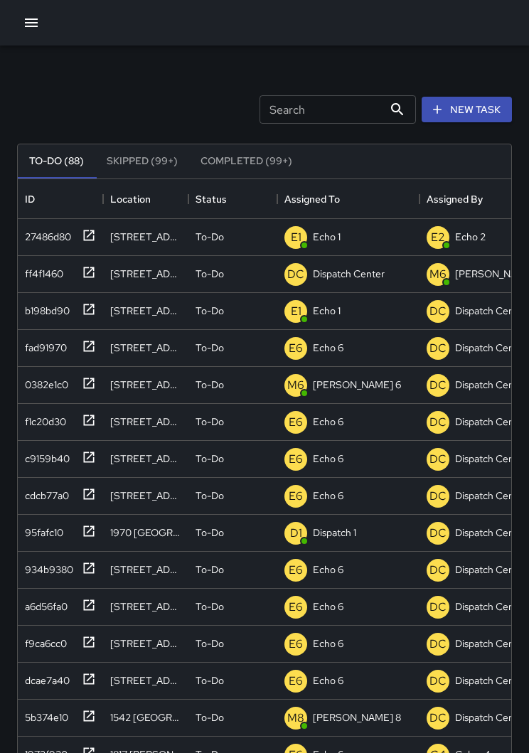
click at [312, 107] on input "Search" at bounding box center [321, 109] width 124 height 28
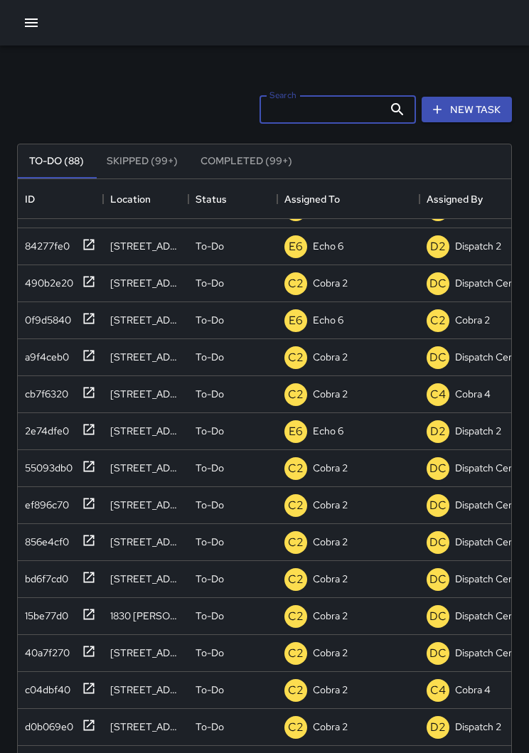
scroll to position [773, -1]
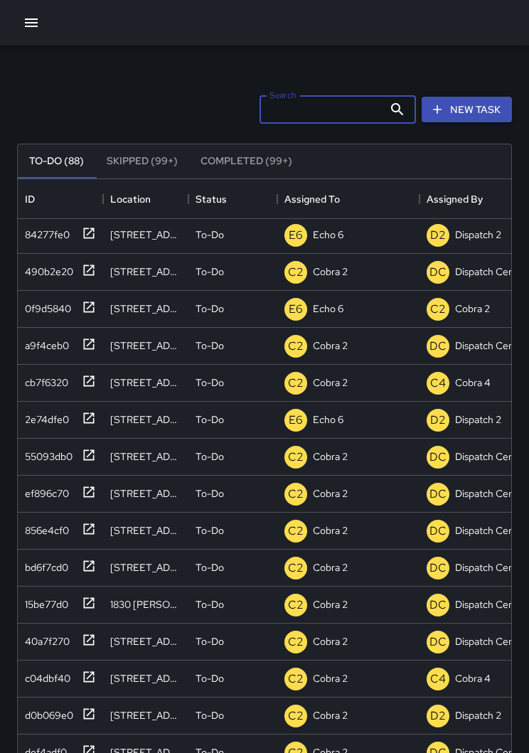
click at [325, 116] on input "Search" at bounding box center [321, 109] width 124 height 28
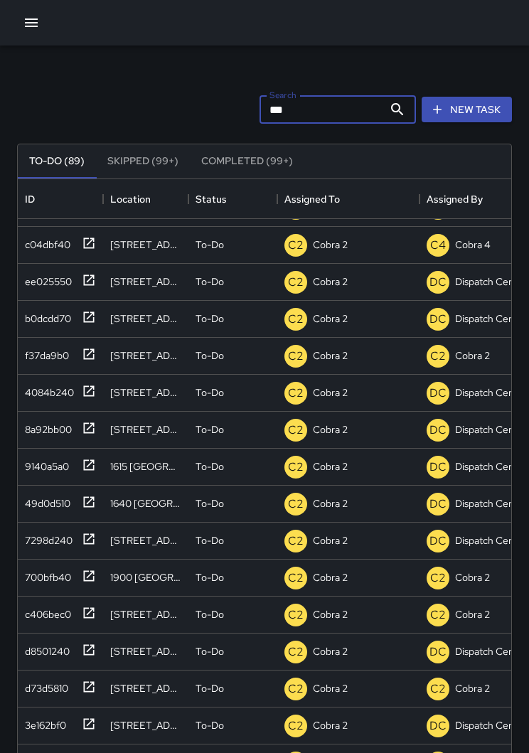
scroll to position [0, 0]
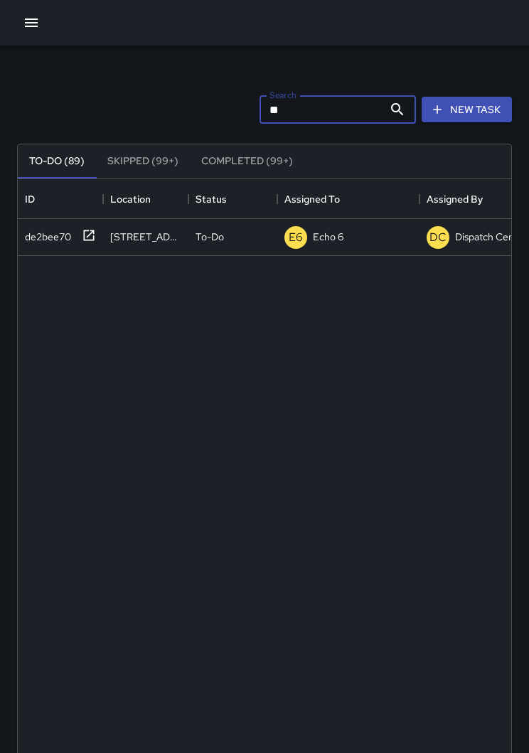
type input "*"
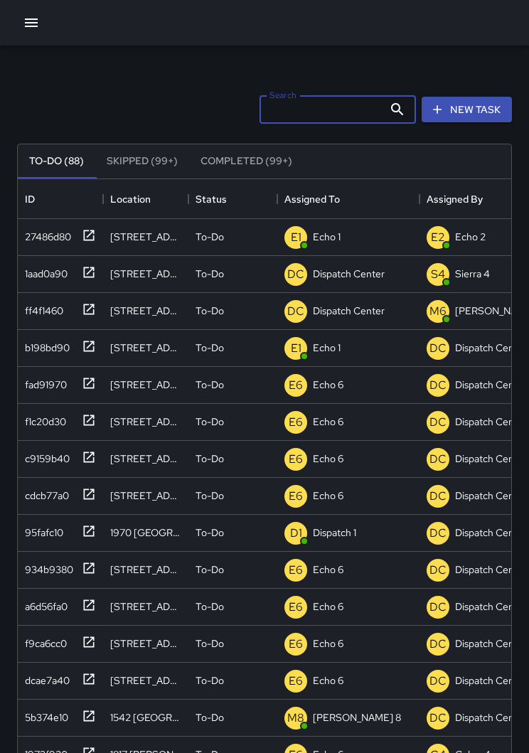
click at [156, 102] on div "Search Search New Task" at bounding box center [264, 109] width 500 height 74
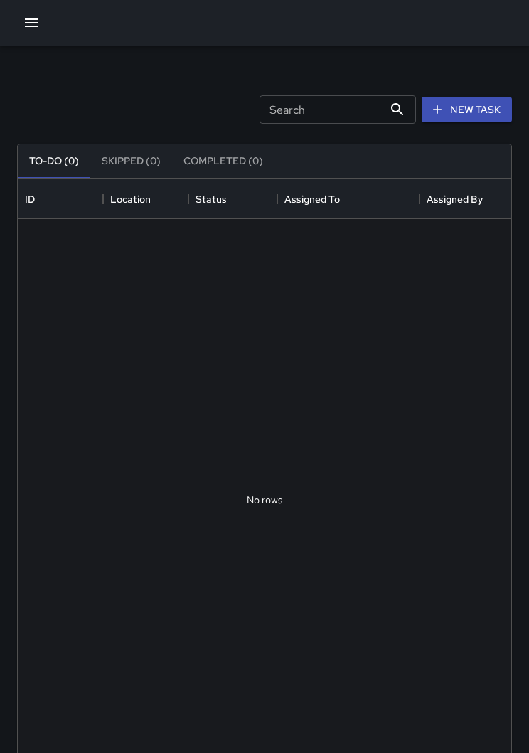
scroll to position [602, 493]
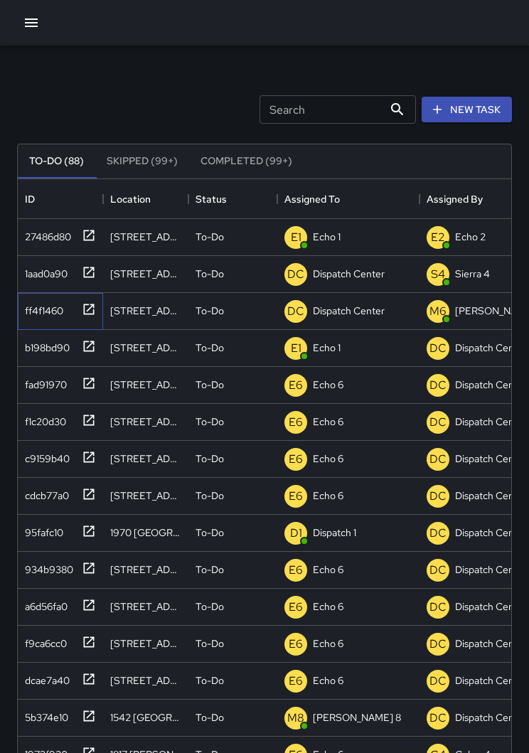
click at [94, 313] on icon at bounding box center [89, 308] width 11 height 11
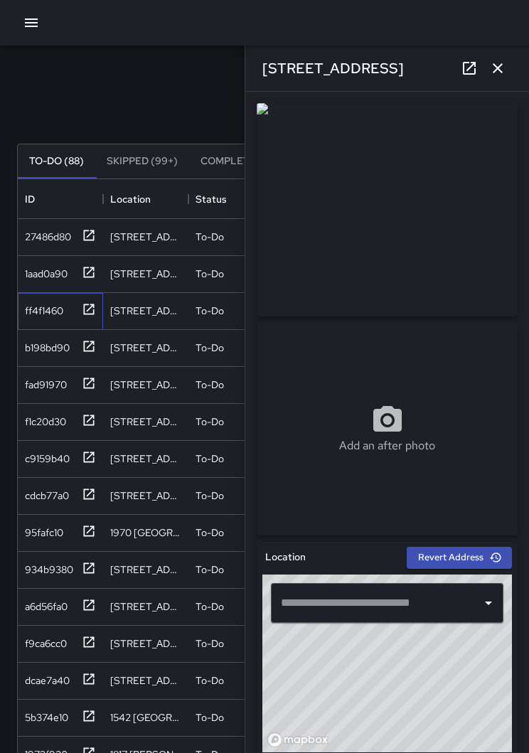
type input "**********"
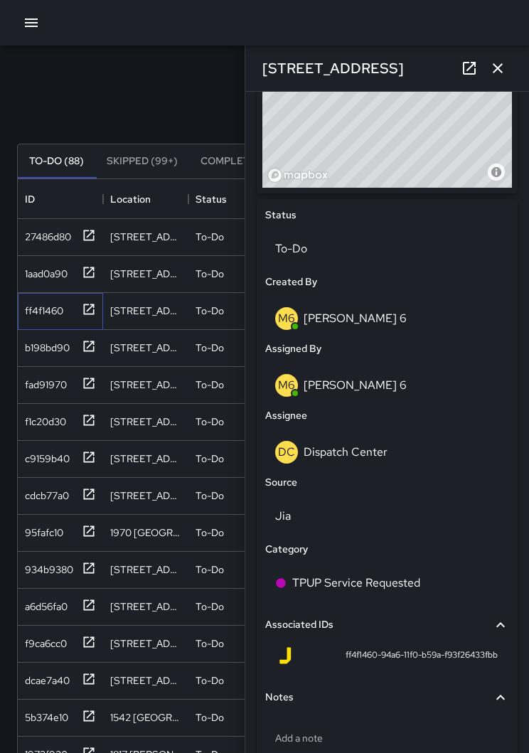
scroll to position [563, 0]
click at [372, 445] on p "Dispatch Center" at bounding box center [345, 452] width 84 height 15
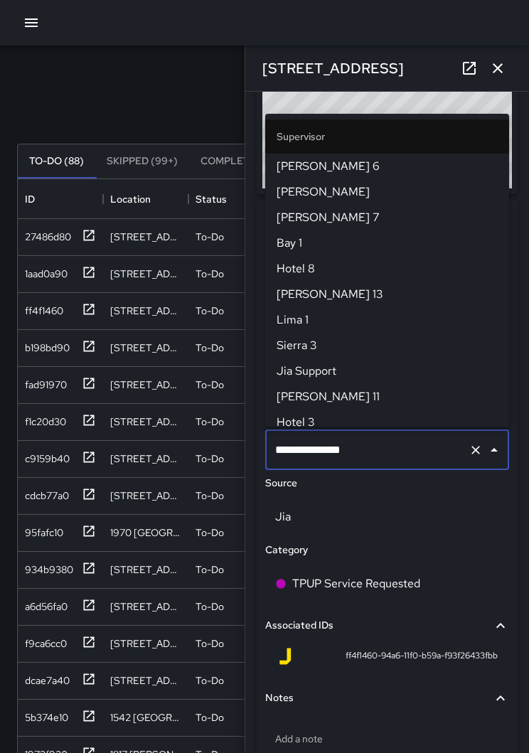
scroll to position [1407, 0]
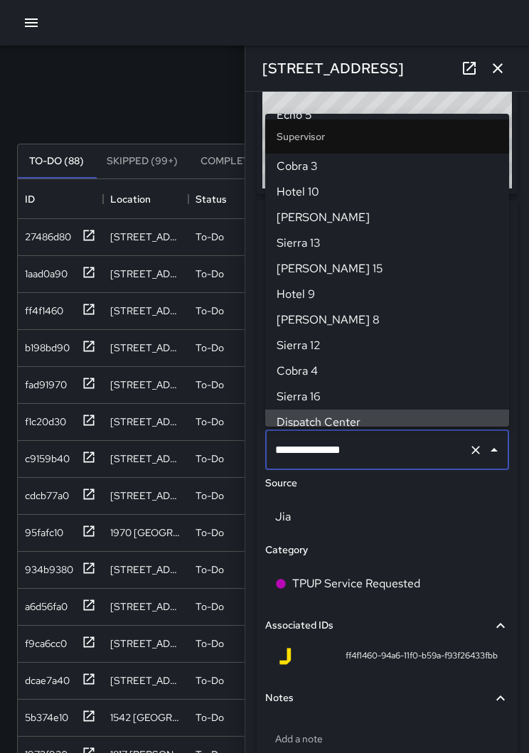
click at [471, 451] on icon "Clear" at bounding box center [475, 450] width 14 height 14
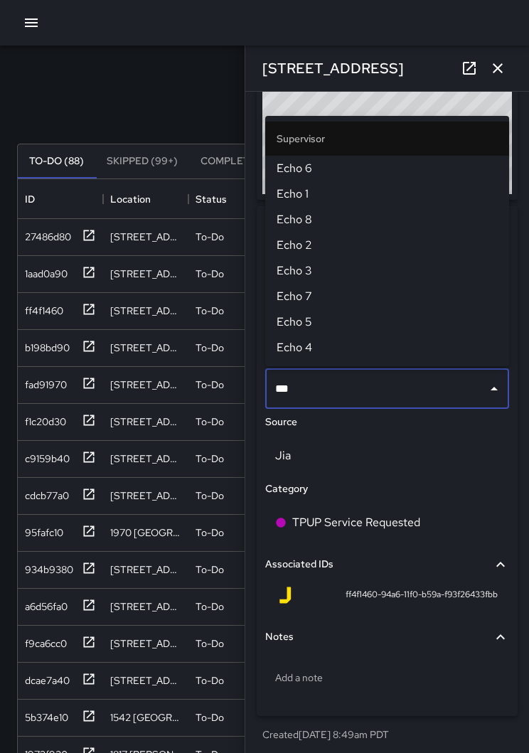
type input "****"
click at [314, 196] on span "Echo 1" at bounding box center [386, 193] width 221 height 17
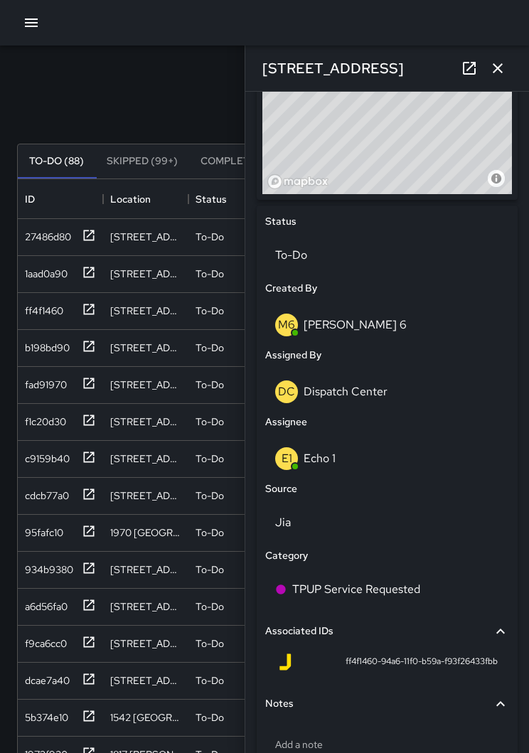
click at [497, 72] on icon "button" at bounding box center [497, 68] width 17 height 17
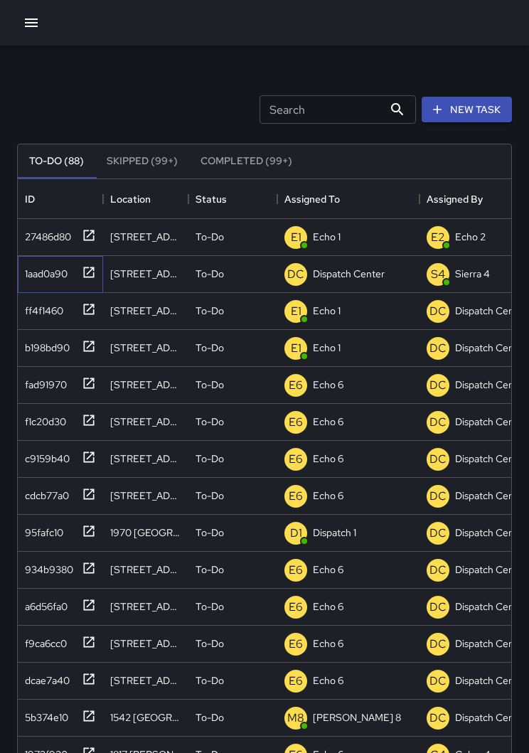
click at [91, 265] on icon at bounding box center [89, 272] width 14 height 14
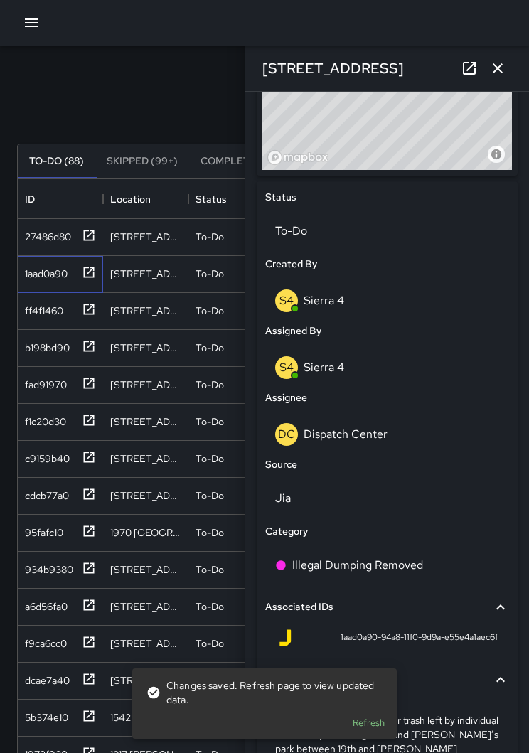
scroll to position [583, 0]
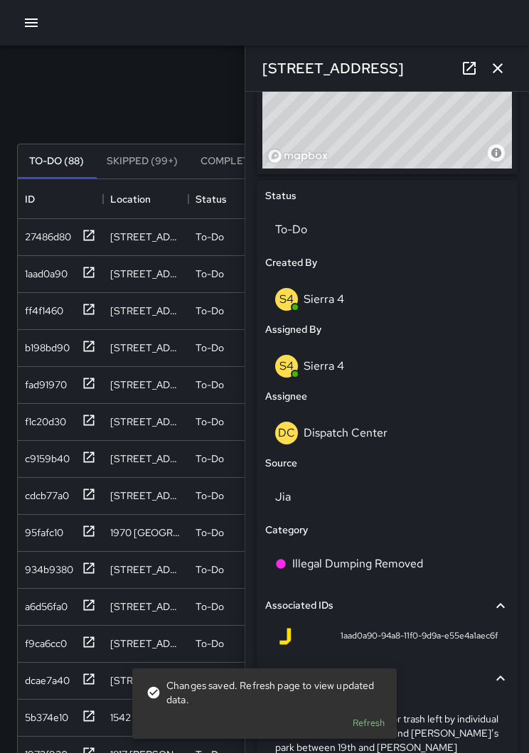
click at [371, 436] on p "Dispatch Center" at bounding box center [345, 432] width 84 height 15
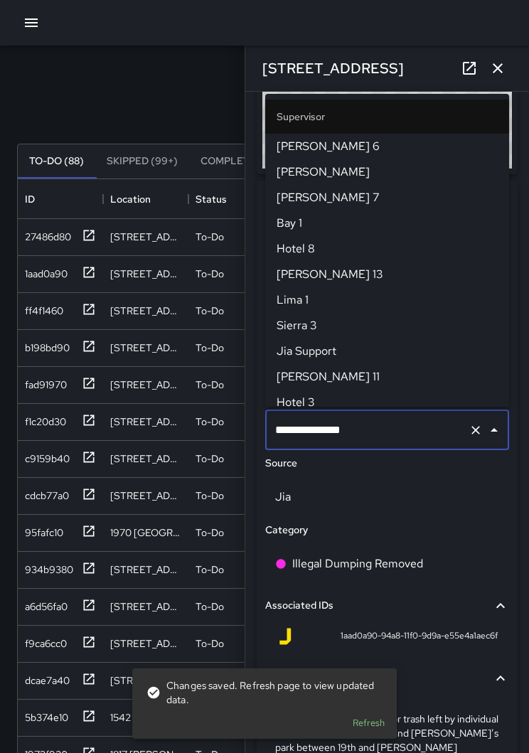
scroll to position [1407, 0]
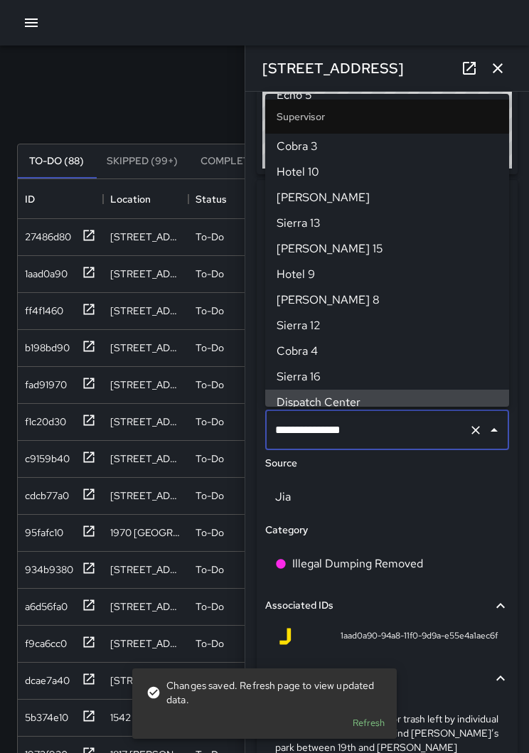
click at [470, 425] on icon "Clear" at bounding box center [475, 430] width 14 height 14
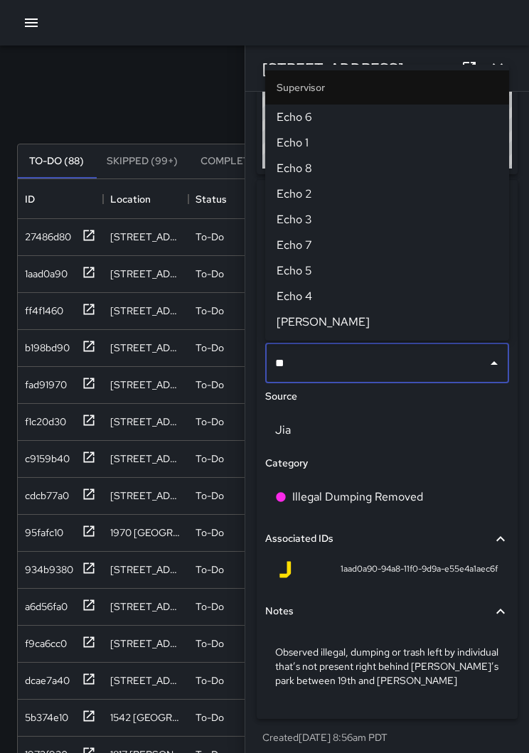
type input "***"
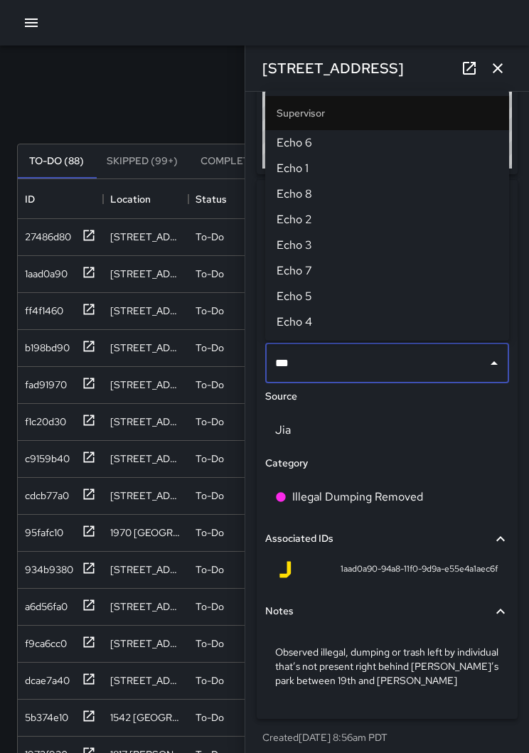
click at [338, 167] on span "Echo 1" at bounding box center [386, 168] width 221 height 17
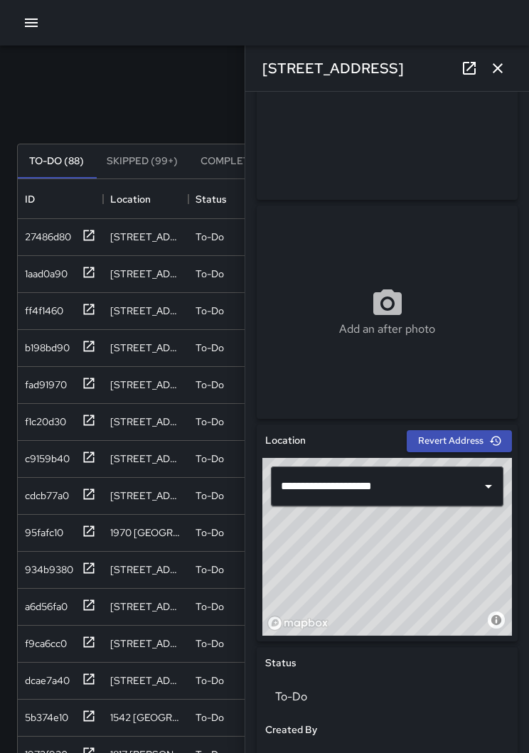
scroll to position [116, 0]
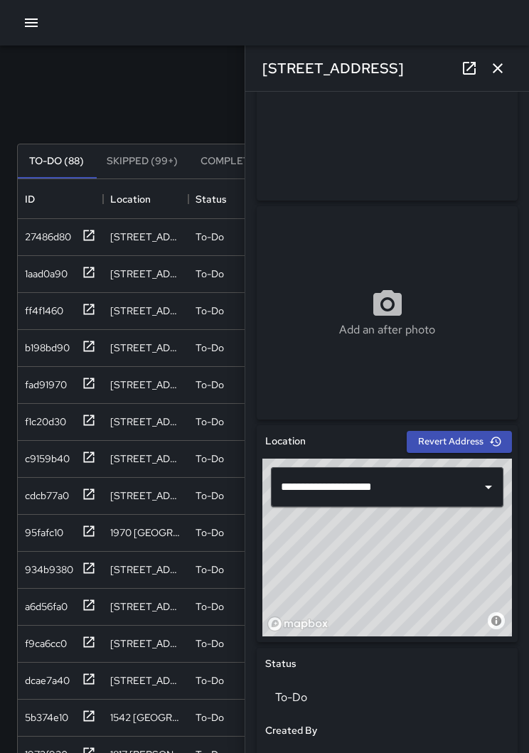
click at [497, 68] on icon "button" at bounding box center [497, 68] width 10 height 10
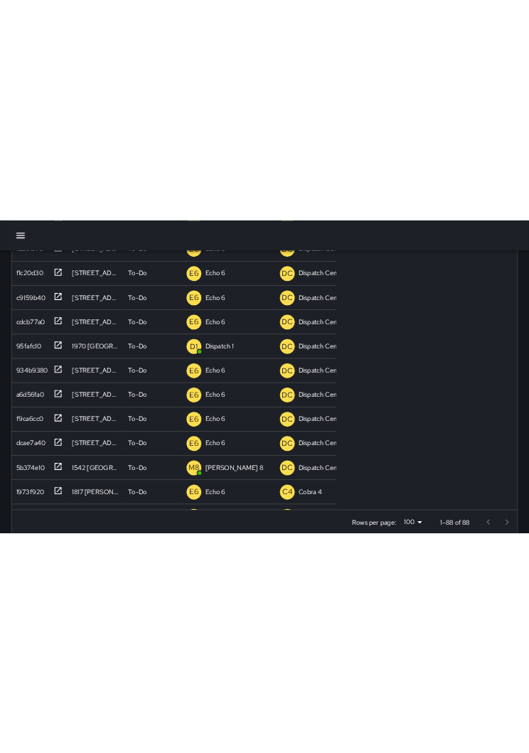
scroll to position [602, 493]
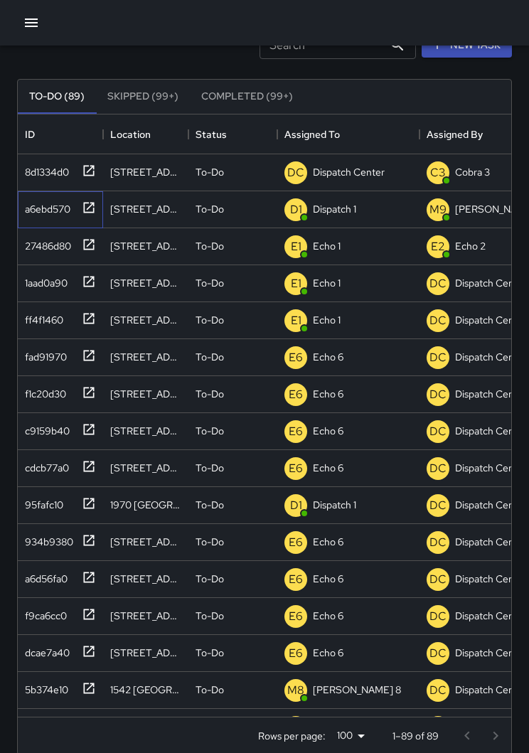
click at [95, 207] on icon at bounding box center [89, 207] width 14 height 14
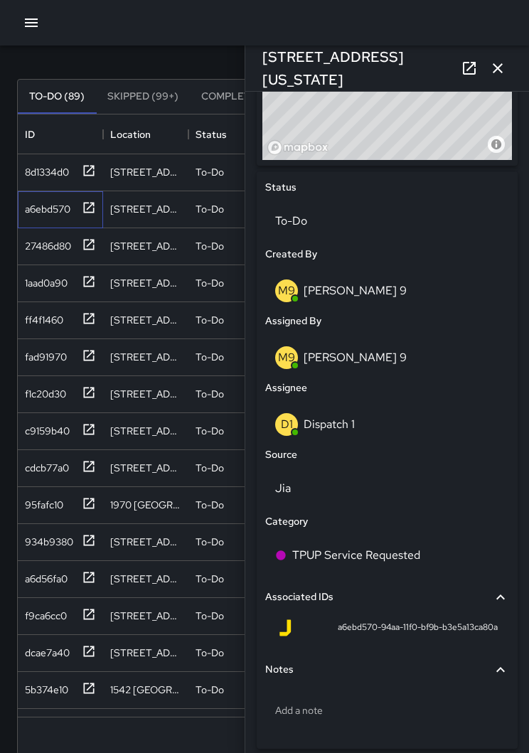
scroll to position [590, 0]
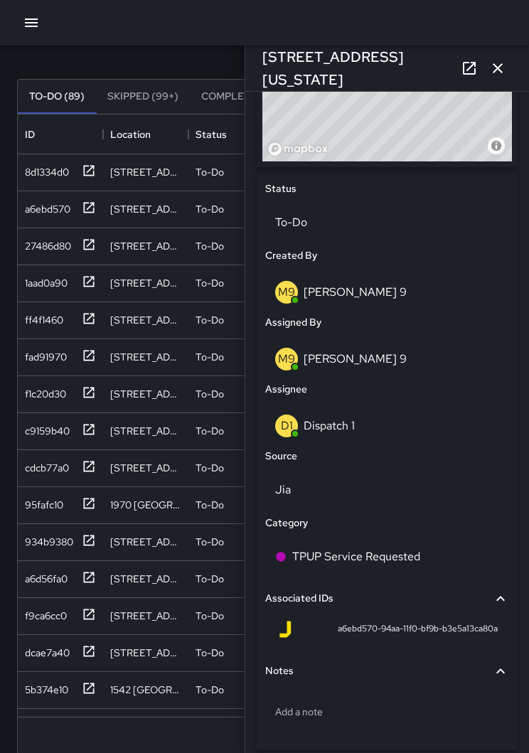
click at [407, 427] on div "D1 Dispatch 1" at bounding box center [387, 425] width 224 height 23
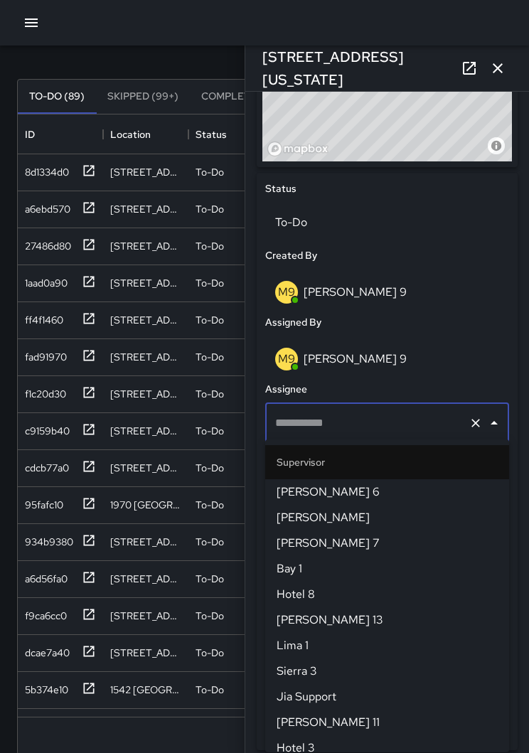
type input "**********"
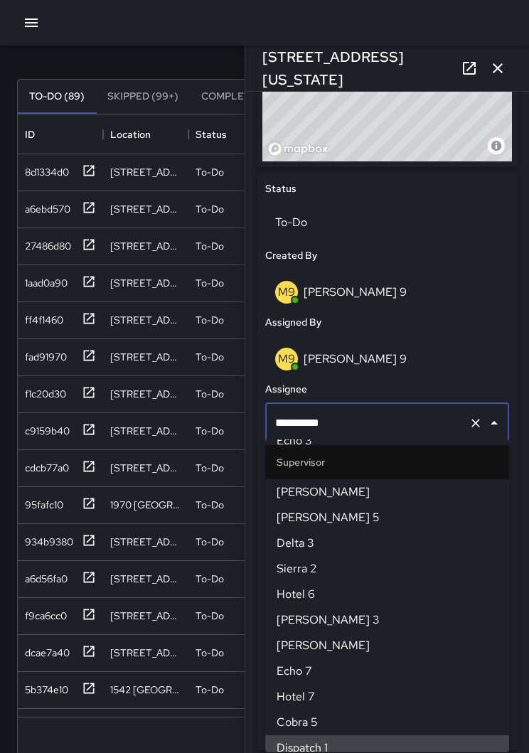
click at [475, 416] on icon "Clear" at bounding box center [475, 423] width 14 height 14
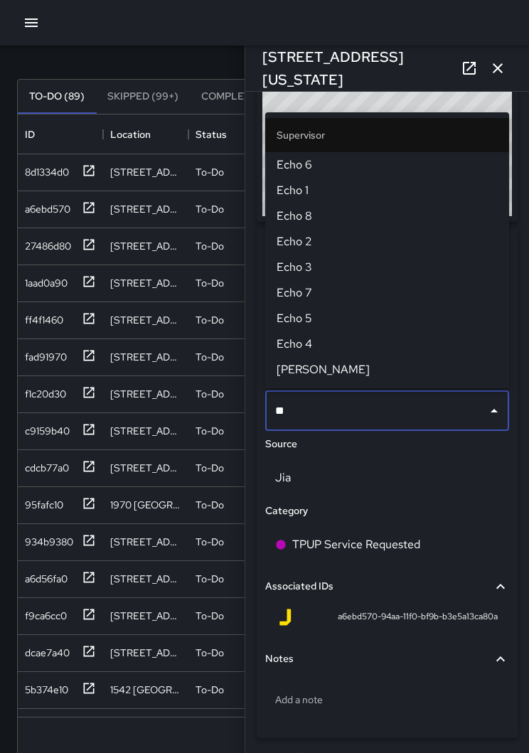
type input "***"
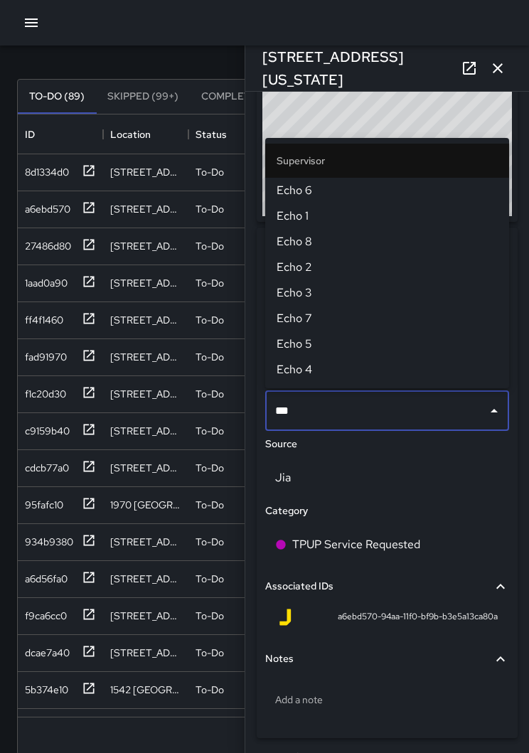
click at [304, 222] on span "Echo 1" at bounding box center [386, 215] width 221 height 17
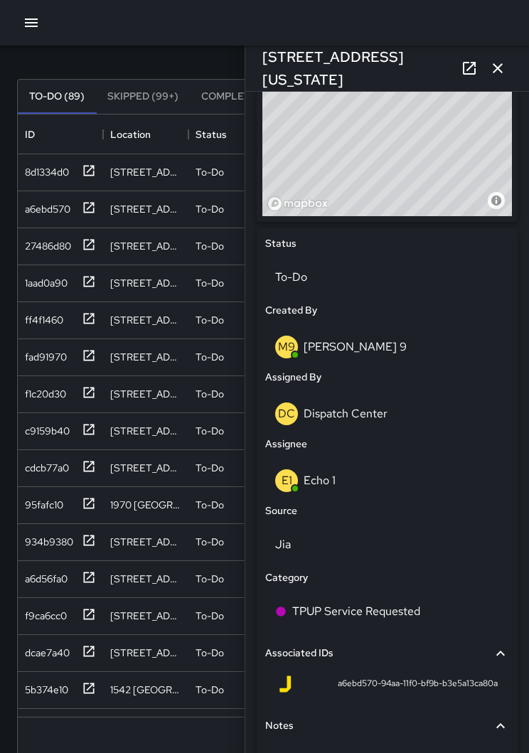
click at [496, 68] on icon "button" at bounding box center [497, 68] width 17 height 17
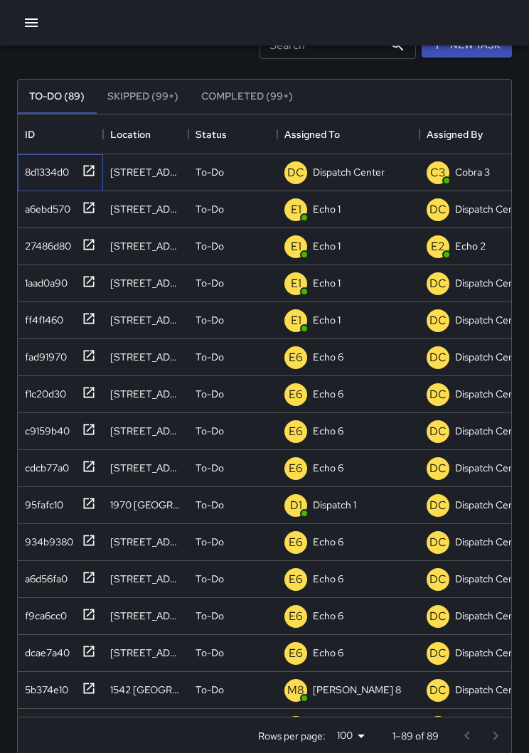
click at [92, 169] on icon at bounding box center [89, 170] width 14 height 14
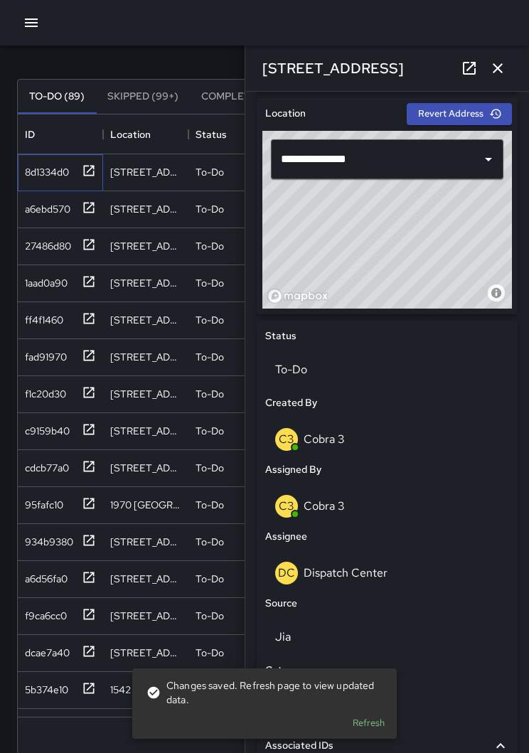
scroll to position [463, 0]
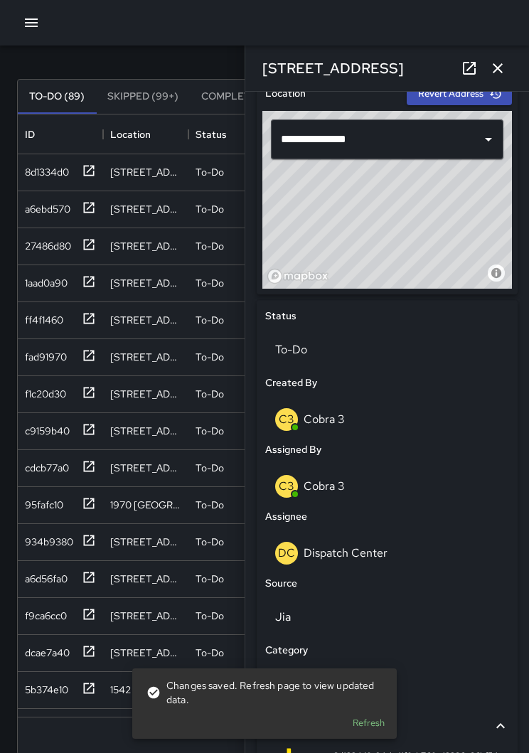
click at [390, 541] on div "DC Dispatch Center" at bounding box center [387, 552] width 224 height 23
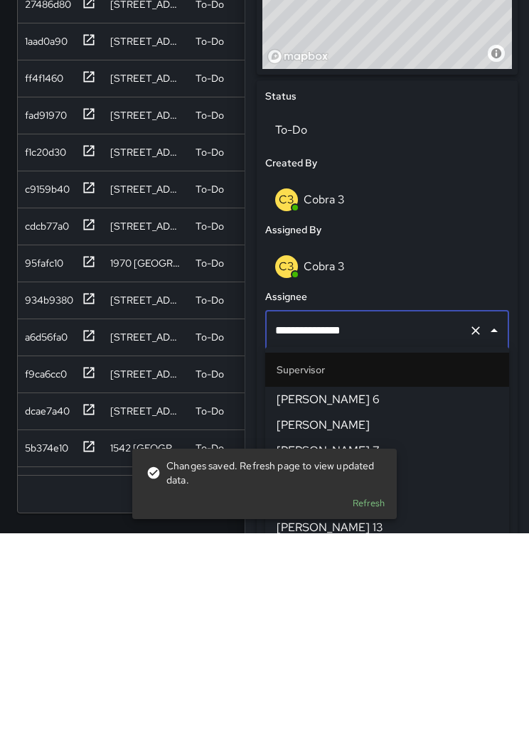
scroll to position [1407, 0]
click at [473, 543] on icon "Clear" at bounding box center [475, 550] width 14 height 14
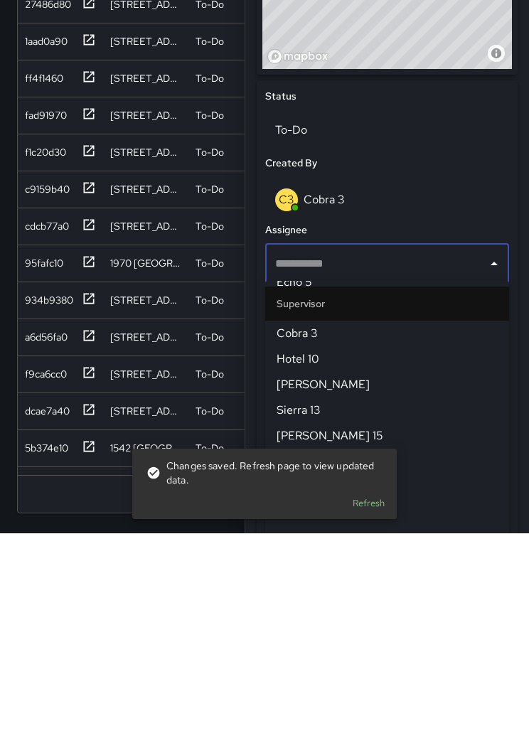
scroll to position [0, 0]
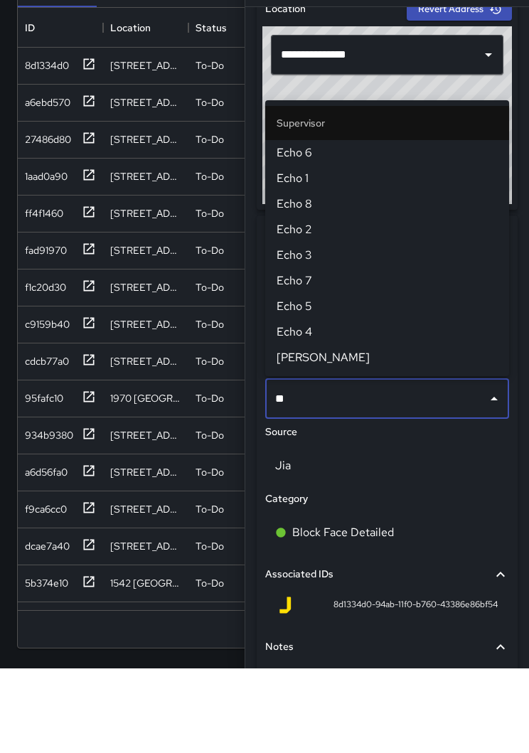
type input "*"
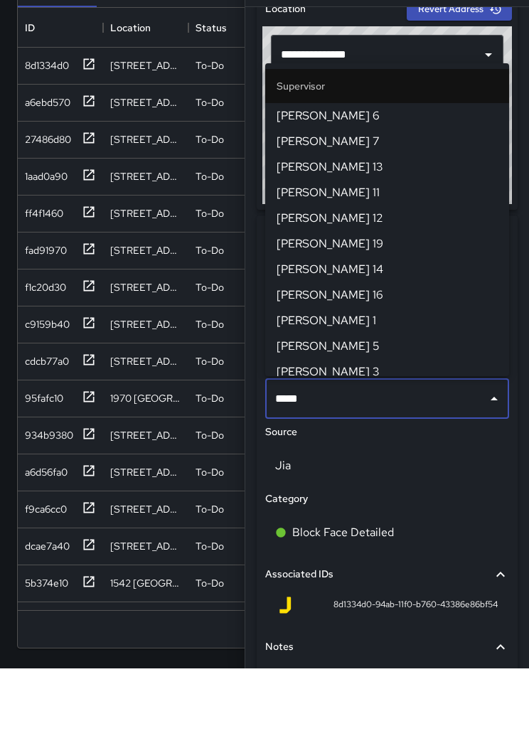
type input "******"
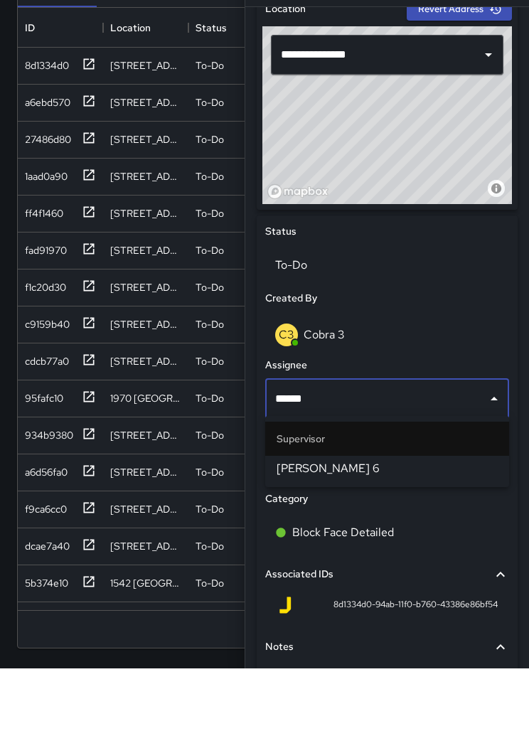
click at [384, 544] on span "Mike 6" at bounding box center [386, 552] width 221 height 17
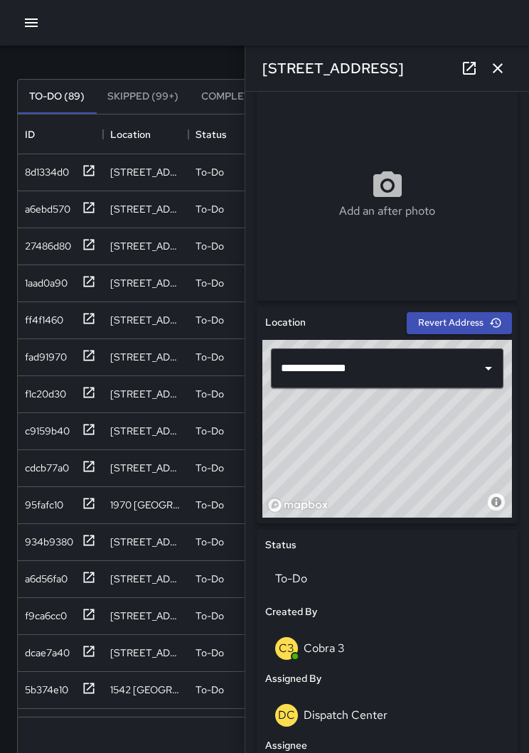
scroll to position [235, 0]
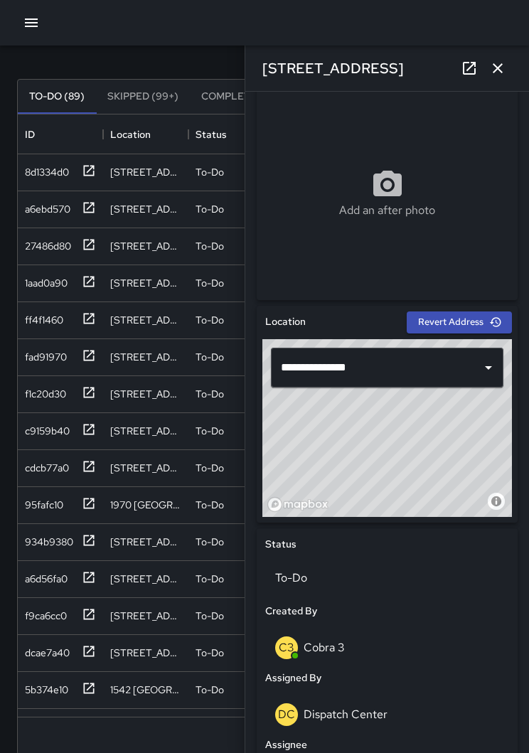
click at [500, 68] on icon "button" at bounding box center [497, 68] width 17 height 17
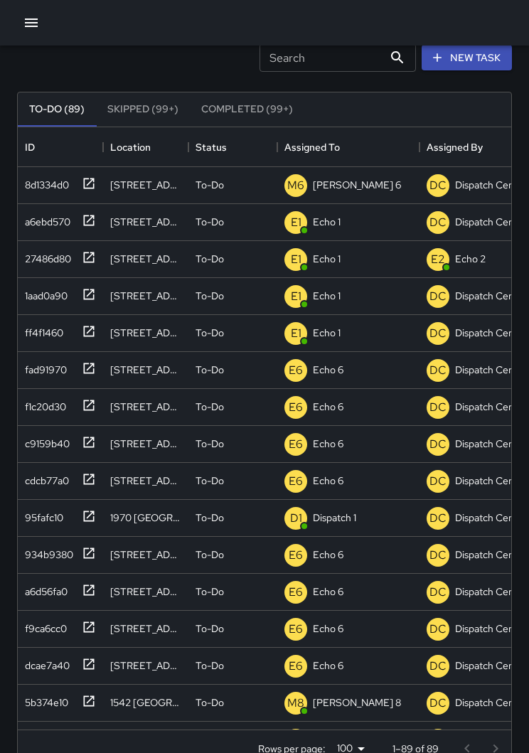
scroll to position [25, 0]
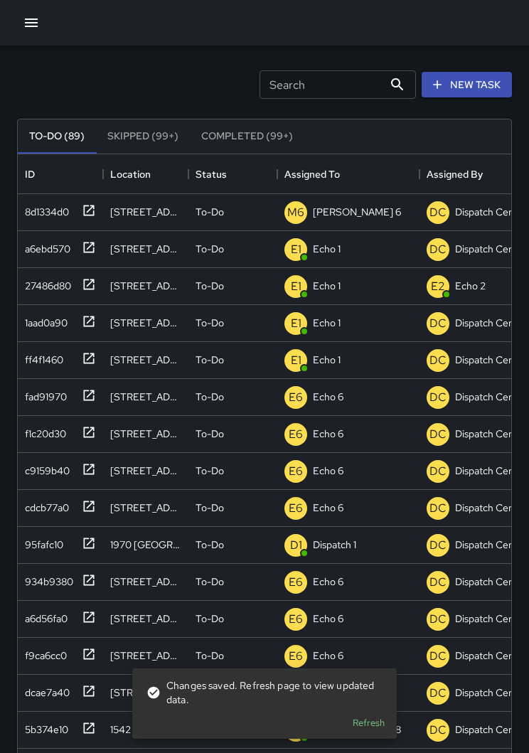
click at [476, 81] on button "New Task" at bounding box center [466, 85] width 90 height 26
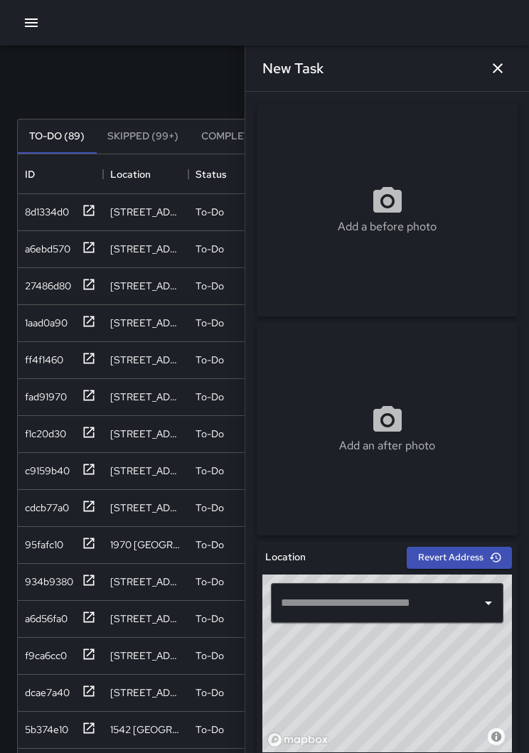
click at [410, 608] on input "text" at bounding box center [376, 602] width 198 height 27
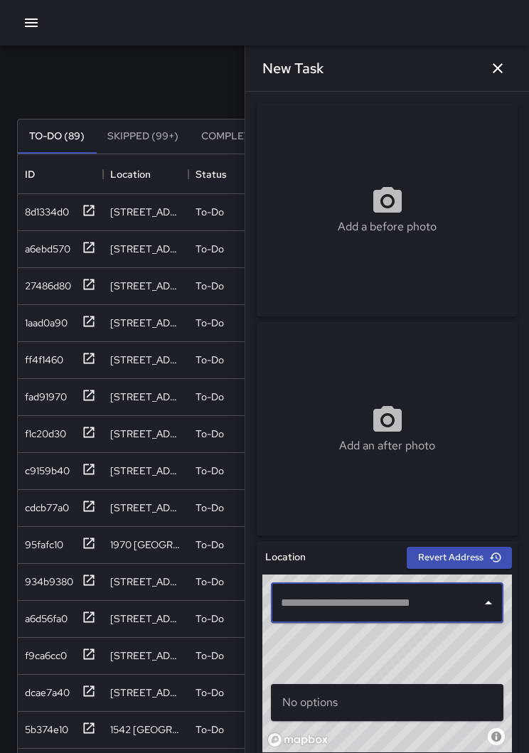
scroll to position [87, 0]
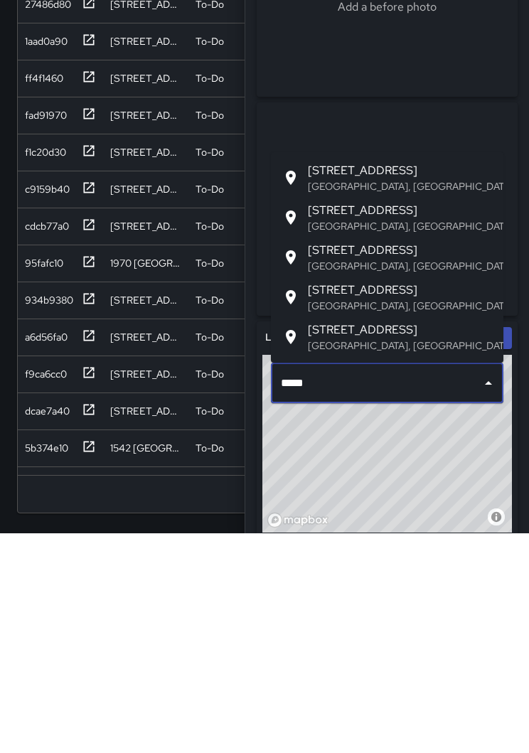
click at [367, 399] on p "Oakland, CA, USA" at bounding box center [400, 406] width 184 height 14
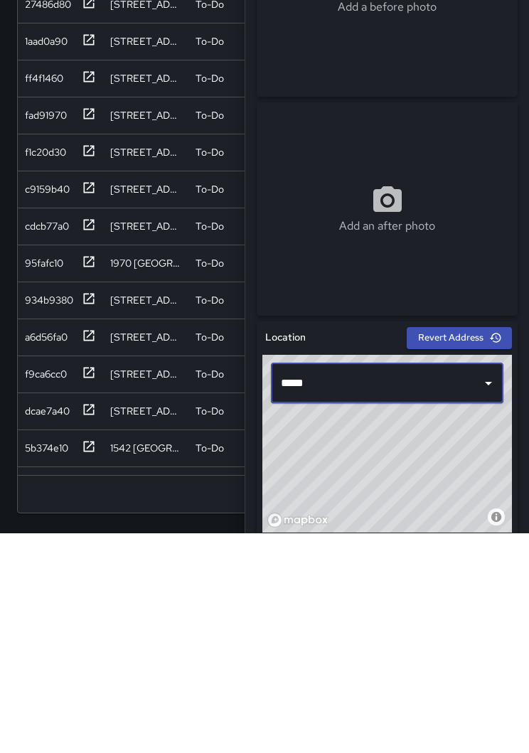
type input "**********"
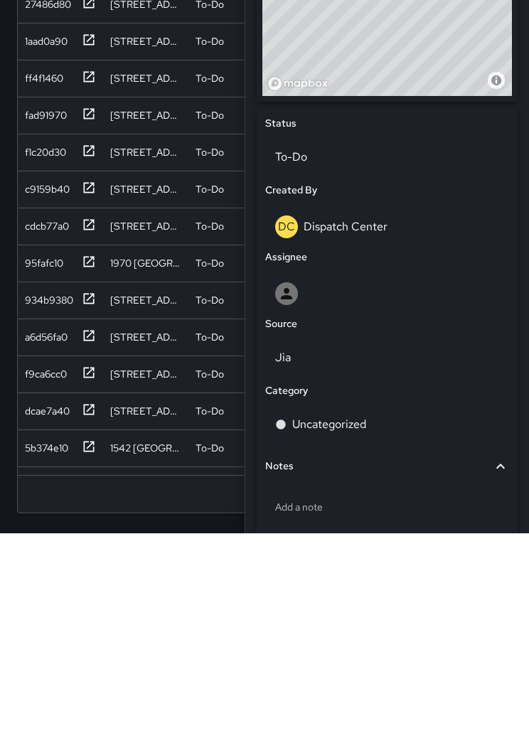
scroll to position [436, 0]
click at [330, 502] on div at bounding box center [387, 513] width 224 height 23
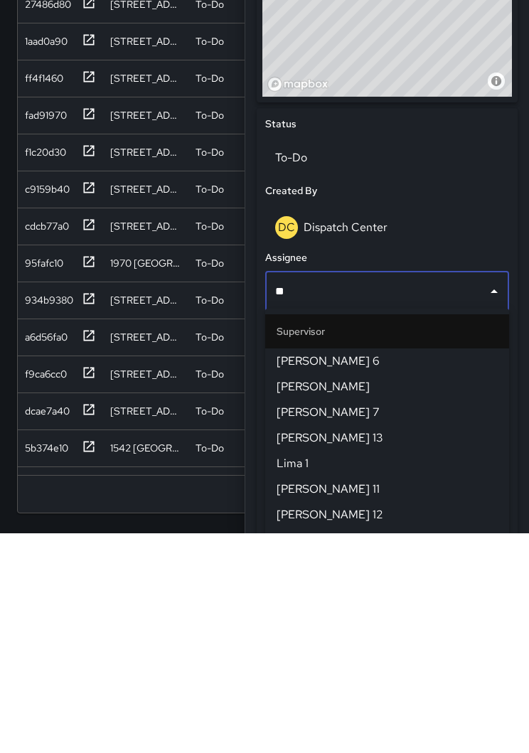
type input "***"
click at [338, 572] on span "Mike 6" at bounding box center [386, 580] width 221 height 17
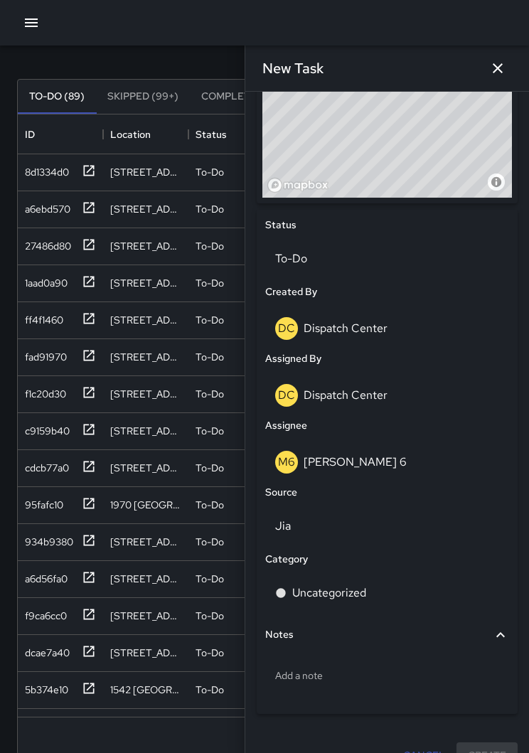
scroll to position [553, 0]
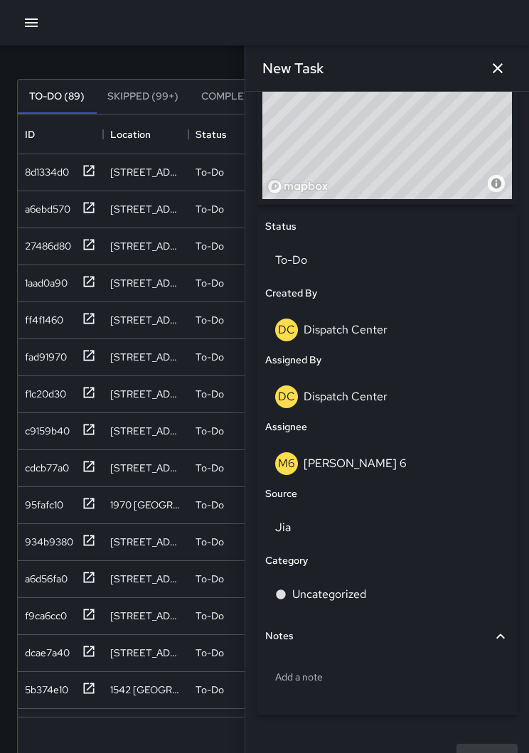
click at [338, 524] on p "Jia" at bounding box center [387, 527] width 224 height 17
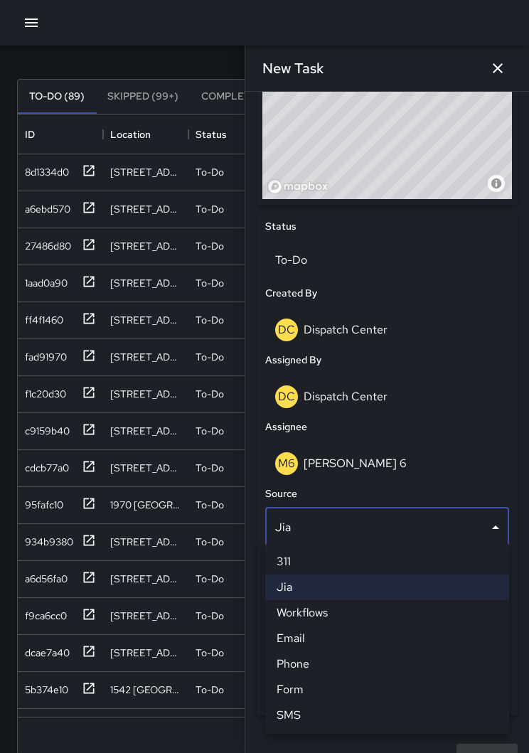
click at [306, 664] on li "Phone" at bounding box center [387, 664] width 244 height 26
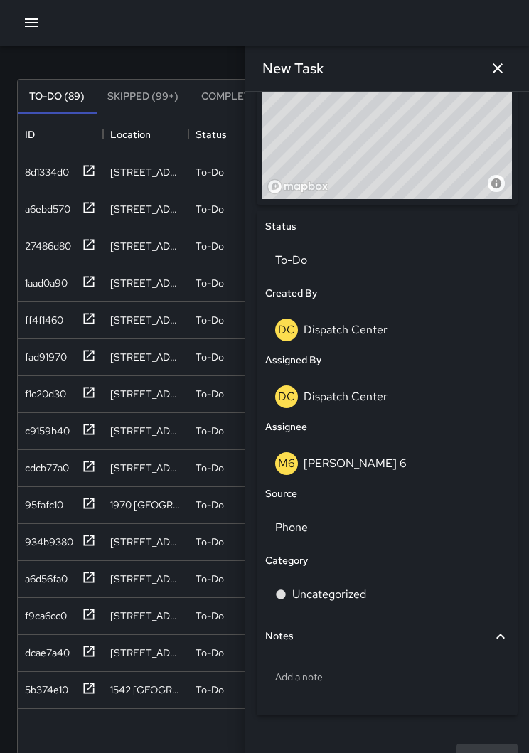
click at [366, 586] on p "Uncategorized" at bounding box center [329, 594] width 74 height 17
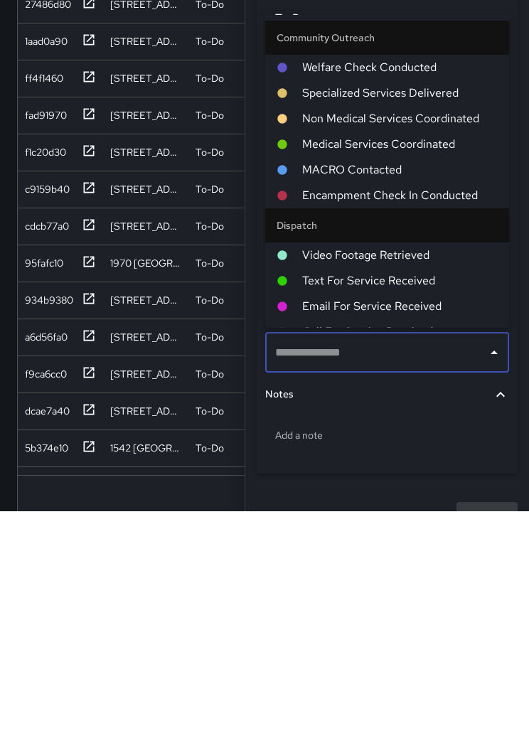
type input "*"
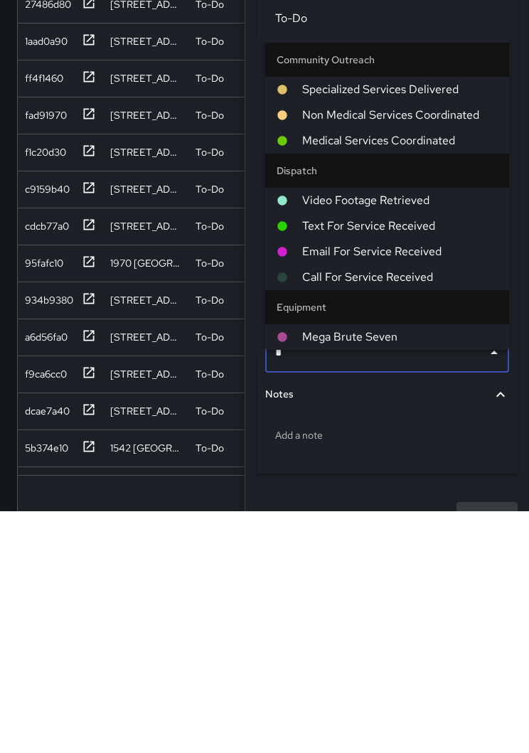
scroll to position [87, 0]
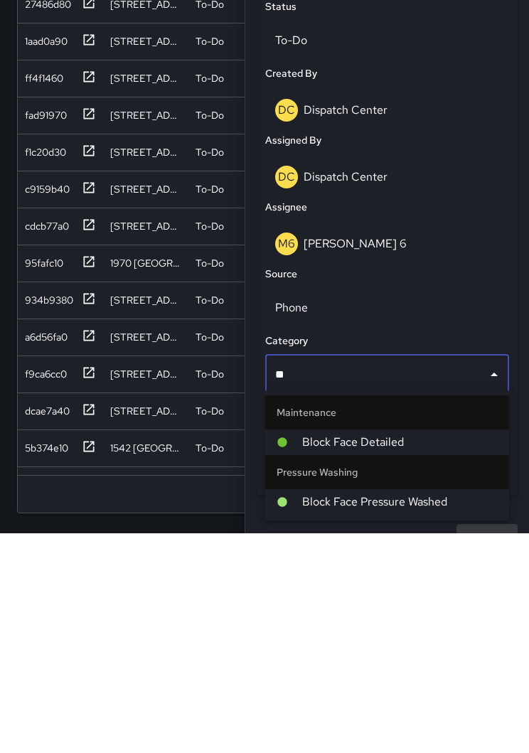
type input "***"
click at [402, 653] on span "Block Face Detailed" at bounding box center [399, 661] width 195 height 17
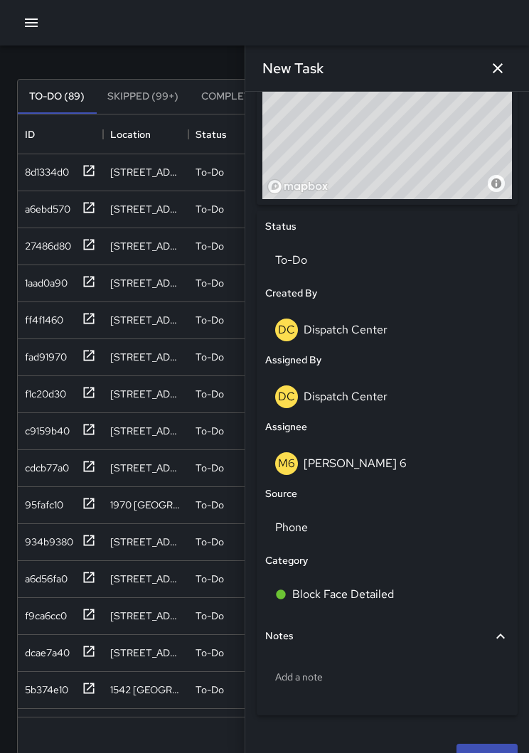
click at [362, 663] on div "Add a note" at bounding box center [387, 676] width 244 height 37
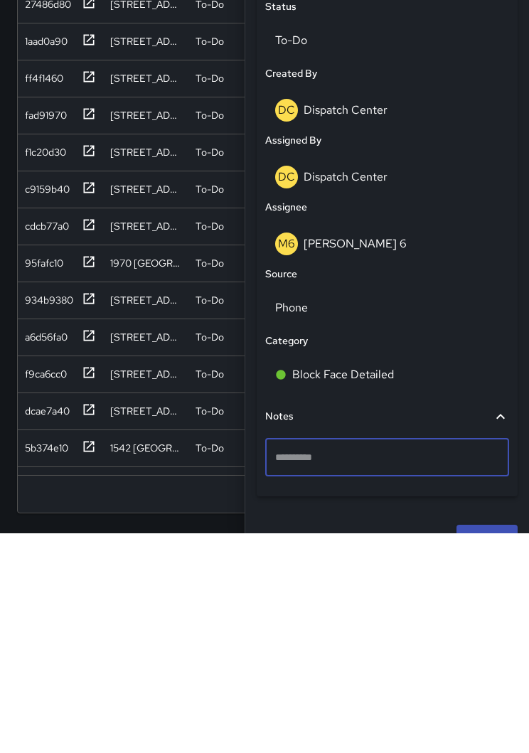
scroll to position [516, 0]
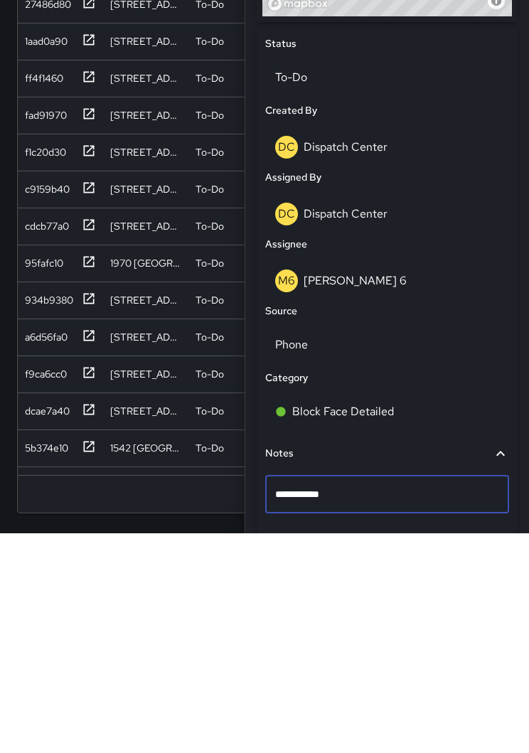
type textarea "**********"
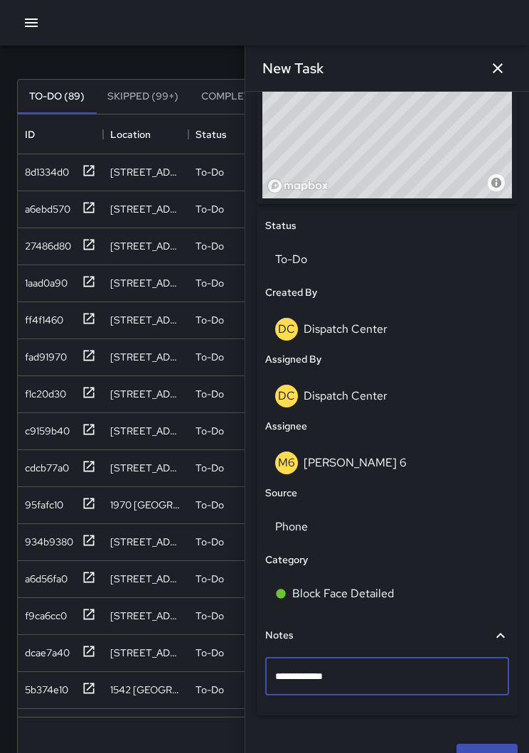
click at [495, 752] on div "**********" at bounding box center [387, 159] width 272 height 1231
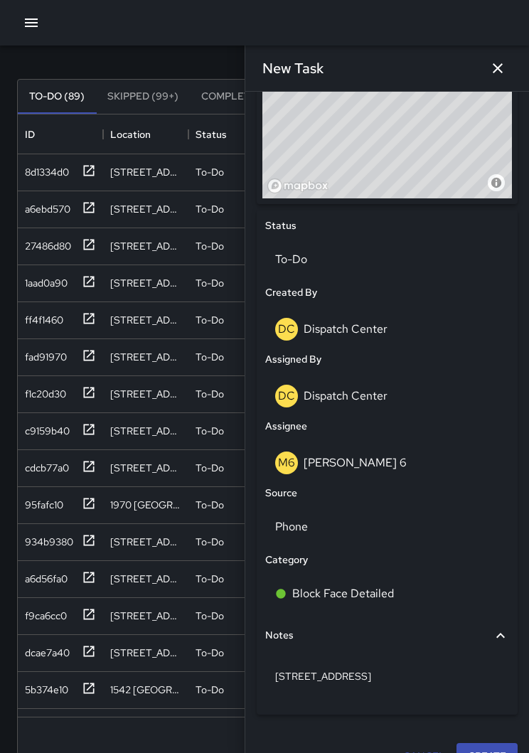
scroll to position [553, 0]
click at [492, 752] on button "Create" at bounding box center [486, 756] width 61 height 26
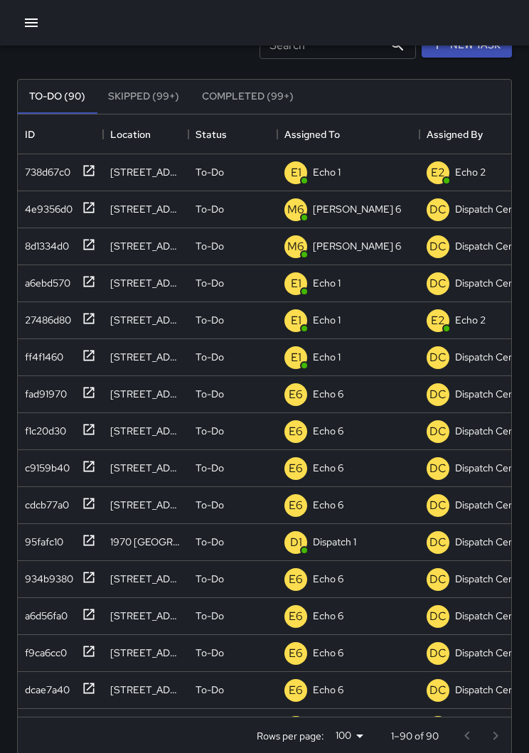
scroll to position [0, 0]
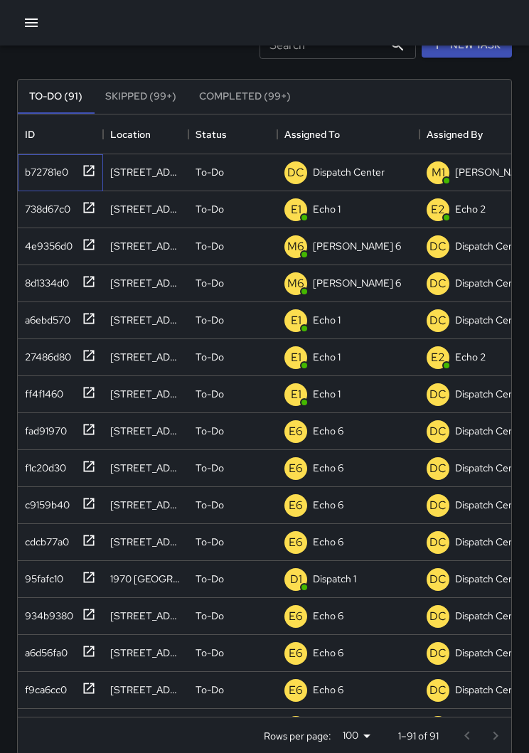
click at [96, 172] on div "b72781e0" at bounding box center [60, 172] width 85 height 37
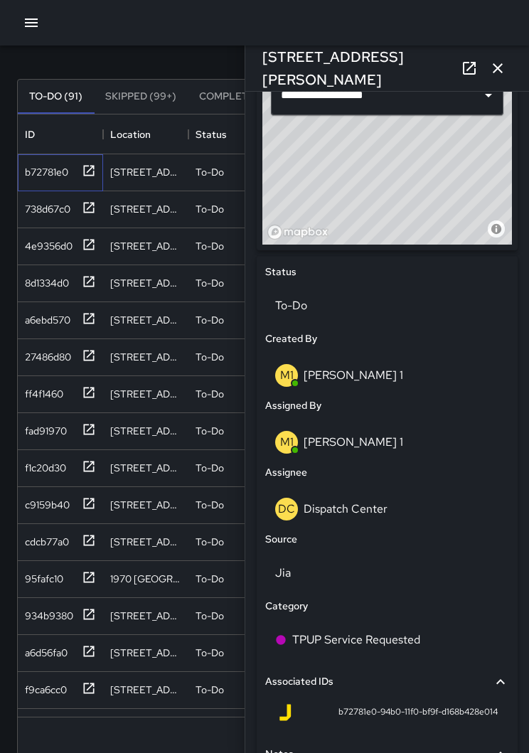
scroll to position [514, 0]
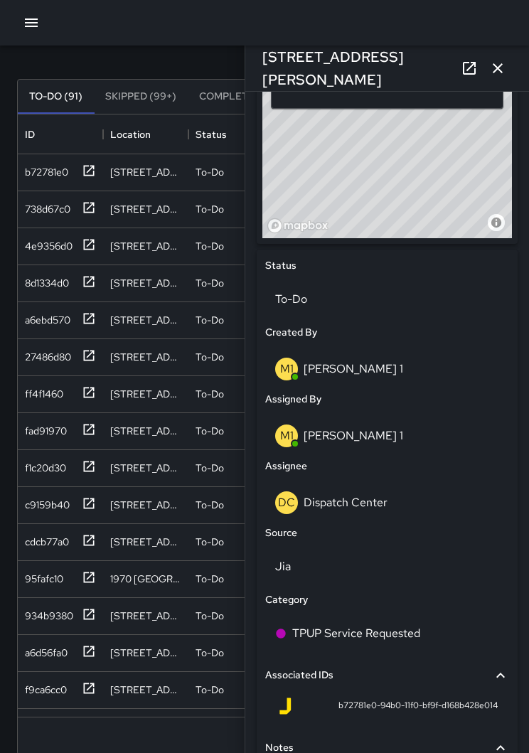
click at [377, 518] on div "DC Dispatch Center" at bounding box center [387, 502] width 244 height 45
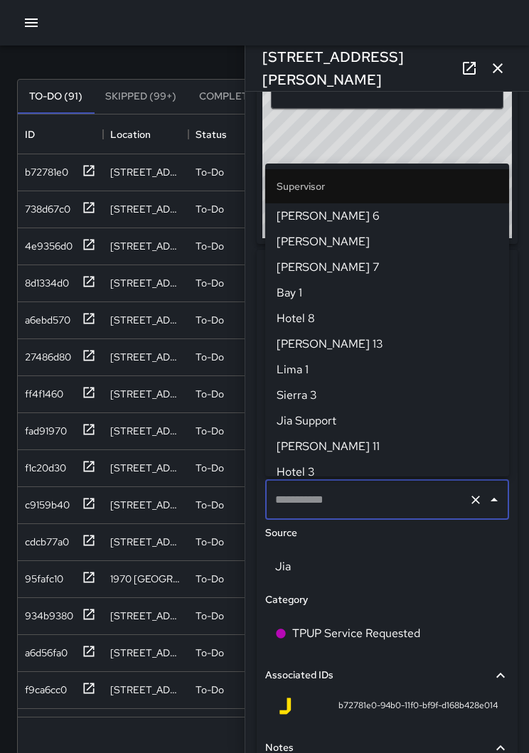
type input "**********"
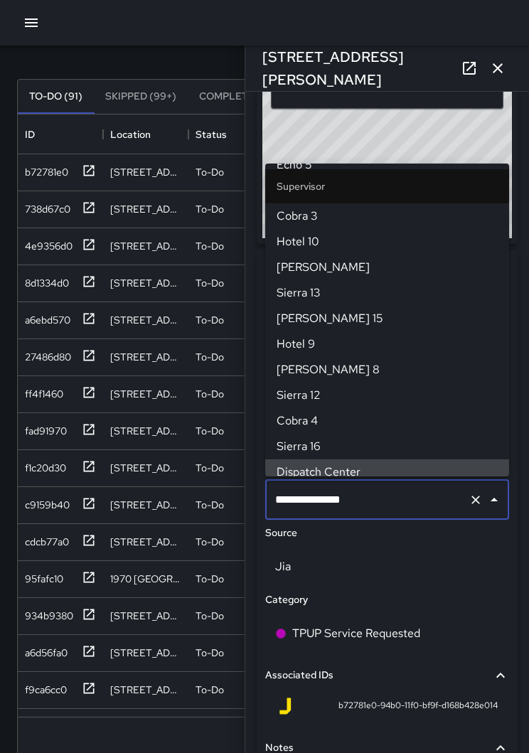
scroll to position [75, 0]
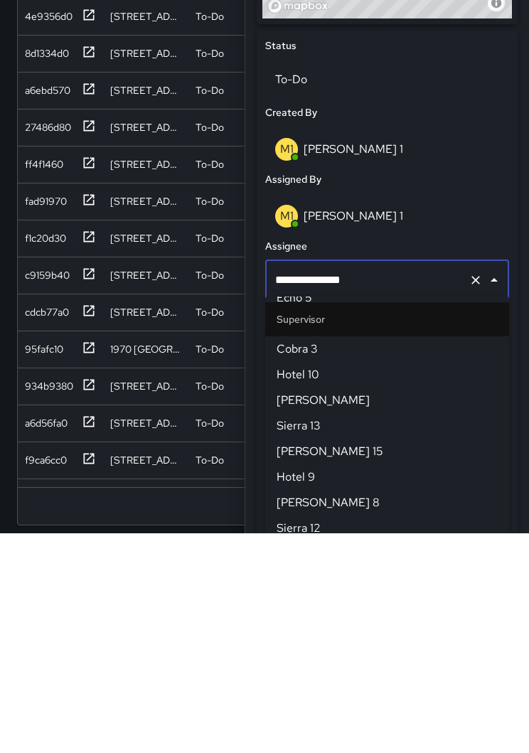
click at [475, 492] on icon "Clear" at bounding box center [475, 499] width 14 height 14
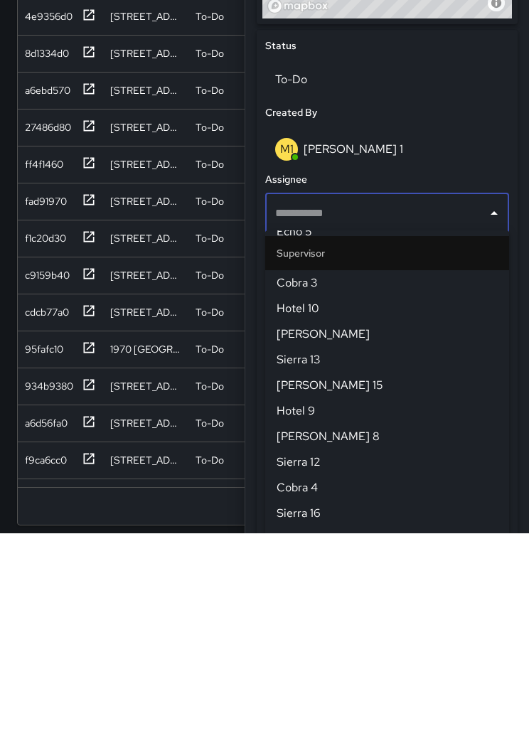
scroll to position [0, 0]
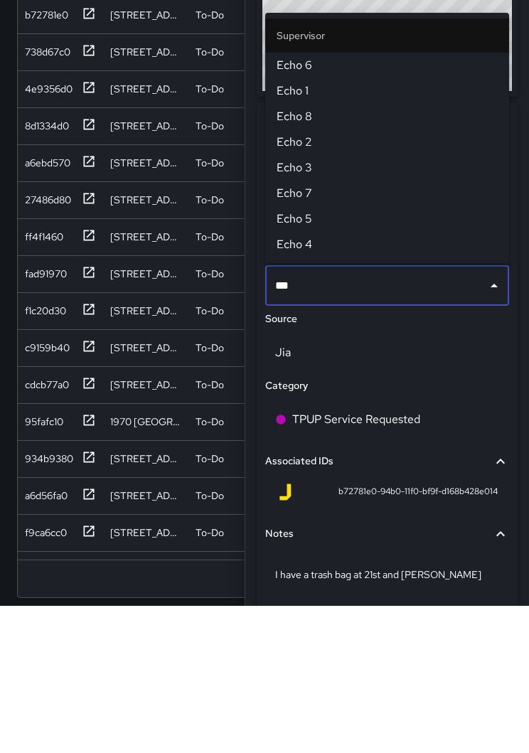
type input "****"
click at [311, 230] on span "Echo 1" at bounding box center [386, 238] width 221 height 17
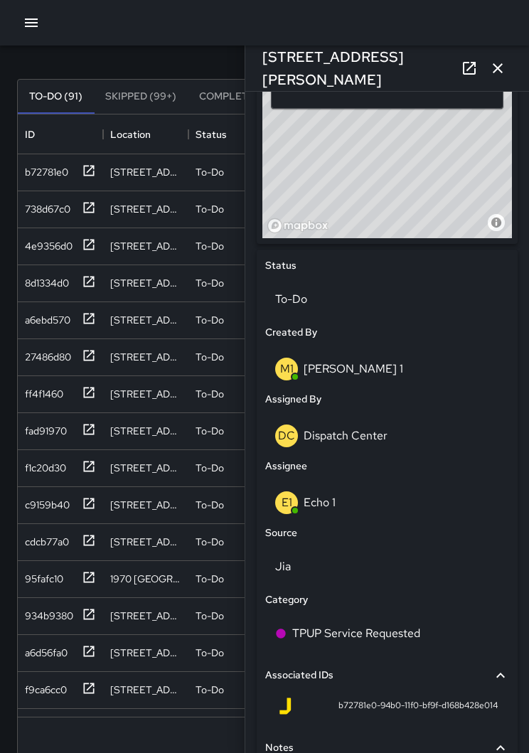
click at [494, 72] on icon "button" at bounding box center [497, 68] width 10 height 10
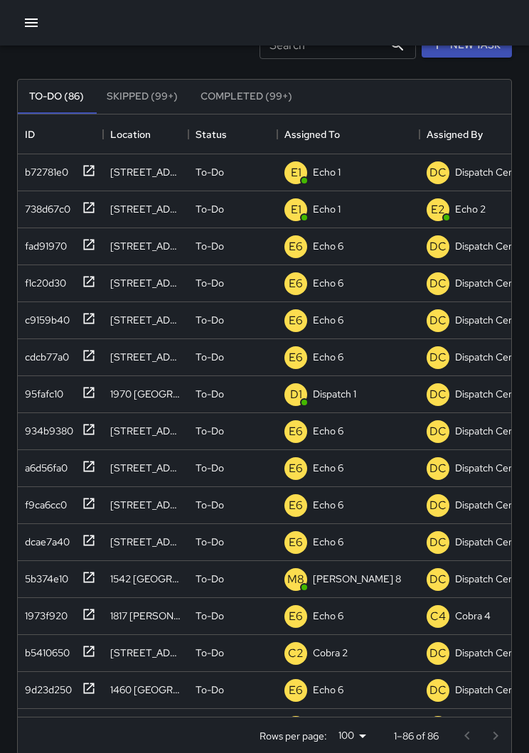
click at [43, 28] on button "button" at bounding box center [31, 23] width 28 height 28
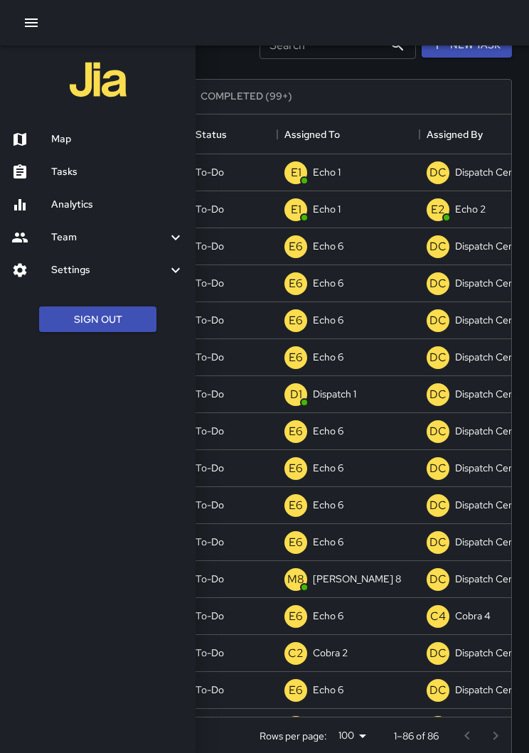
click at [89, 144] on h6 "Map" at bounding box center [117, 139] width 133 height 16
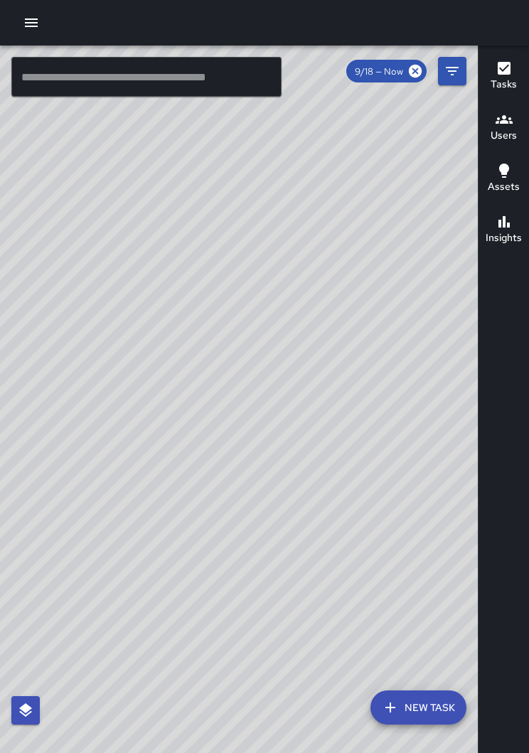
click at [39, 17] on icon "button" at bounding box center [31, 22] width 17 height 17
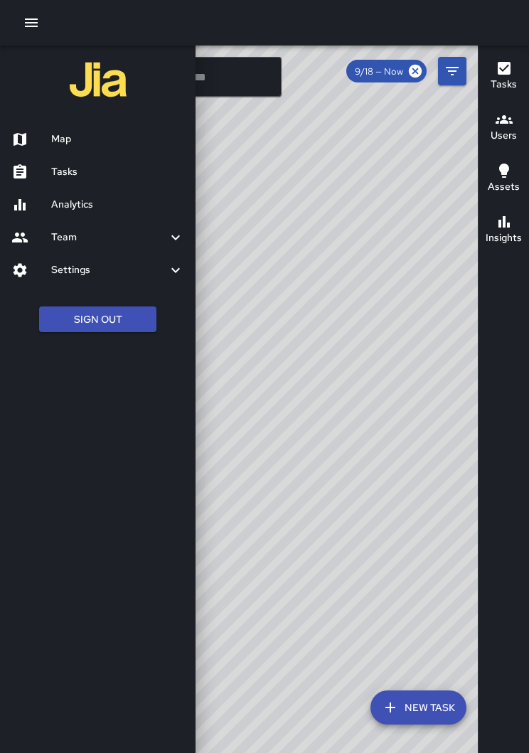
click at [229, 83] on div at bounding box center [264, 376] width 529 height 753
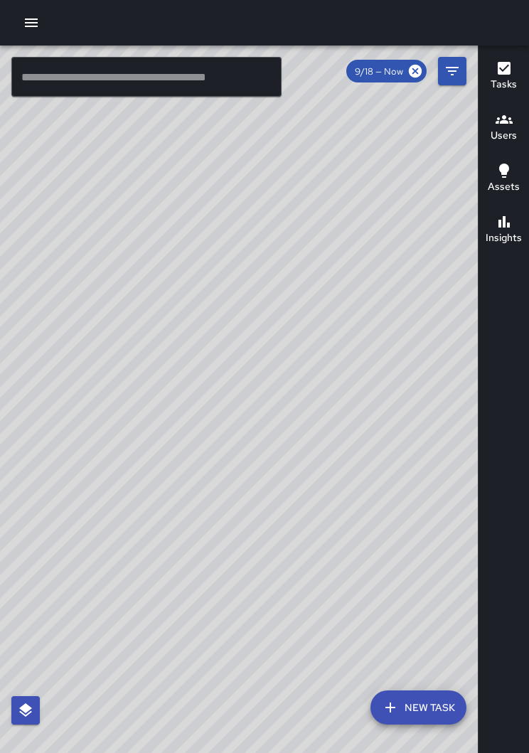
click at [203, 74] on input "text" at bounding box center [146, 77] width 270 height 40
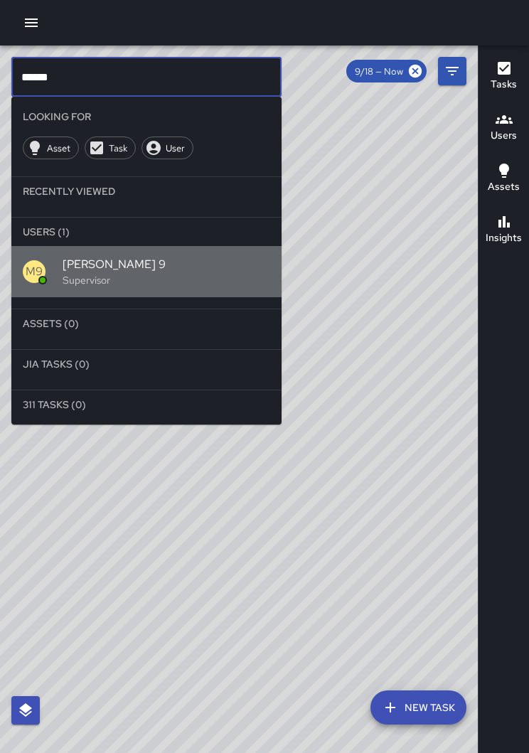
type input "******"
click at [183, 268] on span "Mike 9" at bounding box center [166, 264] width 207 height 17
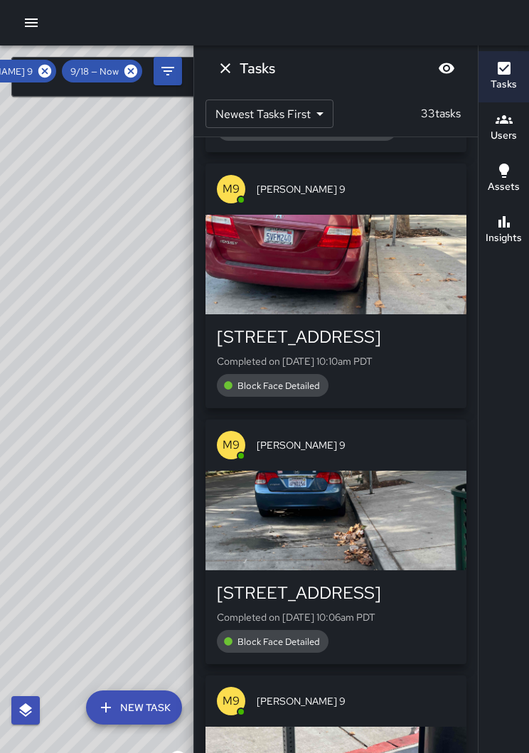
scroll to position [1008, 0]
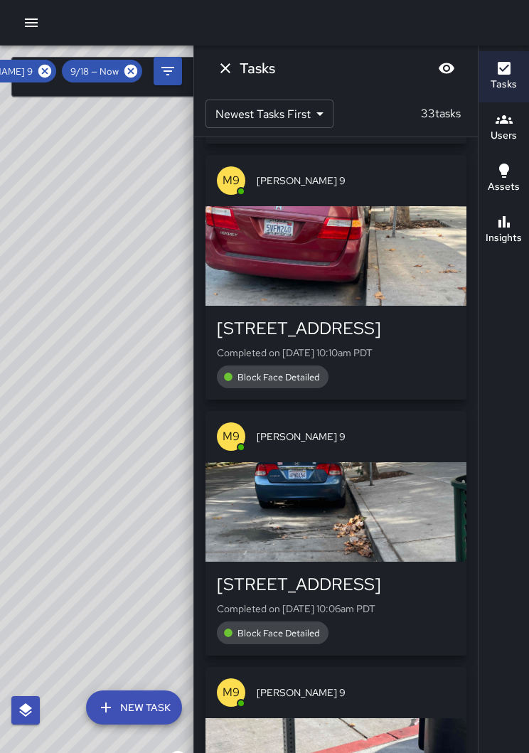
click at [401, 325] on div "777 Broadway" at bounding box center [336, 328] width 238 height 23
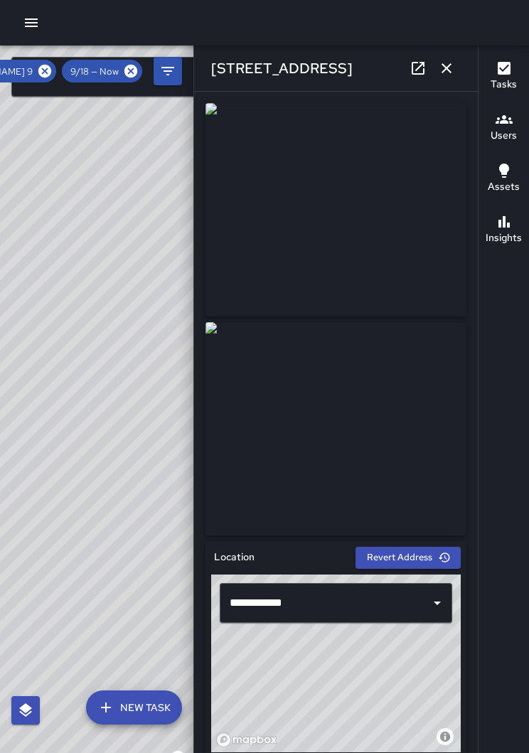
click at [452, 65] on icon "button" at bounding box center [446, 68] width 17 height 17
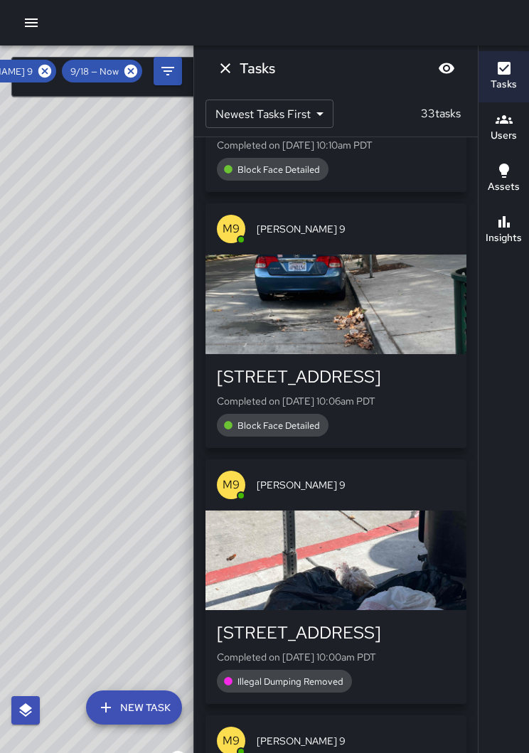
scroll to position [1229, 0]
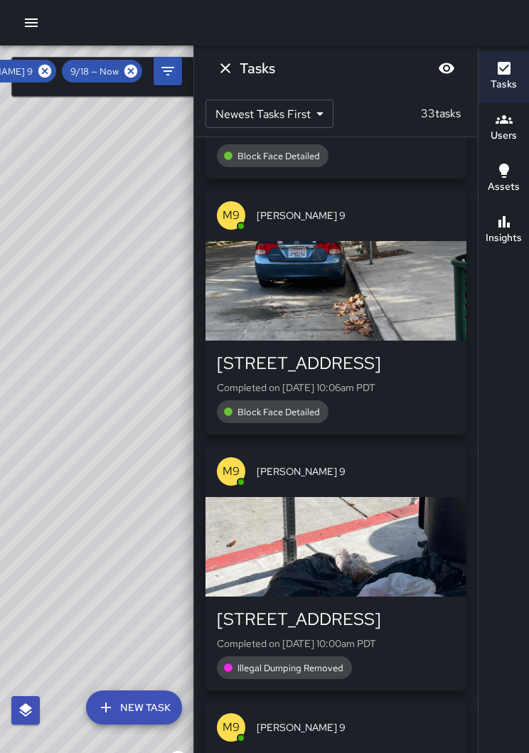
click at [396, 378] on div "777 Broadway Completed on 9/18/2025, 10:06am PDT Block Face Detailed" at bounding box center [336, 387] width 238 height 71
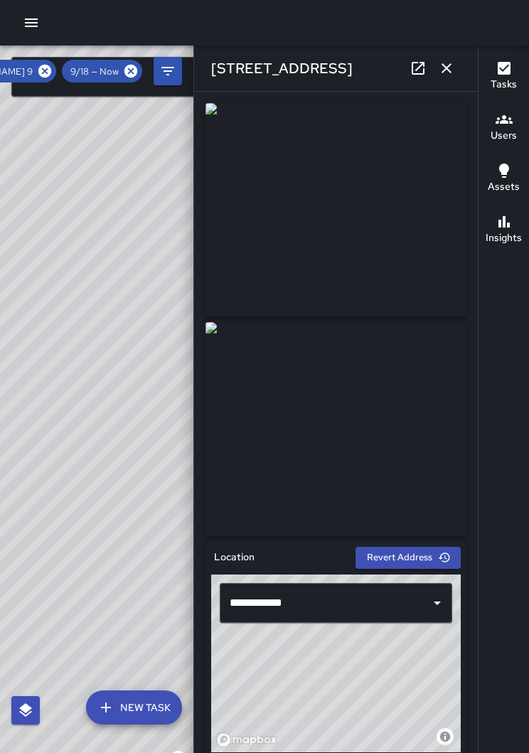
click at [384, 419] on img at bounding box center [335, 428] width 261 height 213
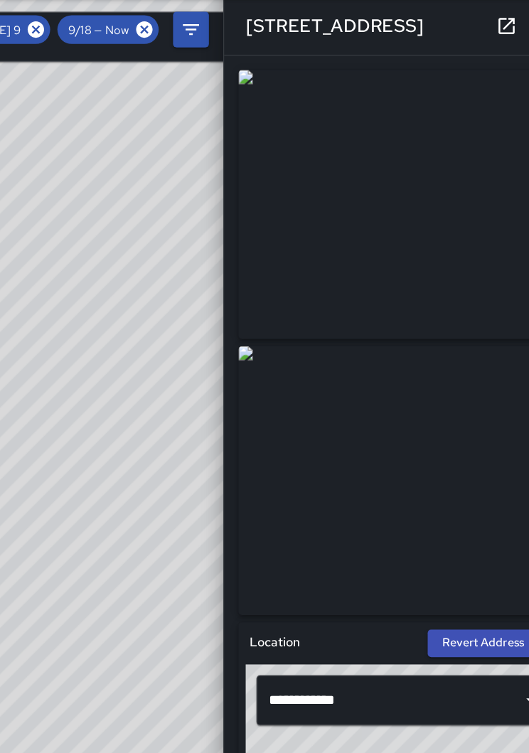
scroll to position [0, 0]
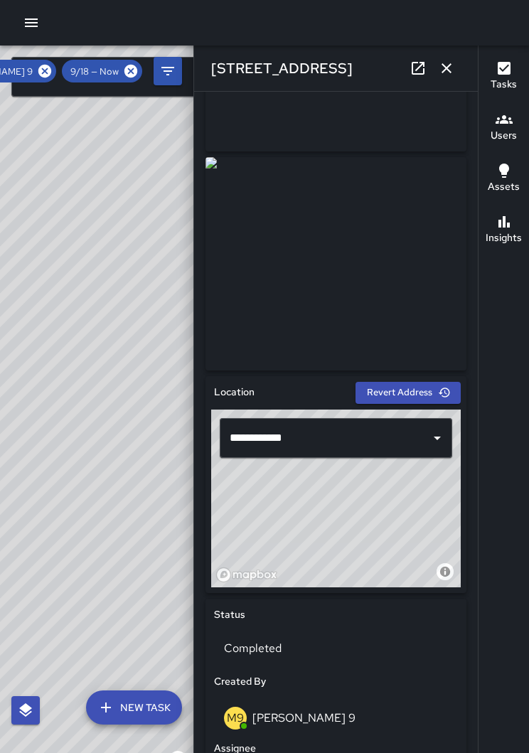
click at [447, 78] on button "button" at bounding box center [446, 68] width 28 height 28
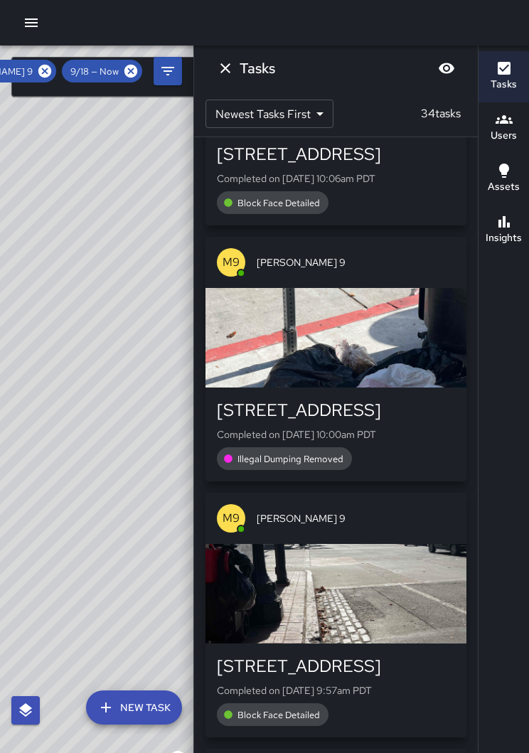
scroll to position [1705, 0]
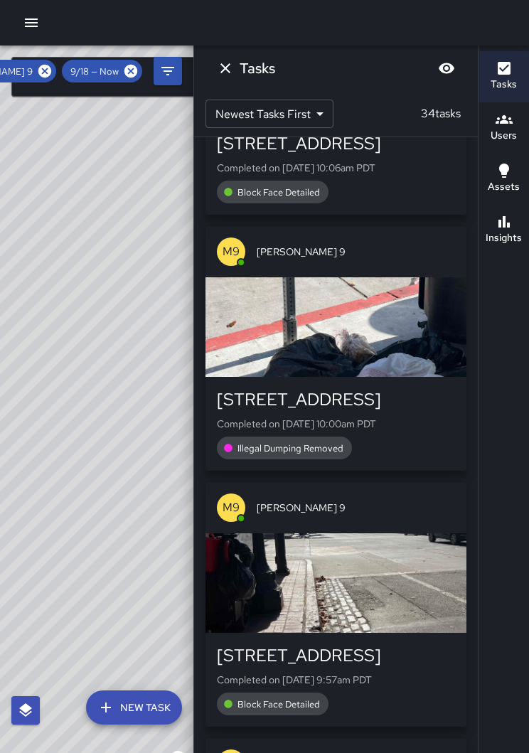
click at [390, 356] on div "button" at bounding box center [335, 326] width 261 height 99
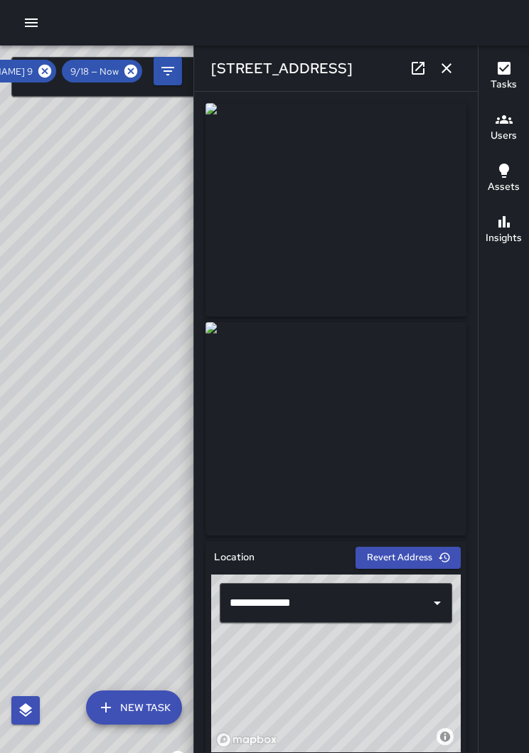
click at [447, 70] on icon "button" at bounding box center [446, 68] width 17 height 17
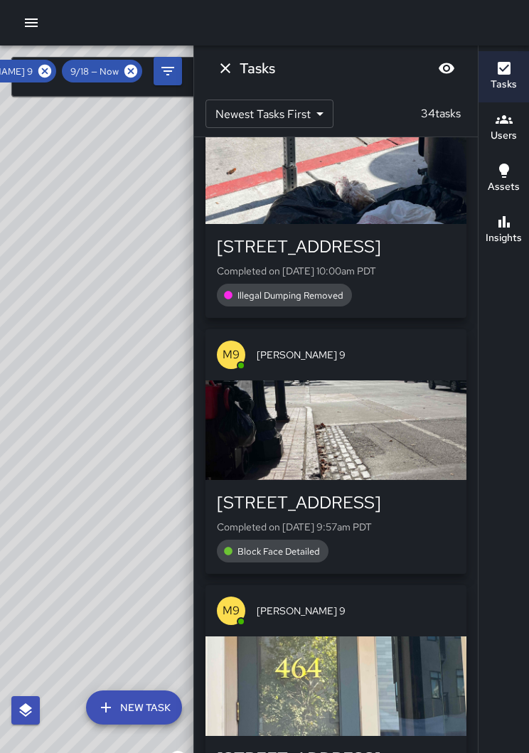
scroll to position [1856, 0]
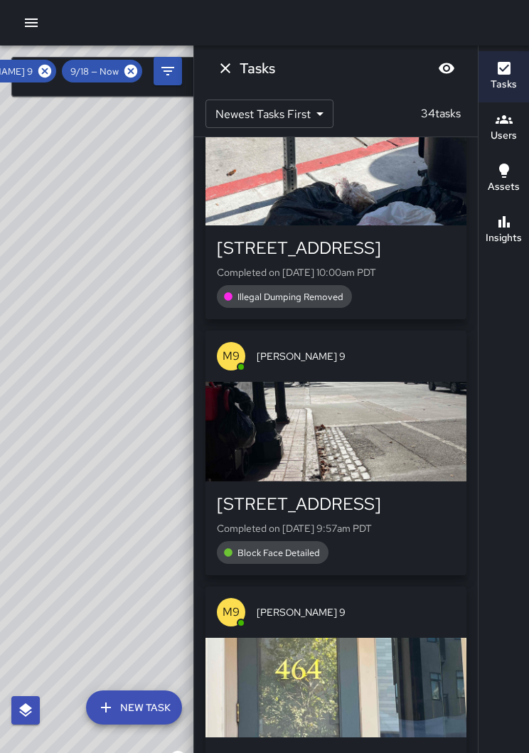
click at [359, 438] on div "button" at bounding box center [335, 431] width 261 height 99
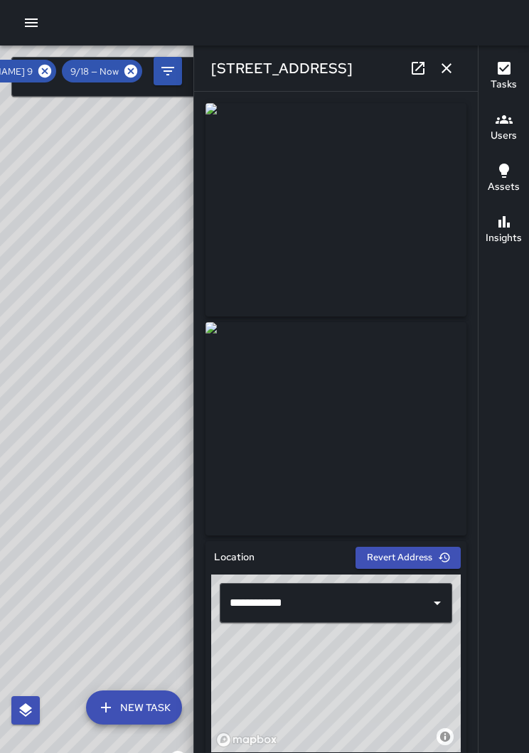
click at [449, 77] on button "button" at bounding box center [446, 68] width 28 height 28
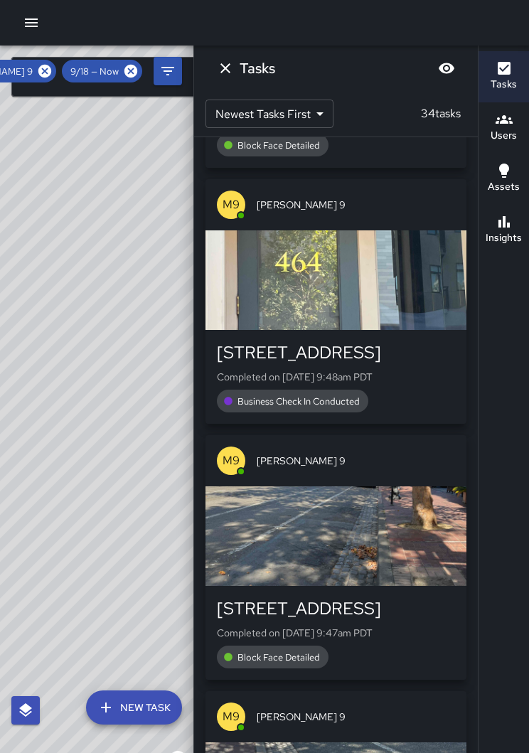
scroll to position [2271, 0]
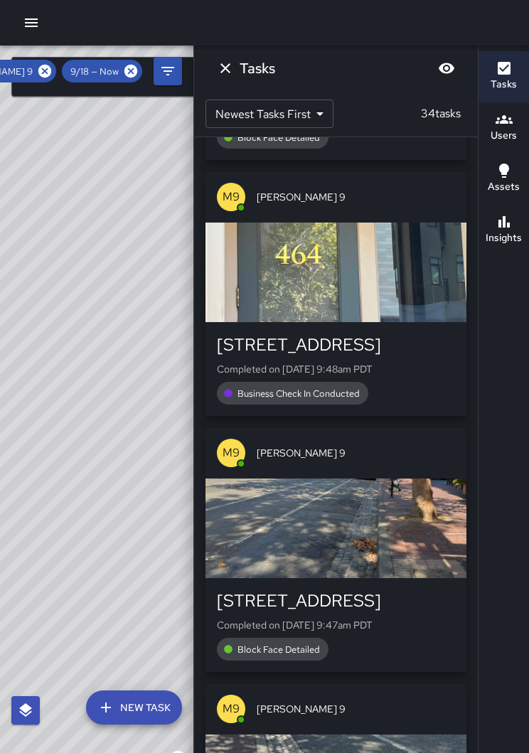
click at [389, 301] on div "button" at bounding box center [335, 271] width 261 height 99
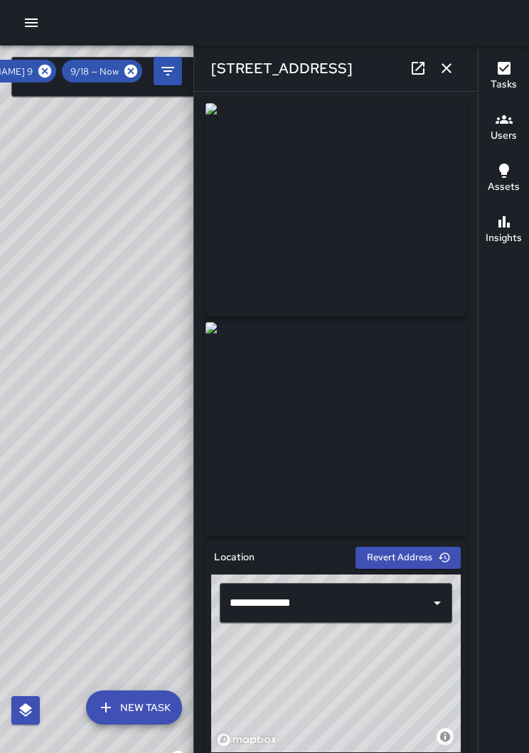
click at [447, 90] on div "460 8th Street" at bounding box center [336, 67] width 284 height 45
click at [443, 82] on button "button" at bounding box center [446, 68] width 28 height 28
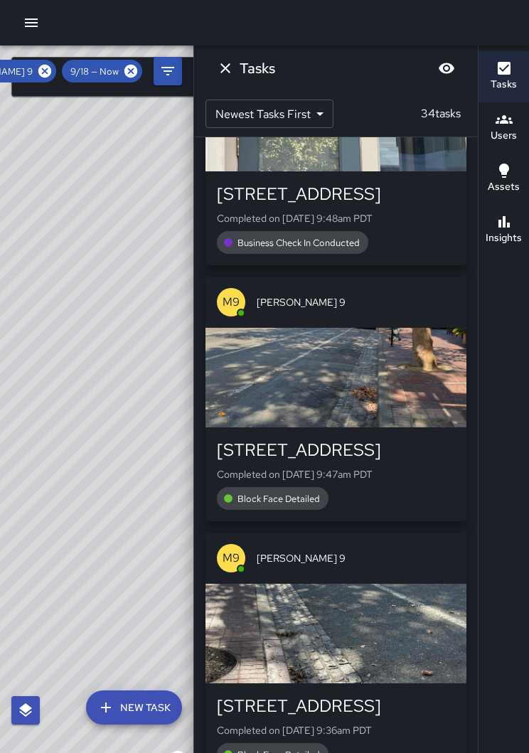
scroll to position [2425, 0]
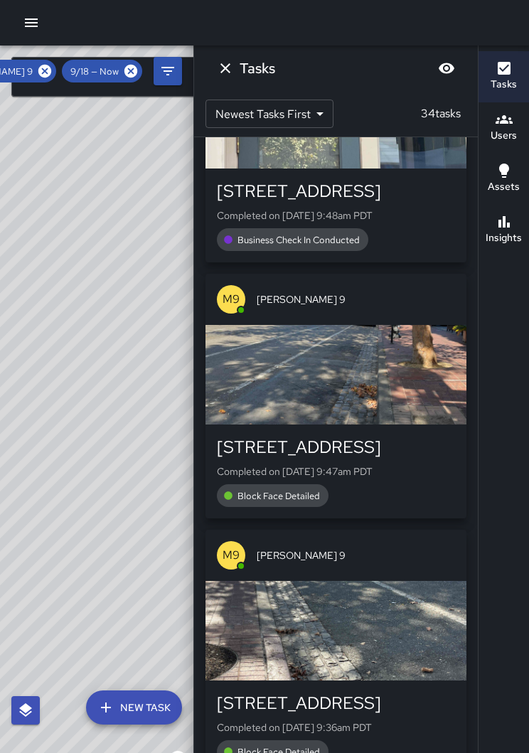
click at [362, 401] on div "button" at bounding box center [335, 374] width 261 height 99
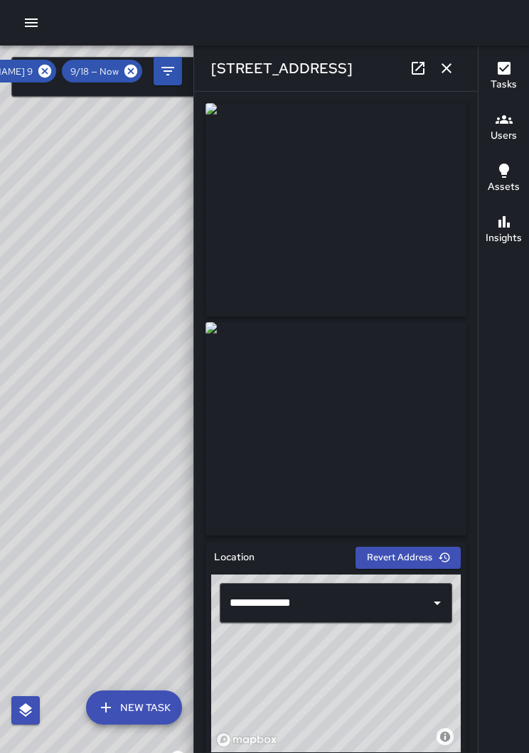
click at [449, 70] on icon "button" at bounding box center [446, 68] width 10 height 10
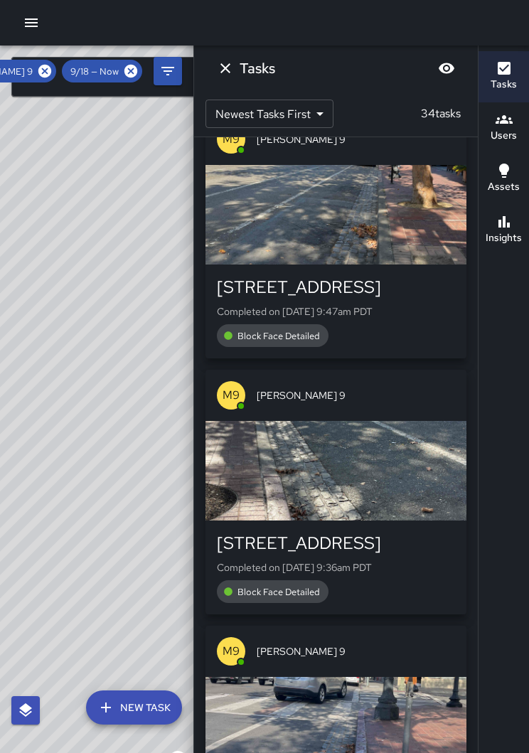
scroll to position [2596, 0]
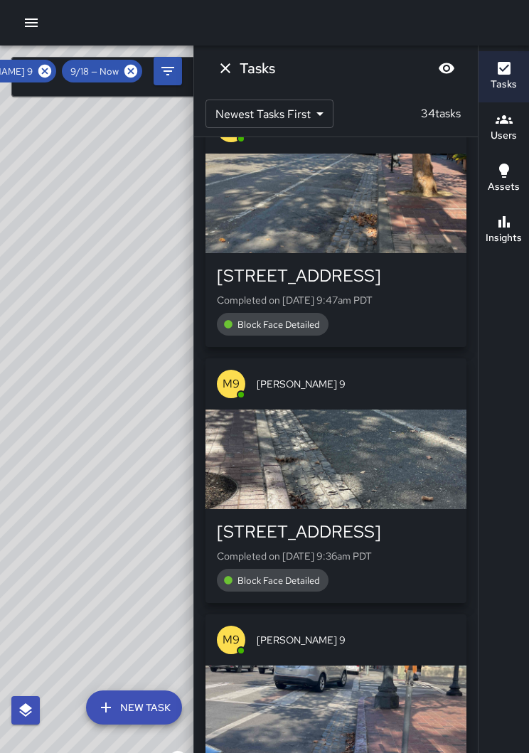
click at [363, 476] on div "button" at bounding box center [335, 458] width 261 height 99
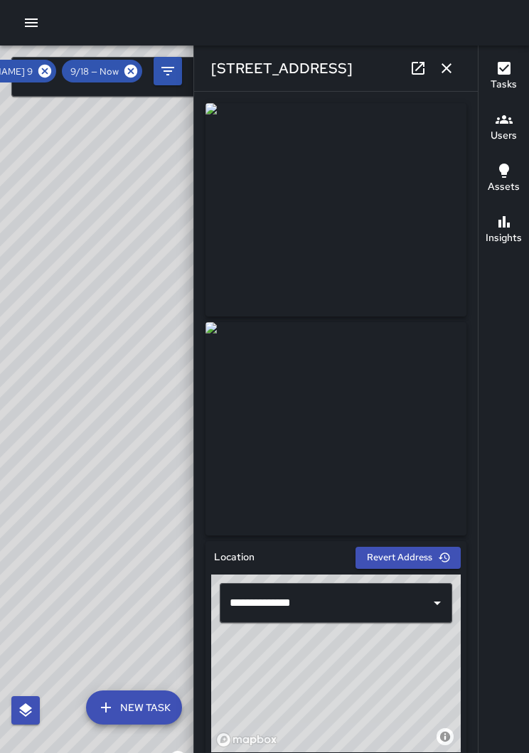
click at [448, 76] on icon "button" at bounding box center [446, 68] width 17 height 17
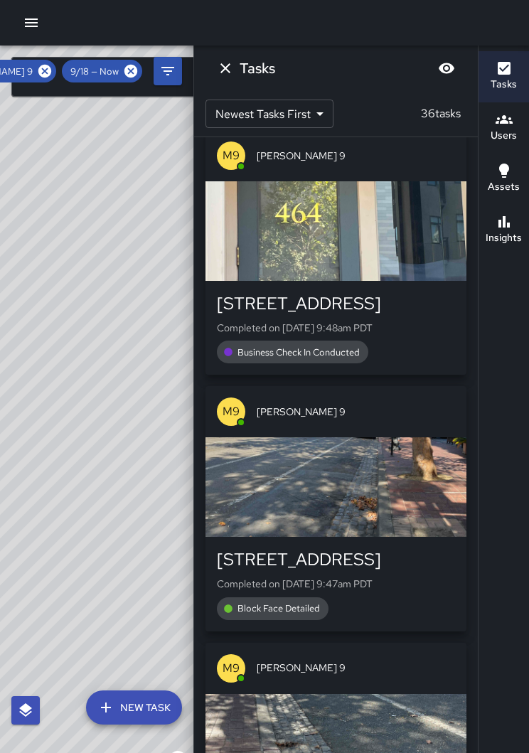
scroll to position [2784, 0]
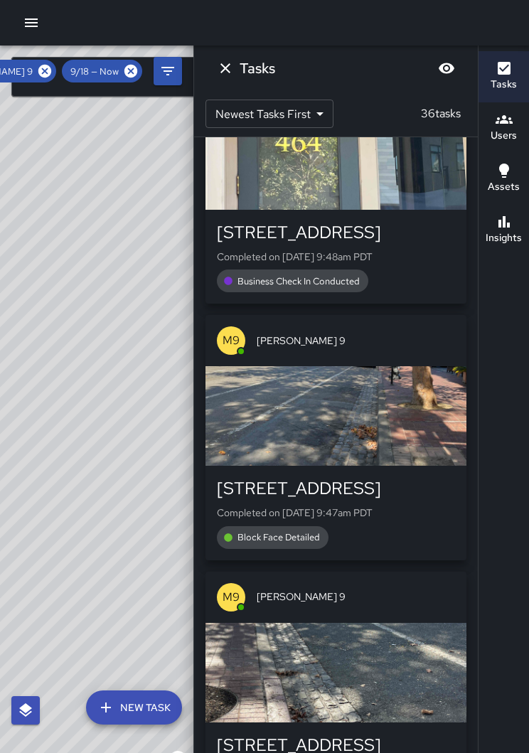
click at [380, 475] on div "460 8th Street Completed on 9/18/2025, 9:47am PDT Block Face Detailed" at bounding box center [335, 512] width 261 height 94
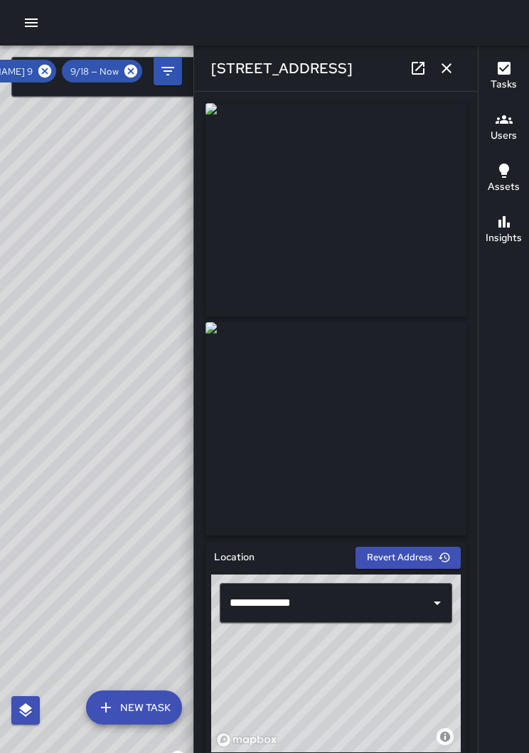
click at [448, 75] on icon "button" at bounding box center [446, 68] width 17 height 17
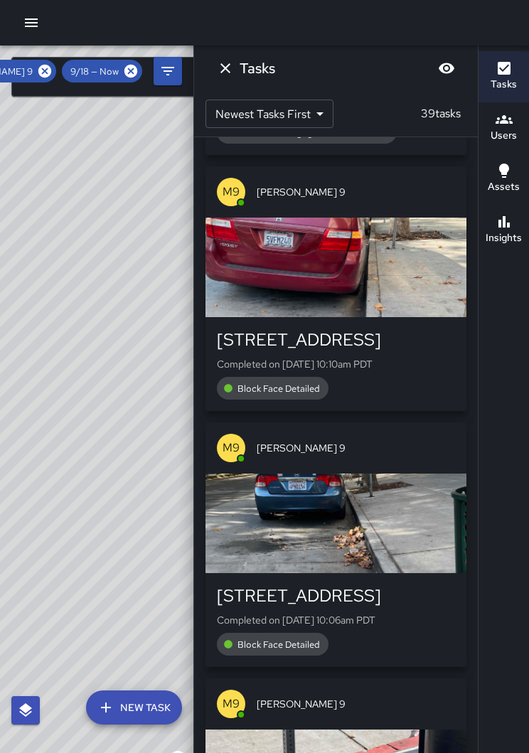
scroll to position [2084, 0]
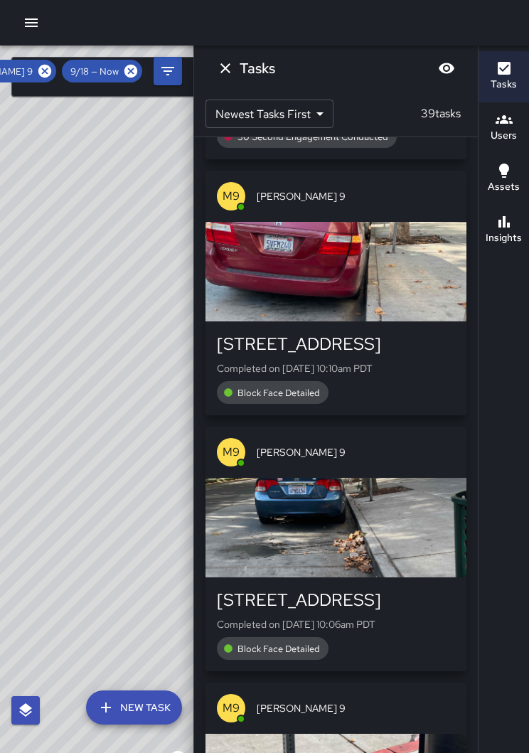
click at [372, 517] on div "button" at bounding box center [335, 527] width 261 height 99
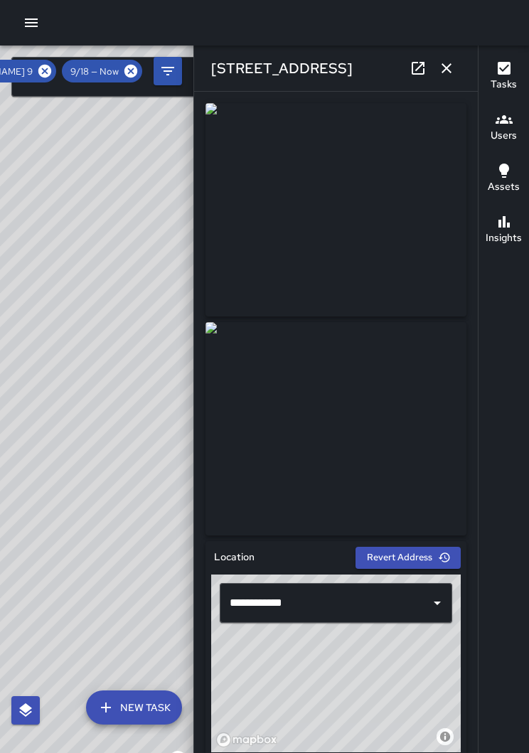
click at [446, 77] on button "button" at bounding box center [446, 68] width 28 height 28
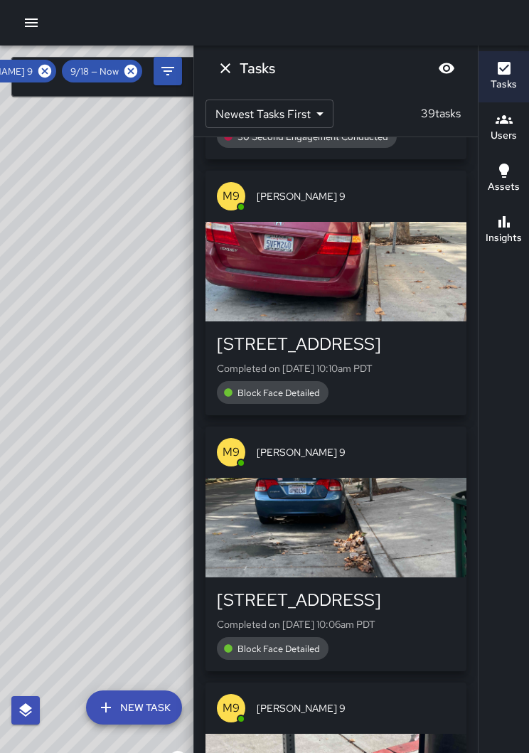
click at [377, 278] on div "button" at bounding box center [335, 271] width 261 height 99
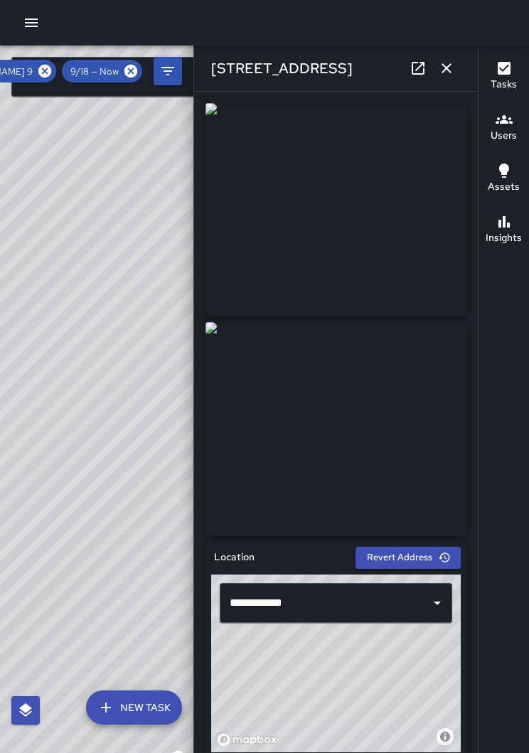
click at [451, 75] on icon "button" at bounding box center [446, 68] width 17 height 17
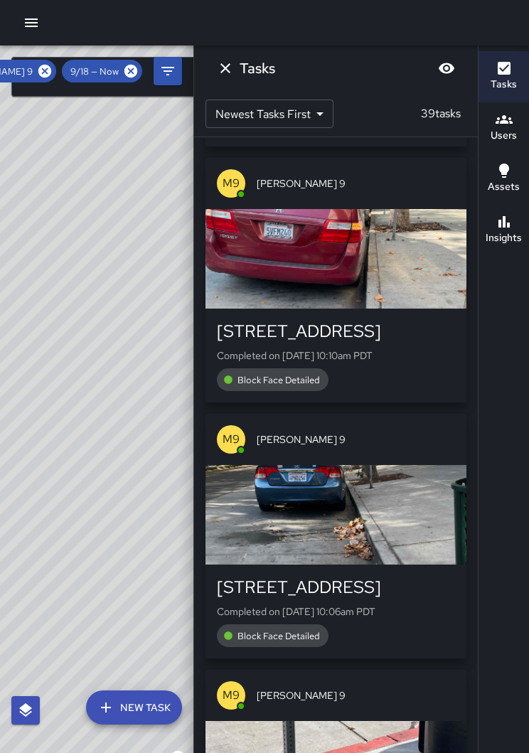
scroll to position [2098, 0]
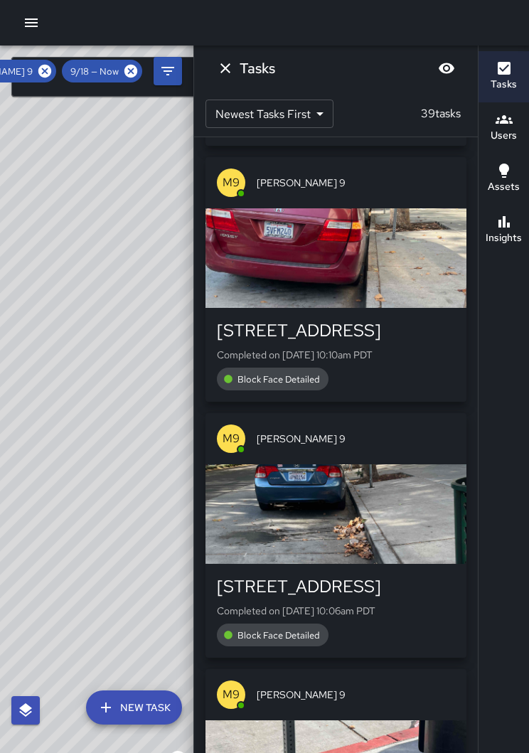
click at [374, 327] on div "777 Broadway" at bounding box center [336, 330] width 238 height 23
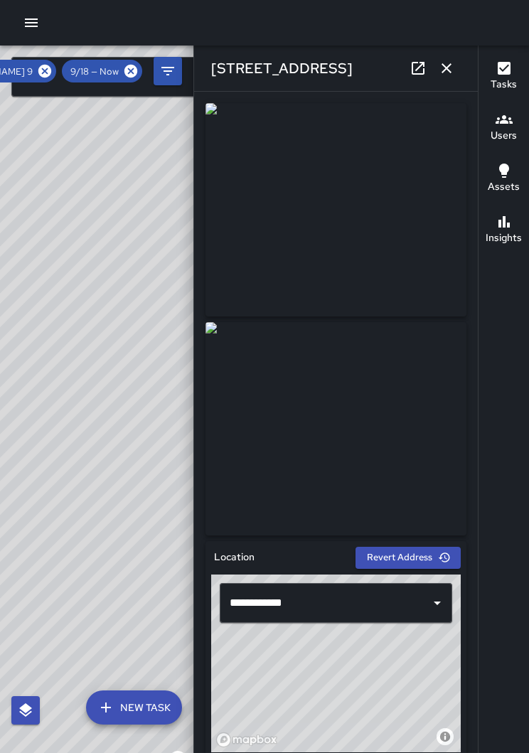
click at [365, 399] on img at bounding box center [335, 428] width 261 height 213
click at [449, 70] on icon "button" at bounding box center [446, 68] width 17 height 17
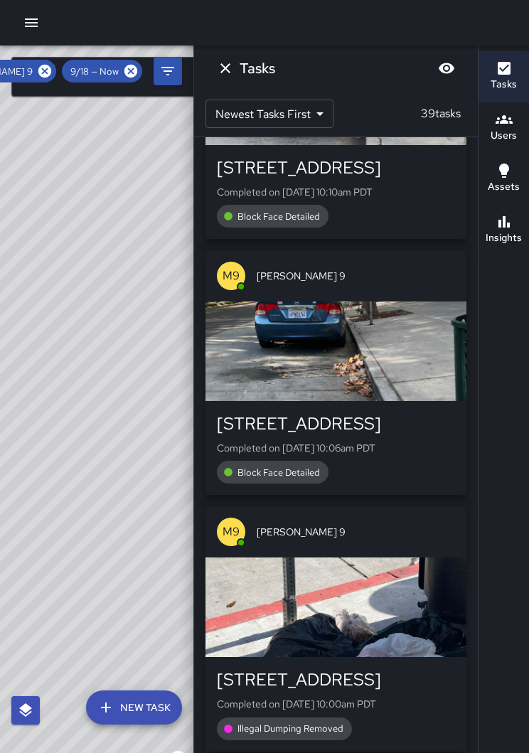
scroll to position [2287, 0]
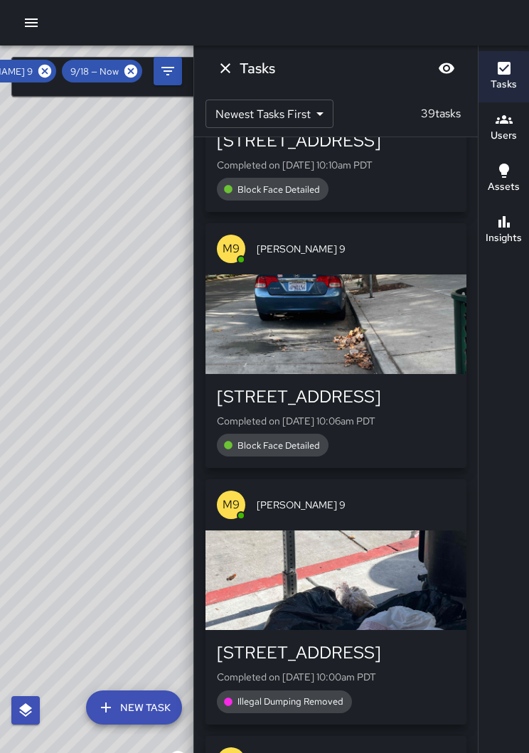
click at [370, 394] on div "777 Broadway" at bounding box center [336, 396] width 238 height 23
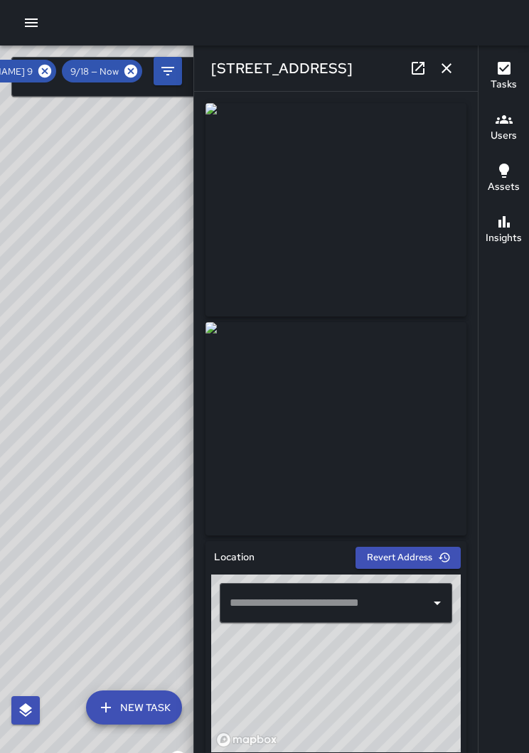
type input "**********"
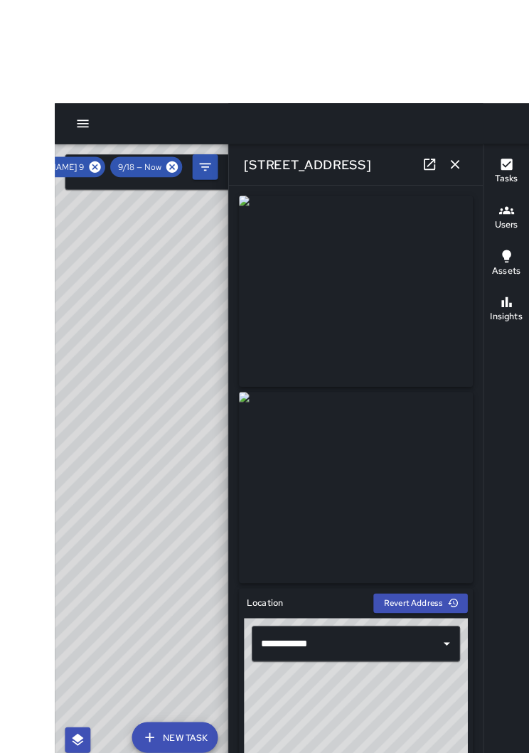
scroll to position [8, 0]
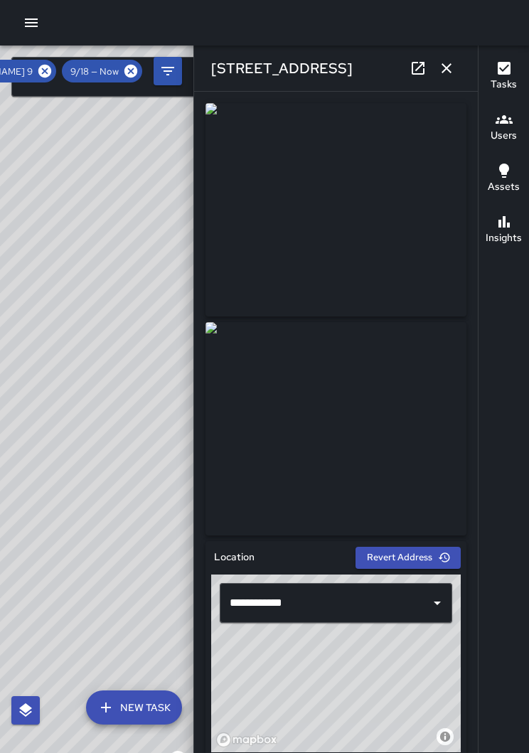
click at [50, 65] on icon at bounding box center [44, 71] width 13 height 13
click at [449, 77] on button "button" at bounding box center [446, 68] width 28 height 28
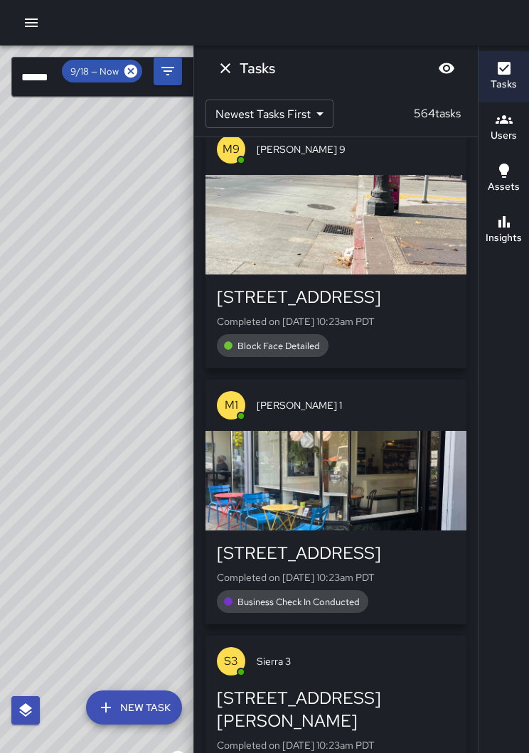
click at [226, 78] on button "Dismiss" at bounding box center [225, 68] width 28 height 28
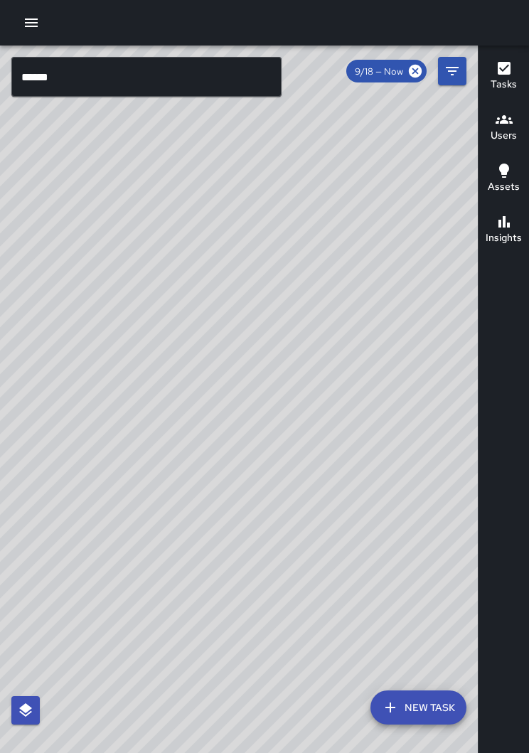
click at [175, 68] on input "******" at bounding box center [146, 77] width 270 height 40
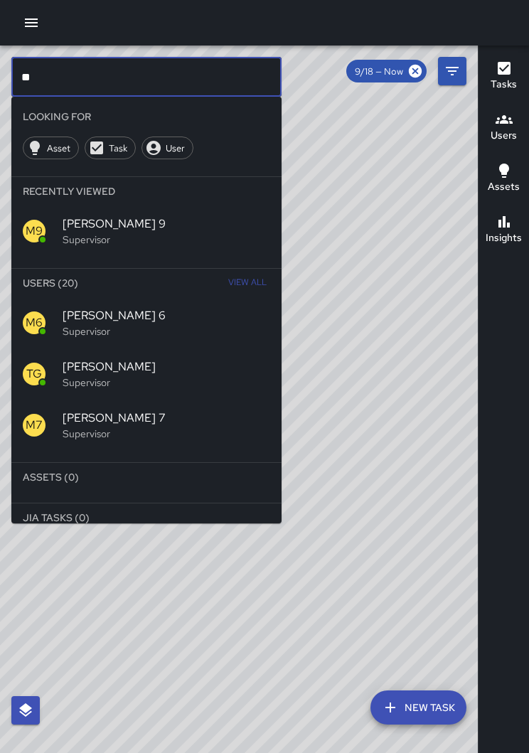
type input "*"
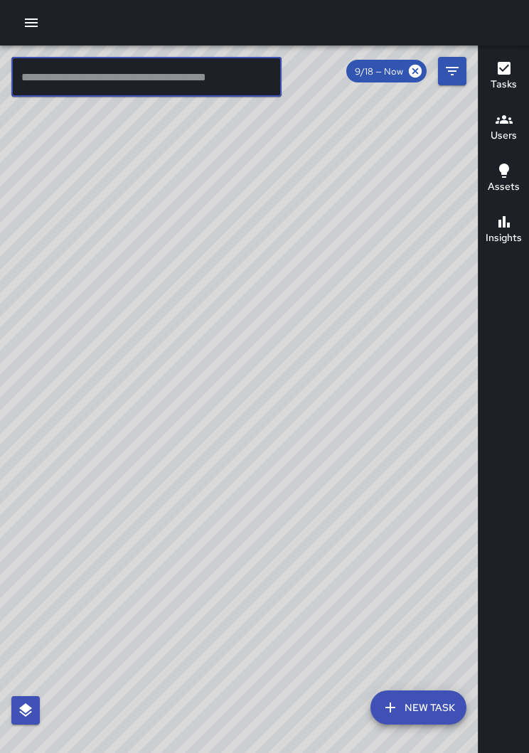
click at [389, 207] on div "© Mapbox © OpenStreetMap Improve this map" at bounding box center [239, 409] width 478 height 729
click at [38, 25] on icon "button" at bounding box center [31, 22] width 17 height 17
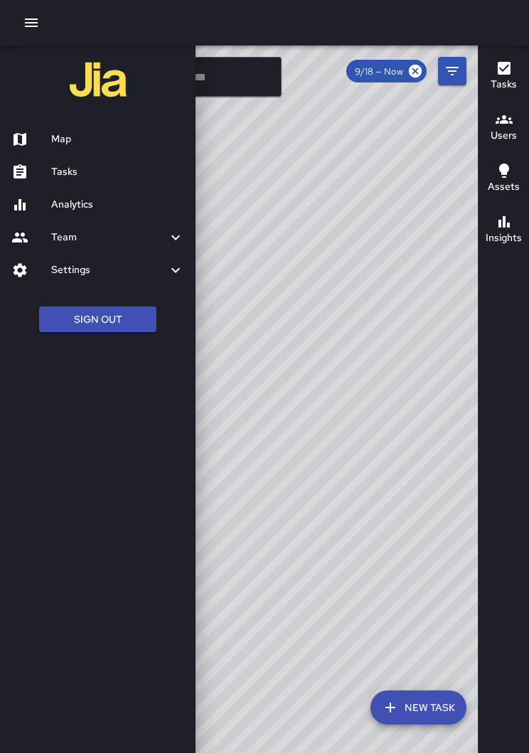
click at [83, 171] on h6 "Tasks" at bounding box center [117, 172] width 133 height 16
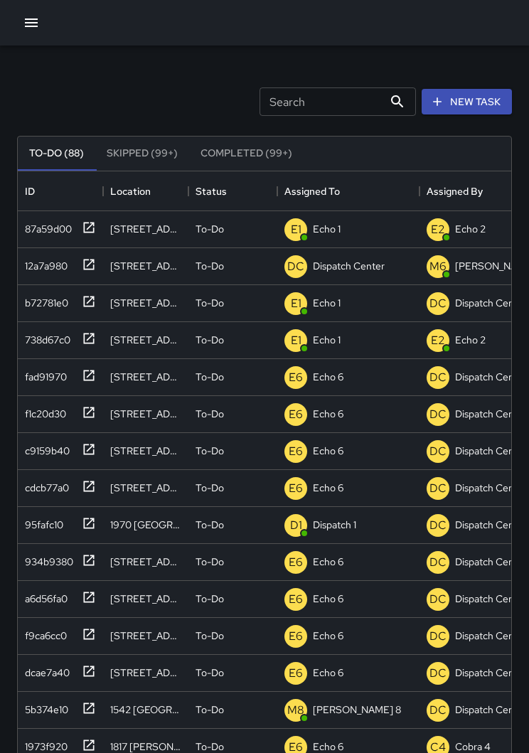
scroll to position [602, 493]
click at [89, 261] on icon at bounding box center [89, 264] width 14 height 14
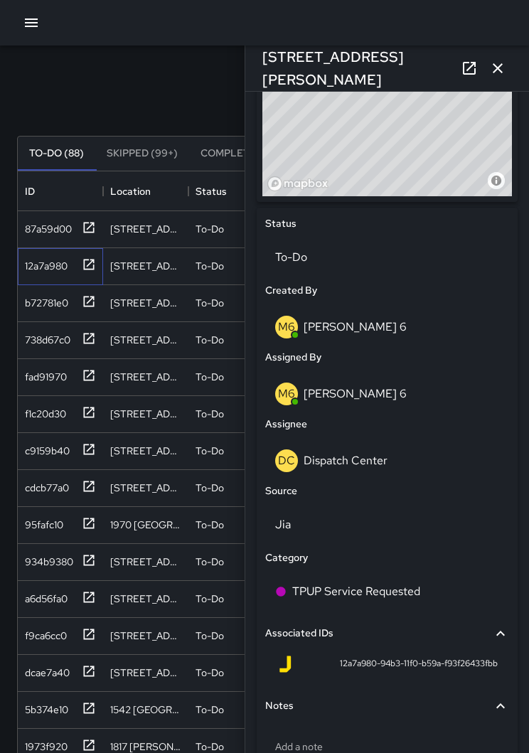
scroll to position [554, 0]
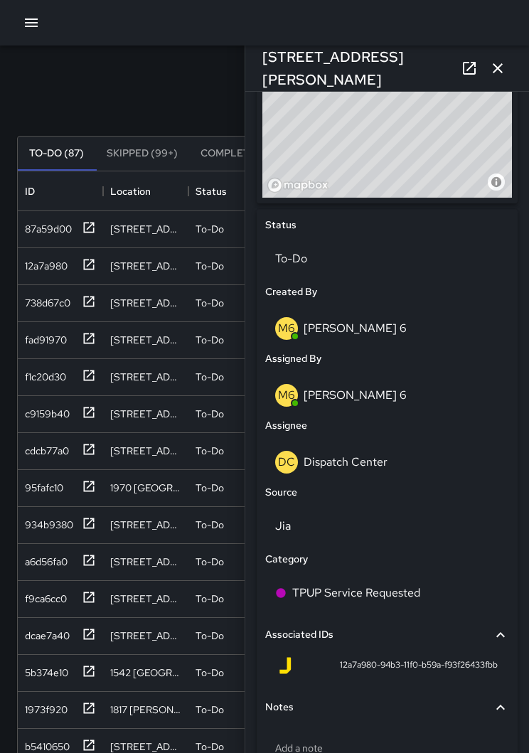
click at [372, 467] on div "DC Dispatch Center" at bounding box center [387, 462] width 224 height 23
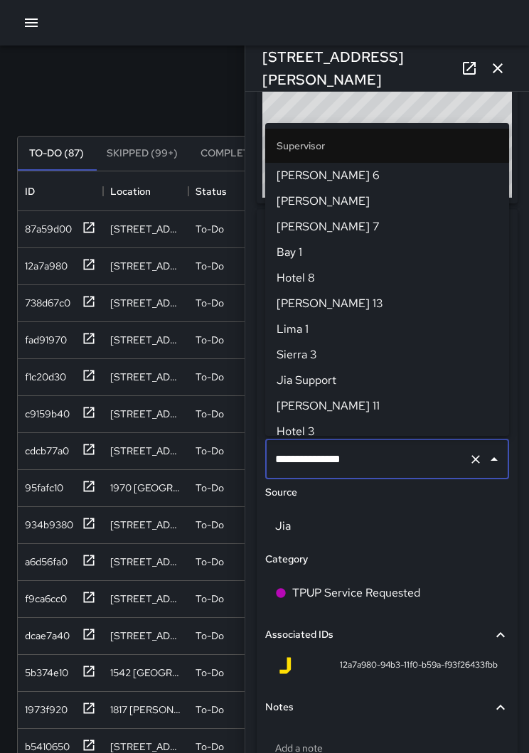
scroll to position [1407, 0]
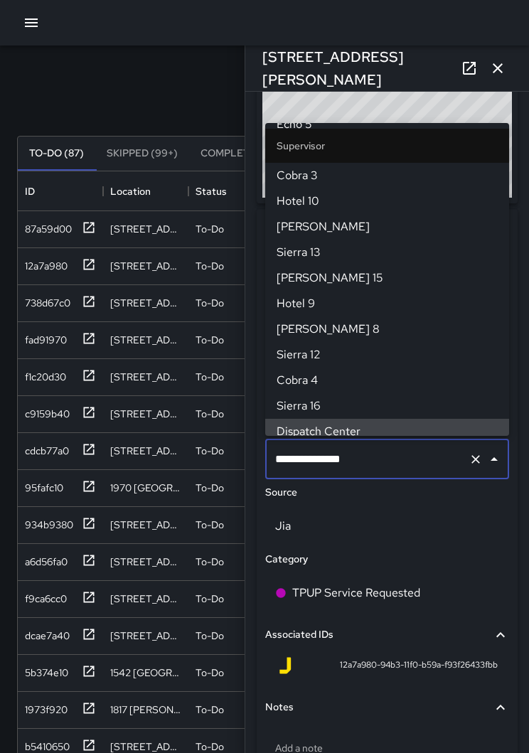
click at [468, 452] on icon "Clear" at bounding box center [475, 459] width 14 height 14
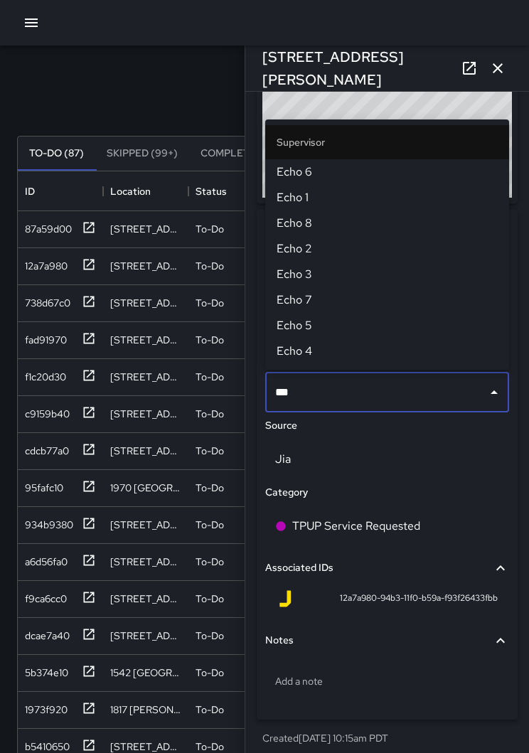
type input "****"
click at [312, 196] on span "Echo 1" at bounding box center [386, 197] width 221 height 17
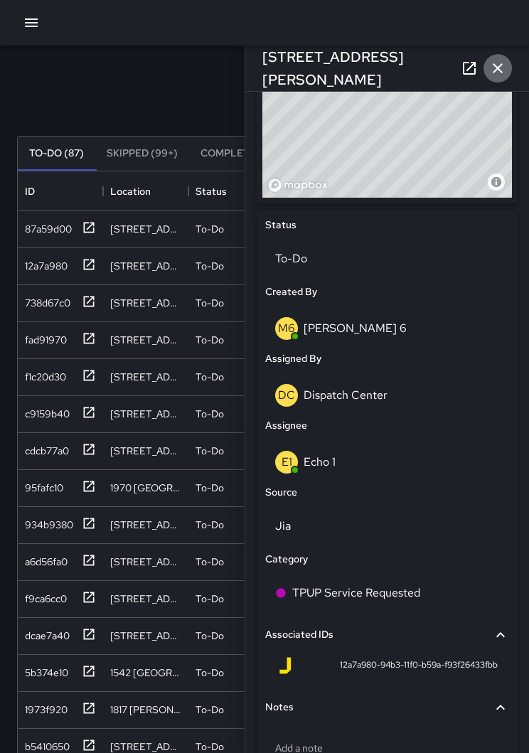
click at [495, 64] on icon "button" at bounding box center [497, 68] width 17 height 17
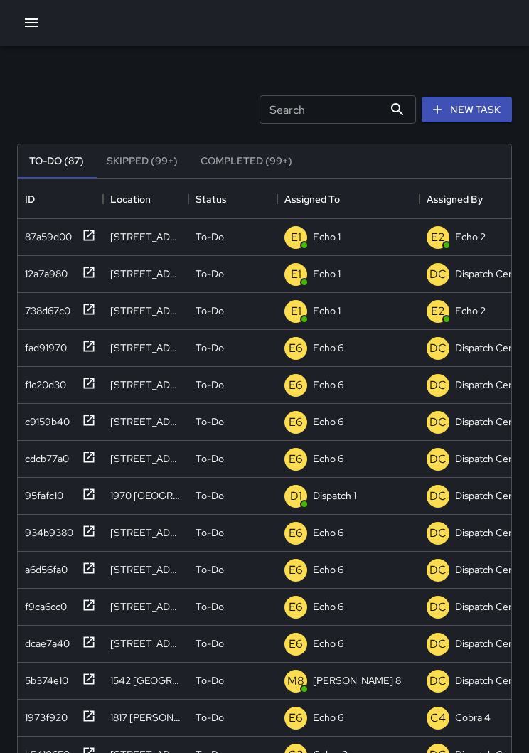
click at [32, 28] on icon "button" at bounding box center [31, 22] width 17 height 17
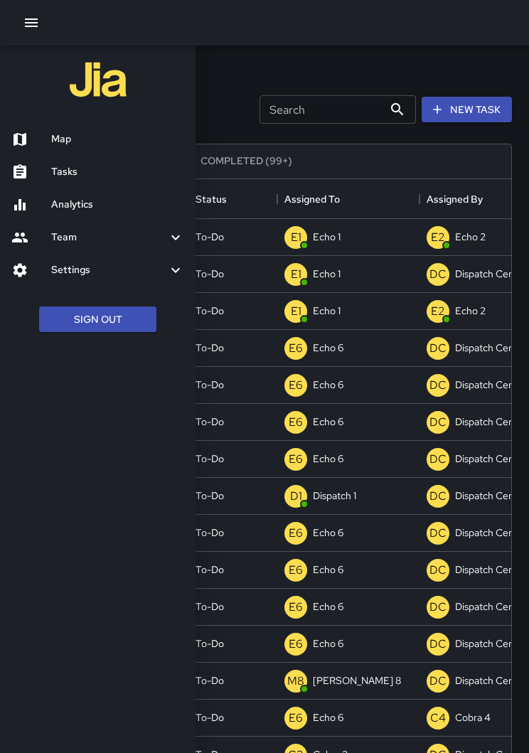
click at [86, 142] on h6 "Map" at bounding box center [117, 139] width 133 height 16
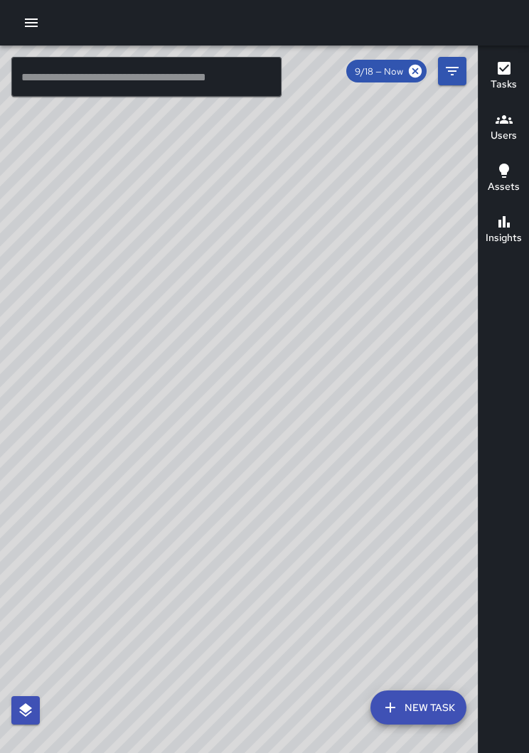
click at [37, 25] on icon "button" at bounding box center [31, 22] width 17 height 17
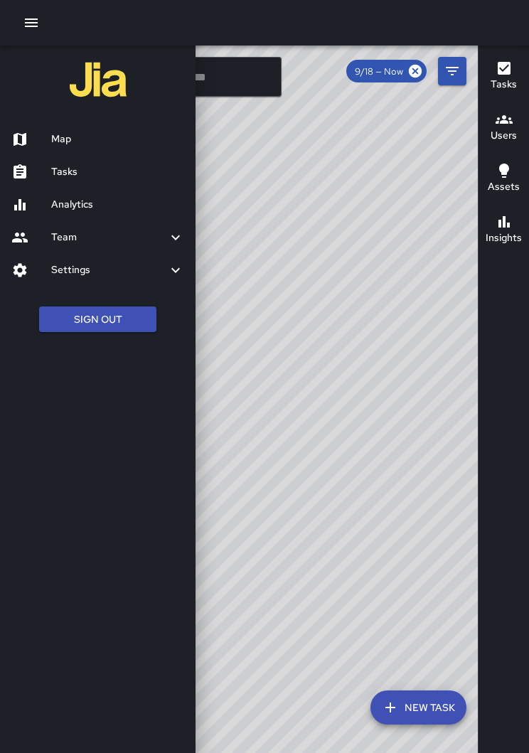
click at [72, 171] on h6 "Tasks" at bounding box center [117, 172] width 133 height 16
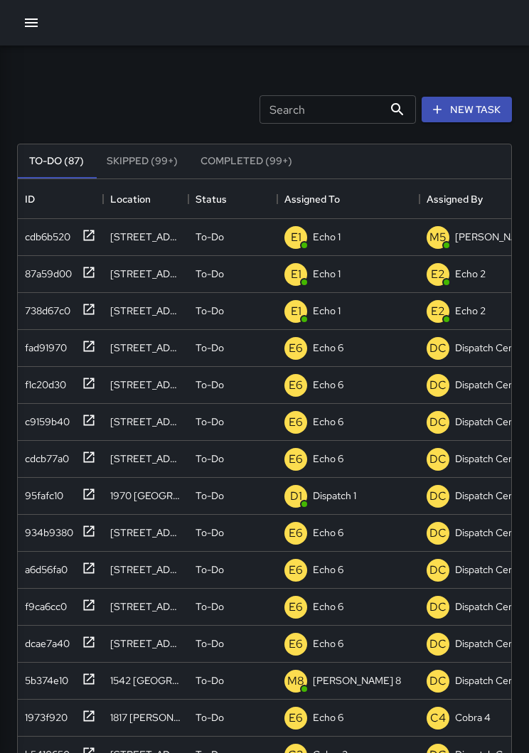
scroll to position [602, 493]
click at [36, 21] on icon "button" at bounding box center [31, 22] width 17 height 17
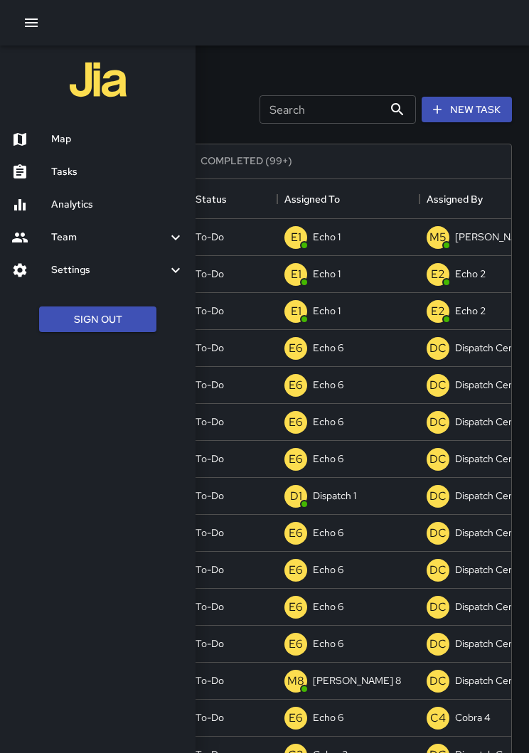
click at [101, 135] on h6 "Map" at bounding box center [117, 139] width 133 height 16
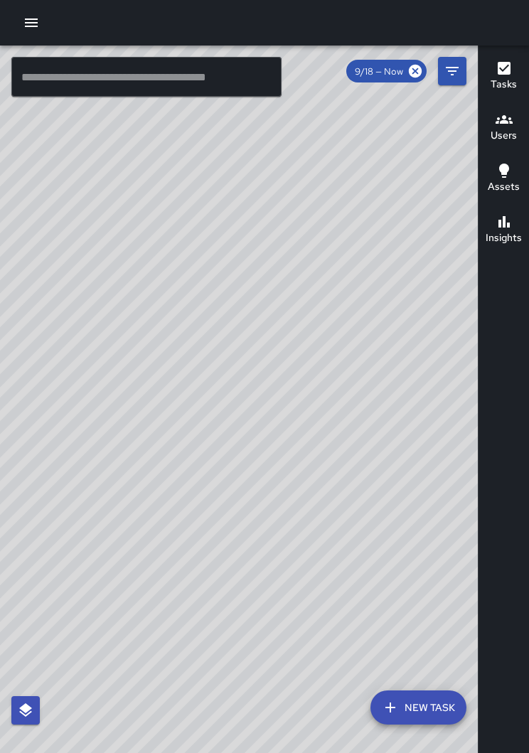
click at [33, 21] on icon "button" at bounding box center [31, 22] width 17 height 17
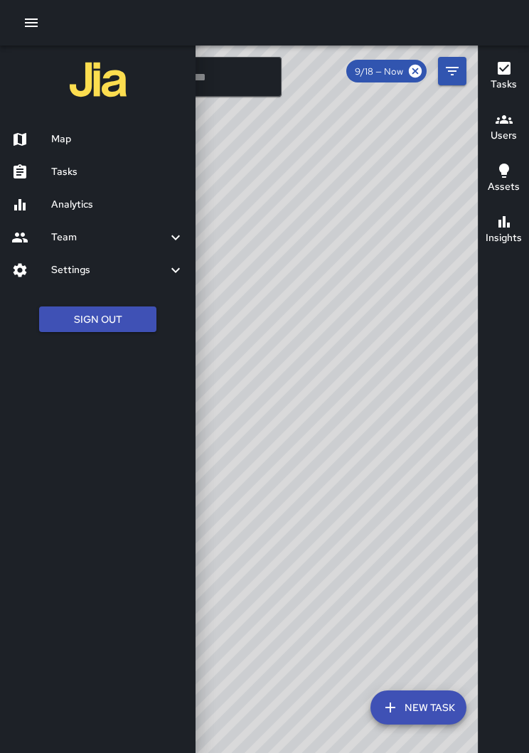
click at [422, 399] on div at bounding box center [264, 376] width 529 height 753
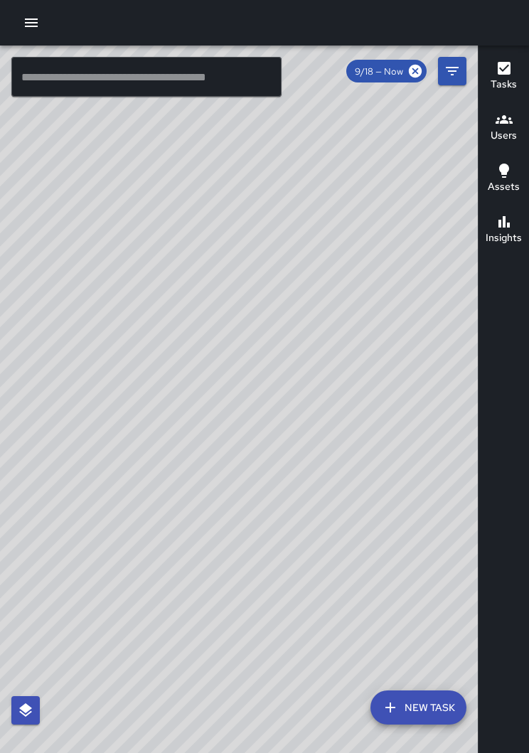
click at [370, 499] on div "© Mapbox © OpenStreetMap Improve this map" at bounding box center [239, 409] width 478 height 729
click at [35, 25] on icon "button" at bounding box center [31, 22] width 17 height 17
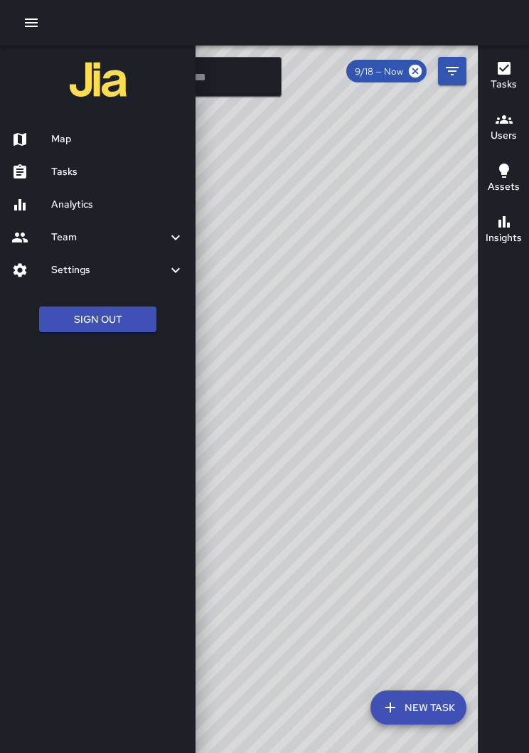
click at [56, 167] on h6 "Tasks" at bounding box center [117, 172] width 133 height 16
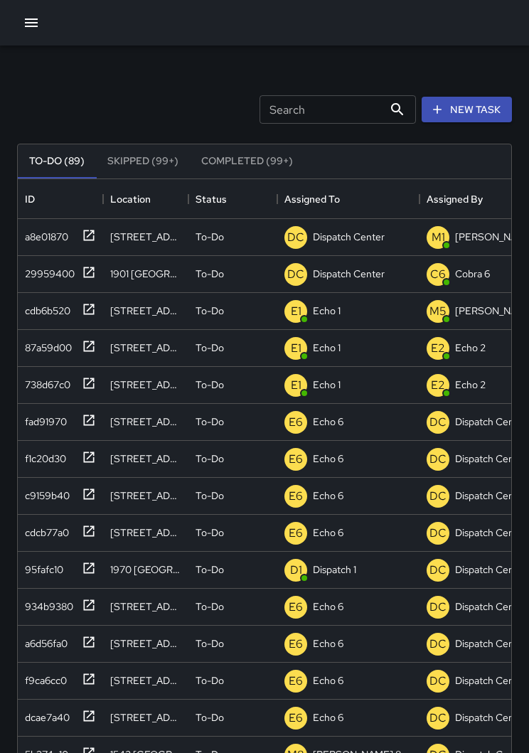
scroll to position [602, 493]
click at [96, 277] on div "29959400" at bounding box center [60, 274] width 85 height 37
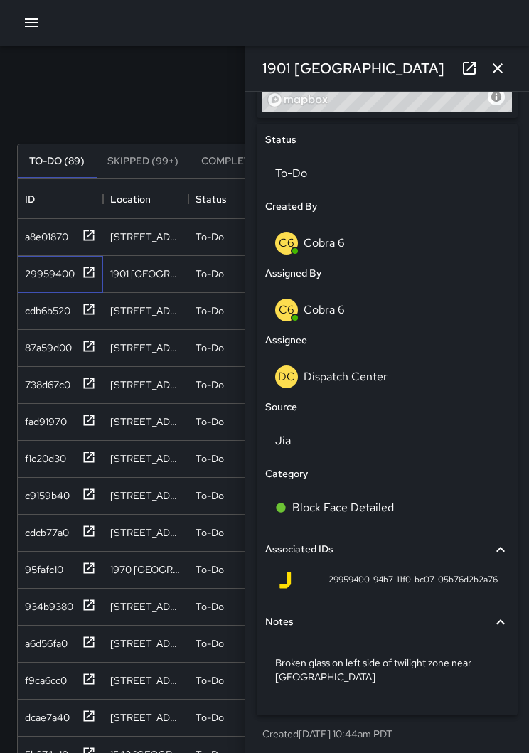
scroll to position [638, 0]
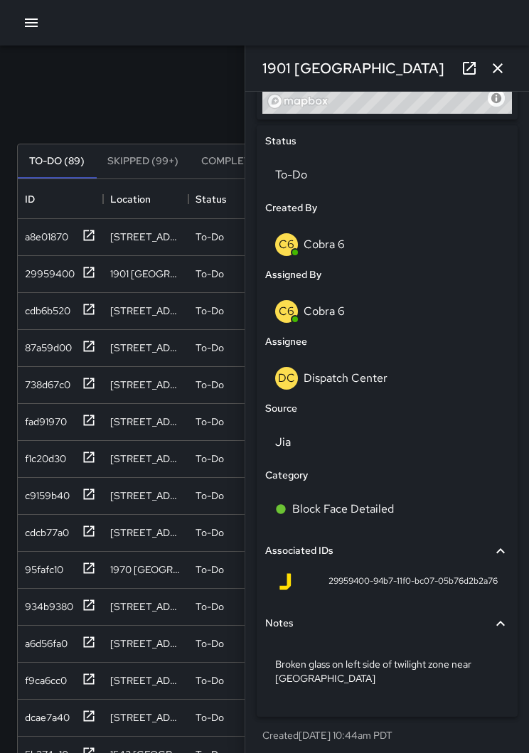
click at [404, 372] on div "DC Dispatch Center" at bounding box center [387, 378] width 224 height 23
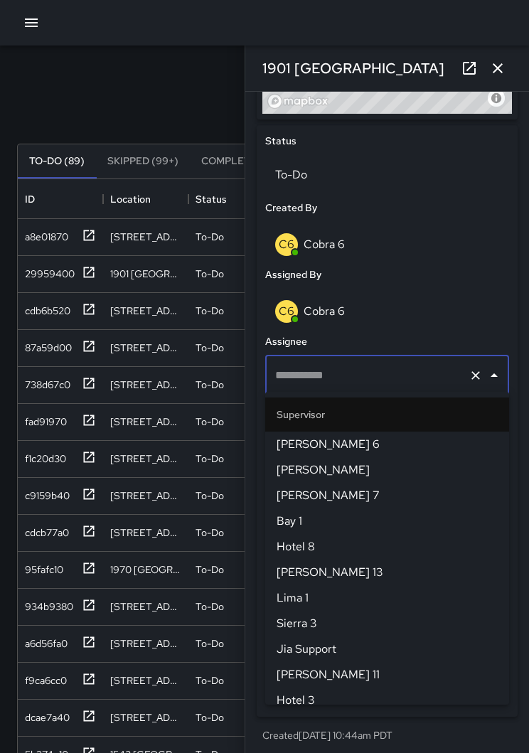
type input "**********"
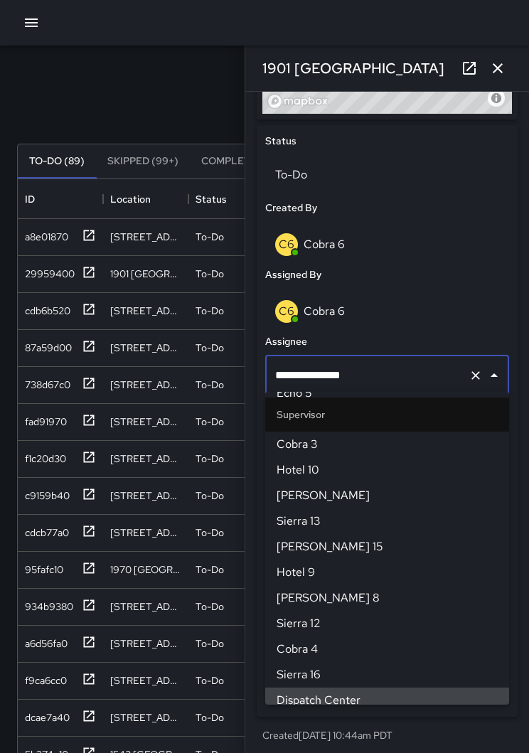
click at [478, 376] on icon "Clear" at bounding box center [475, 375] width 14 height 14
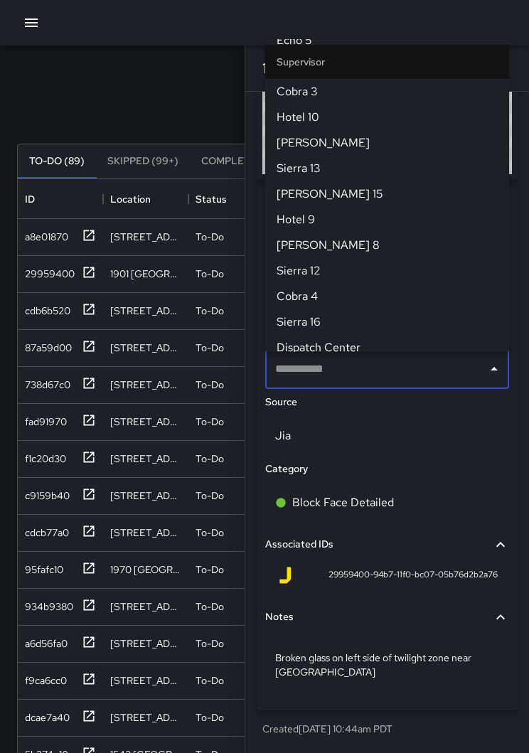
scroll to position [0, 0]
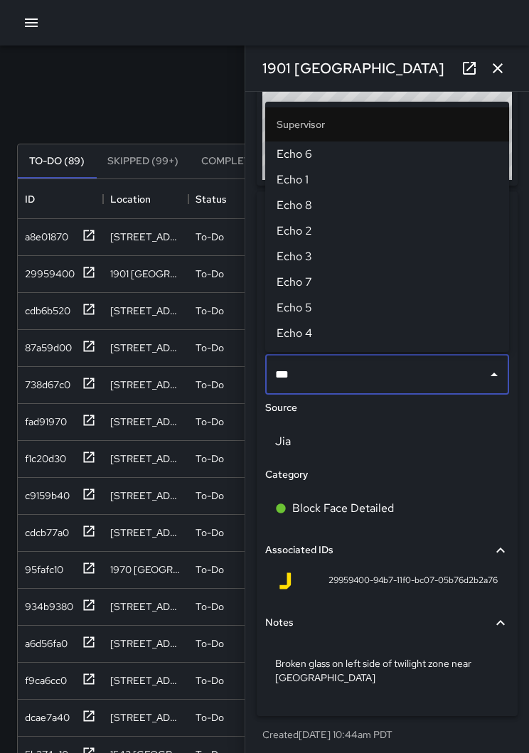
type input "****"
click at [318, 180] on span "Echo 1" at bounding box center [386, 179] width 221 height 17
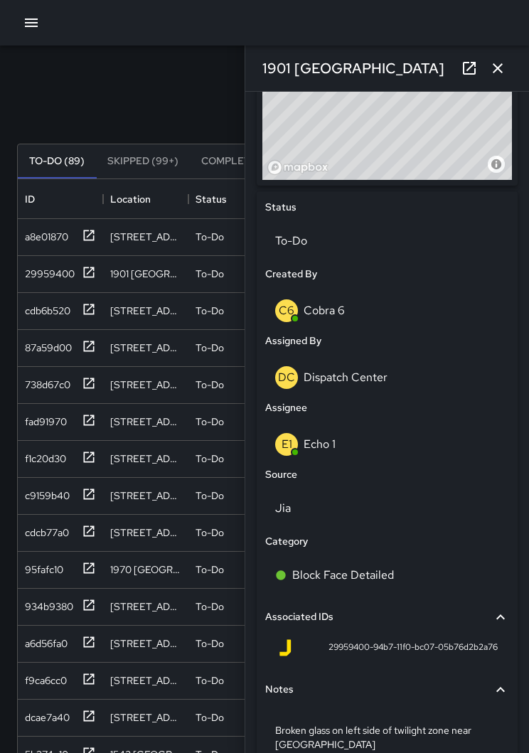
click at [496, 73] on icon "button" at bounding box center [497, 68] width 17 height 17
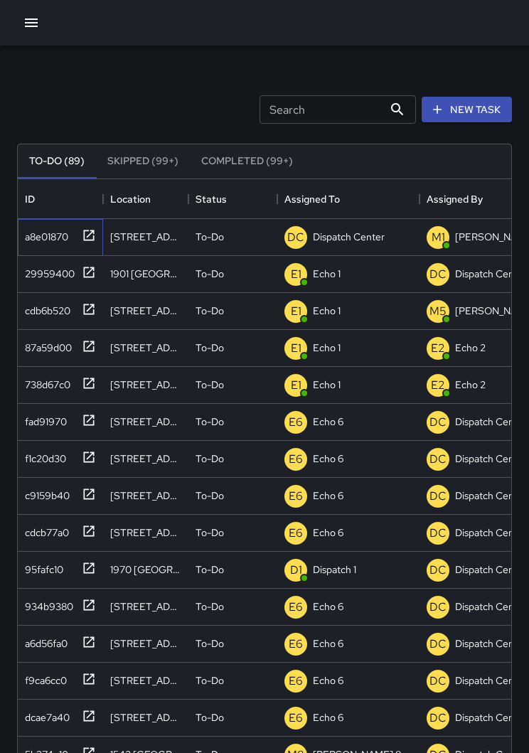
click at [97, 232] on div "a8e01870" at bounding box center [60, 237] width 85 height 37
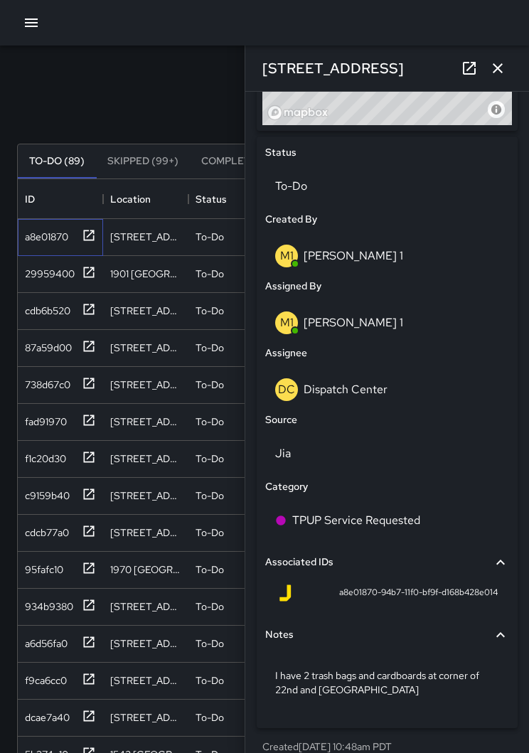
scroll to position [626, 0]
click at [376, 392] on p "Dispatch Center" at bounding box center [345, 389] width 84 height 15
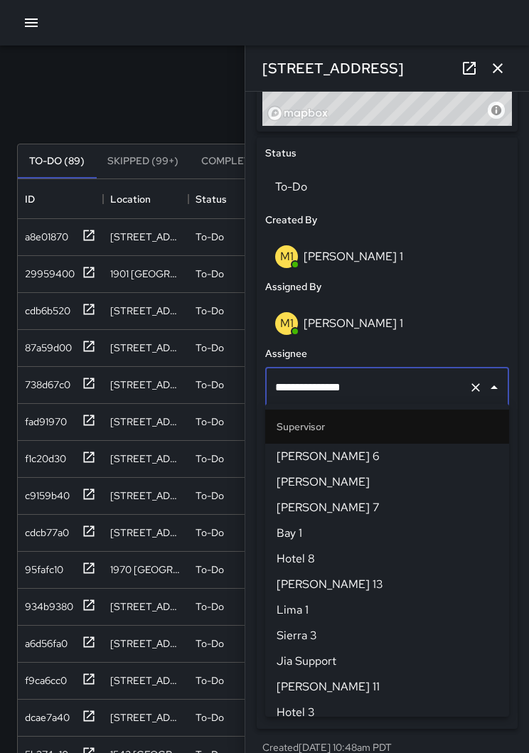
scroll to position [1407, 0]
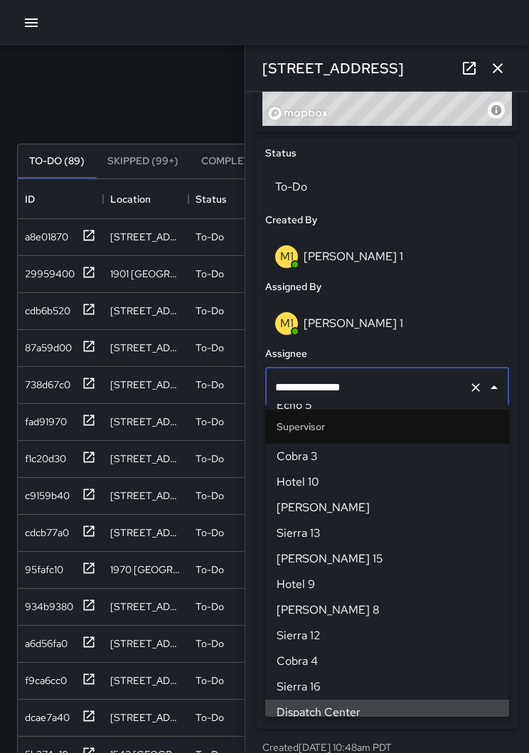
click at [468, 380] on icon "Clear" at bounding box center [475, 387] width 14 height 14
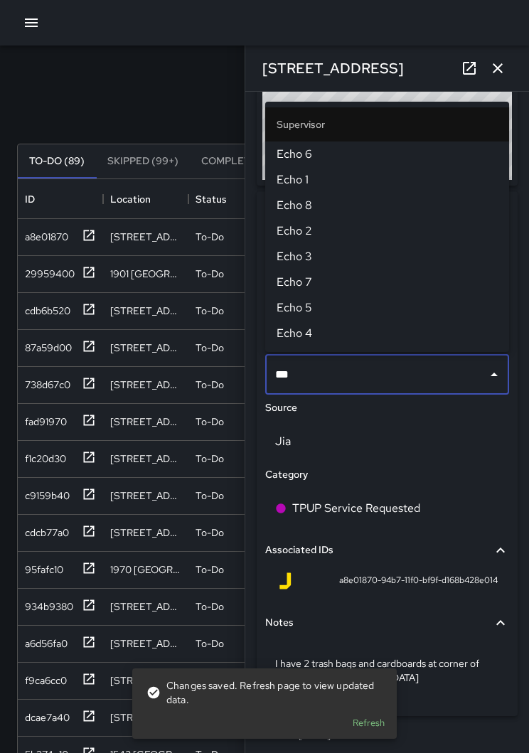
type input "****"
click at [308, 175] on span "Echo 1" at bounding box center [386, 179] width 221 height 17
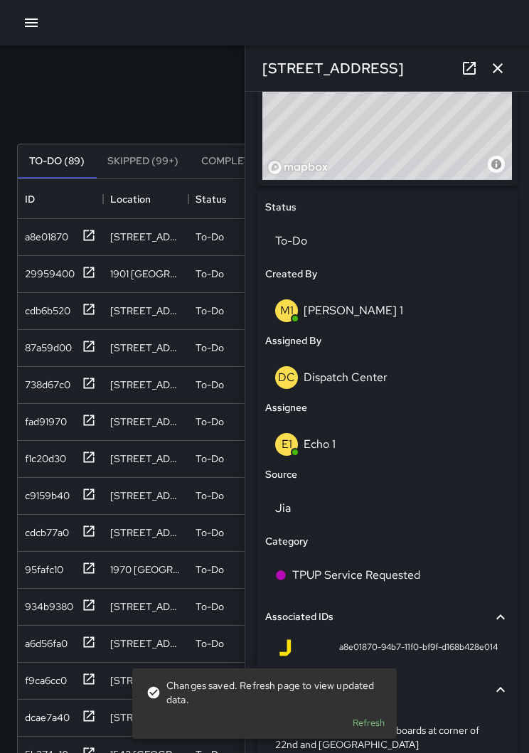
click at [496, 68] on icon "button" at bounding box center [497, 68] width 17 height 17
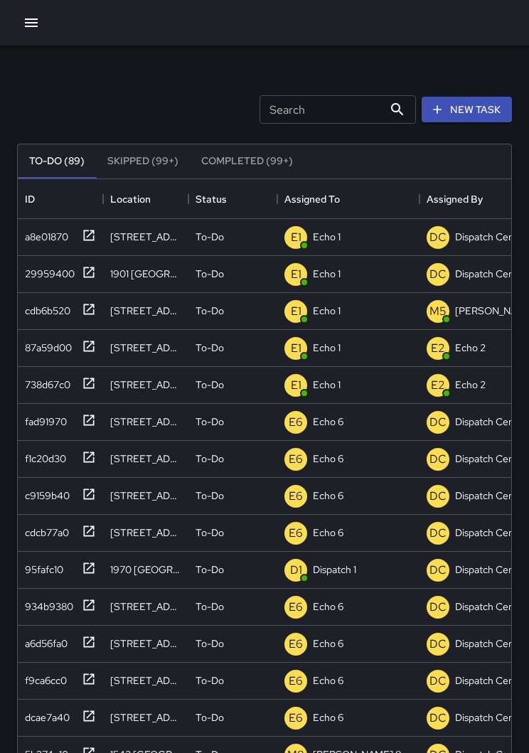
click at [20, 24] on button "button" at bounding box center [31, 23] width 28 height 28
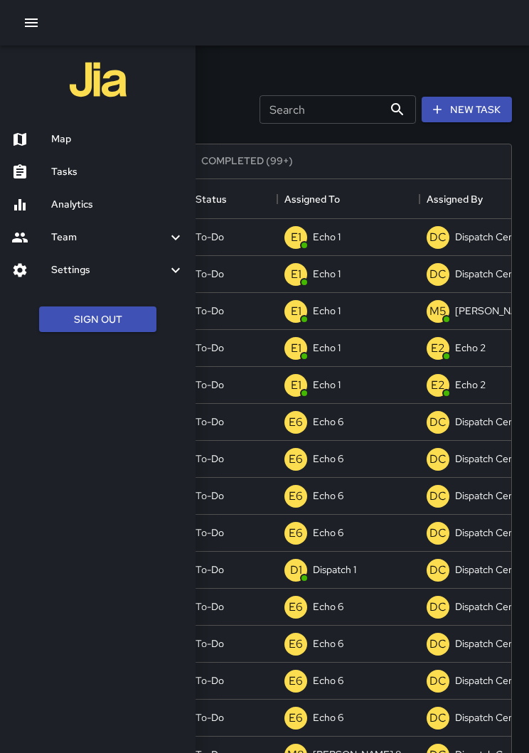
click at [74, 142] on h6 "Map" at bounding box center [117, 139] width 133 height 16
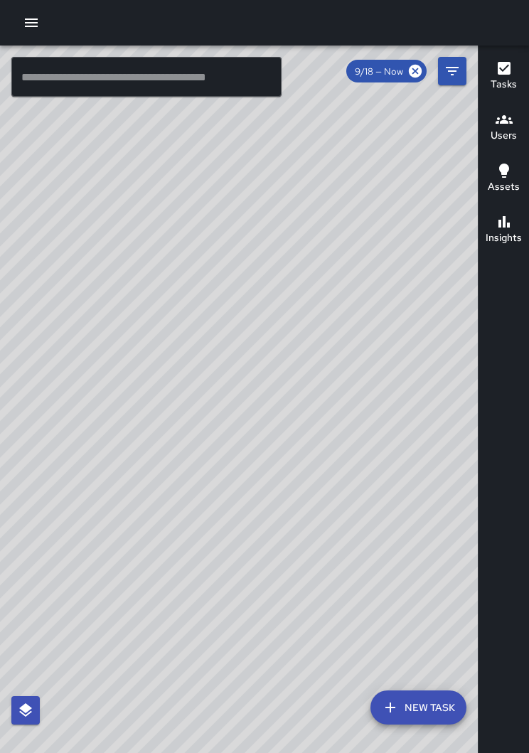
click at [263, 402] on div "© Mapbox © OpenStreetMap Improve this map" at bounding box center [239, 409] width 478 height 729
click at [179, 77] on input "text" at bounding box center [146, 77] width 270 height 40
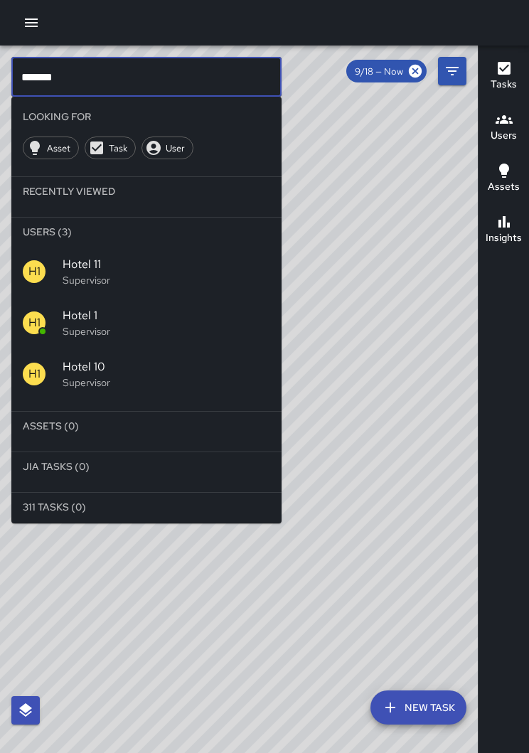
type input "*******"
click at [159, 320] on span "Hotel 1" at bounding box center [166, 315] width 207 height 17
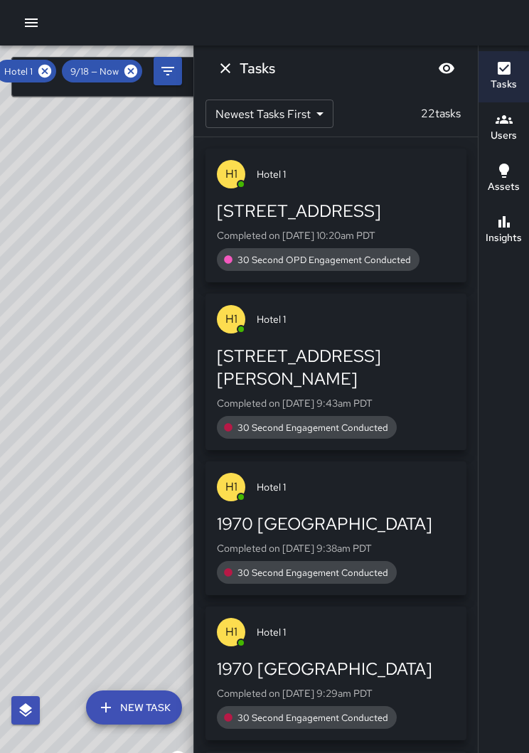
click at [228, 70] on icon "Dismiss" at bounding box center [225, 68] width 17 height 17
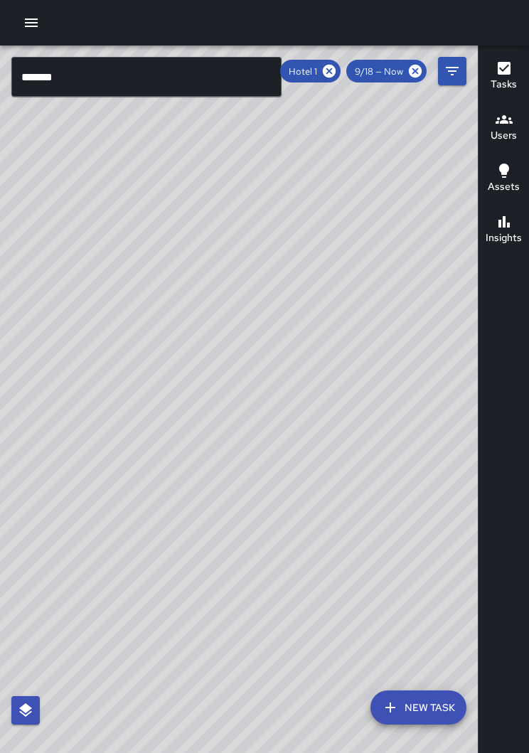
click at [329, 72] on icon at bounding box center [329, 71] width 16 height 16
click at [31, 30] on icon "button" at bounding box center [31, 22] width 17 height 17
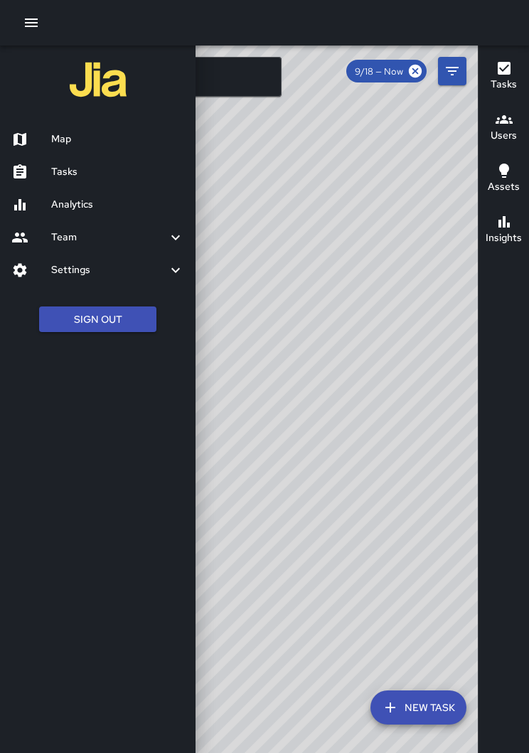
click at [109, 318] on button "Sign Out" at bounding box center [97, 319] width 117 height 26
